Goal: Task Accomplishment & Management: Manage account settings

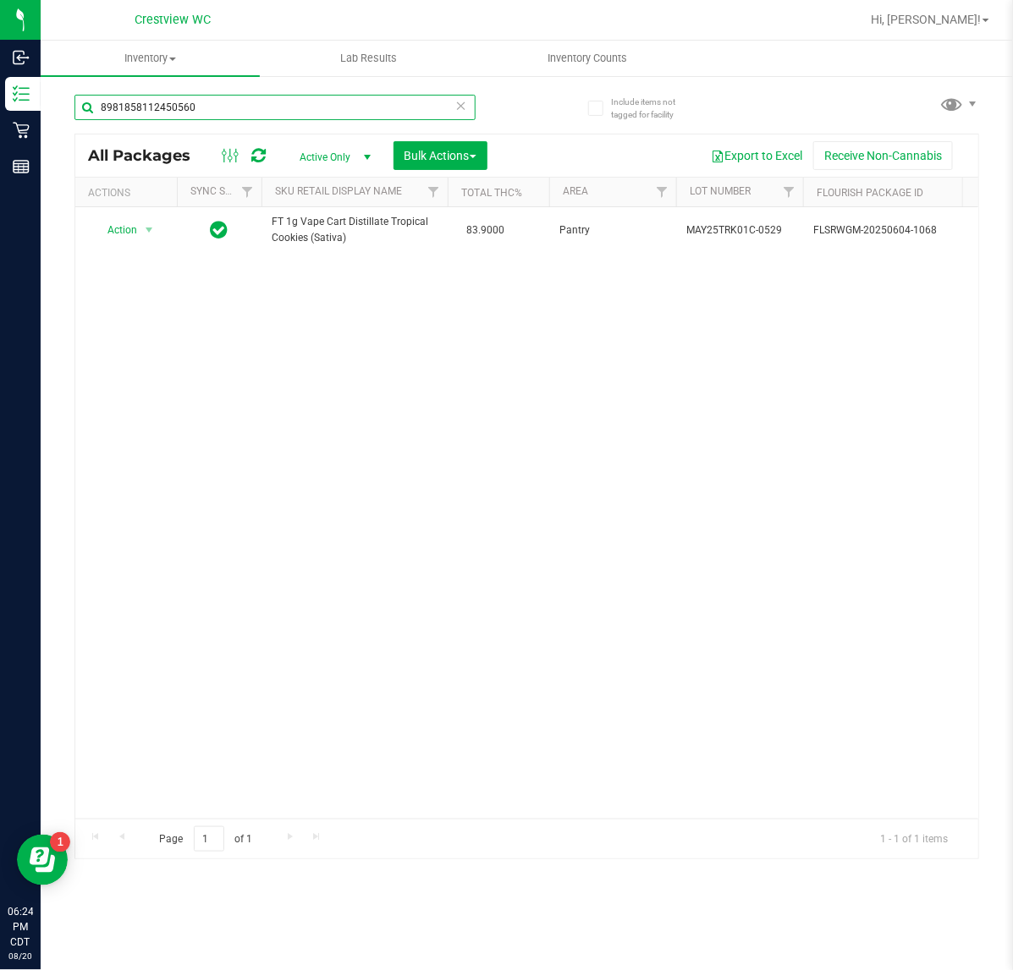
click at [229, 100] on input "8981858112450560" at bounding box center [274, 107] width 401 height 25
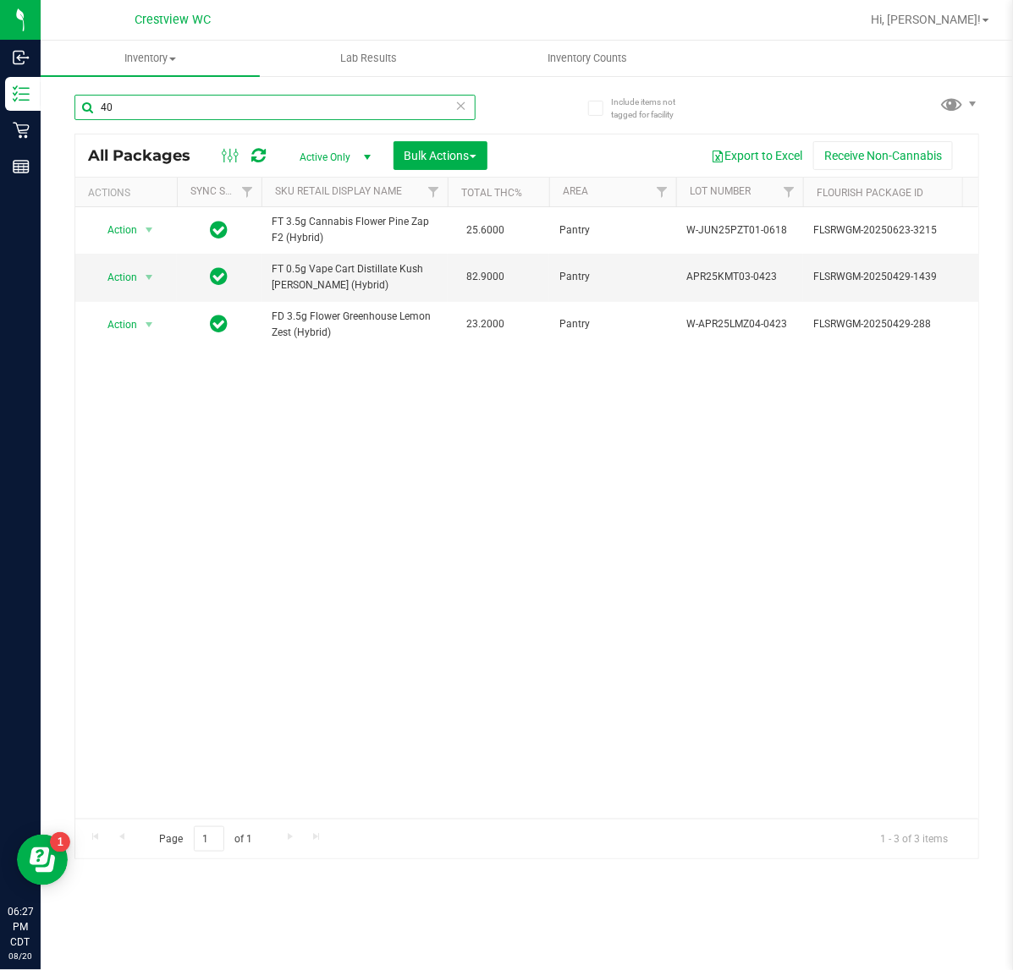
type input "4"
click at [421, 108] on input "3130" at bounding box center [274, 107] width 401 height 25
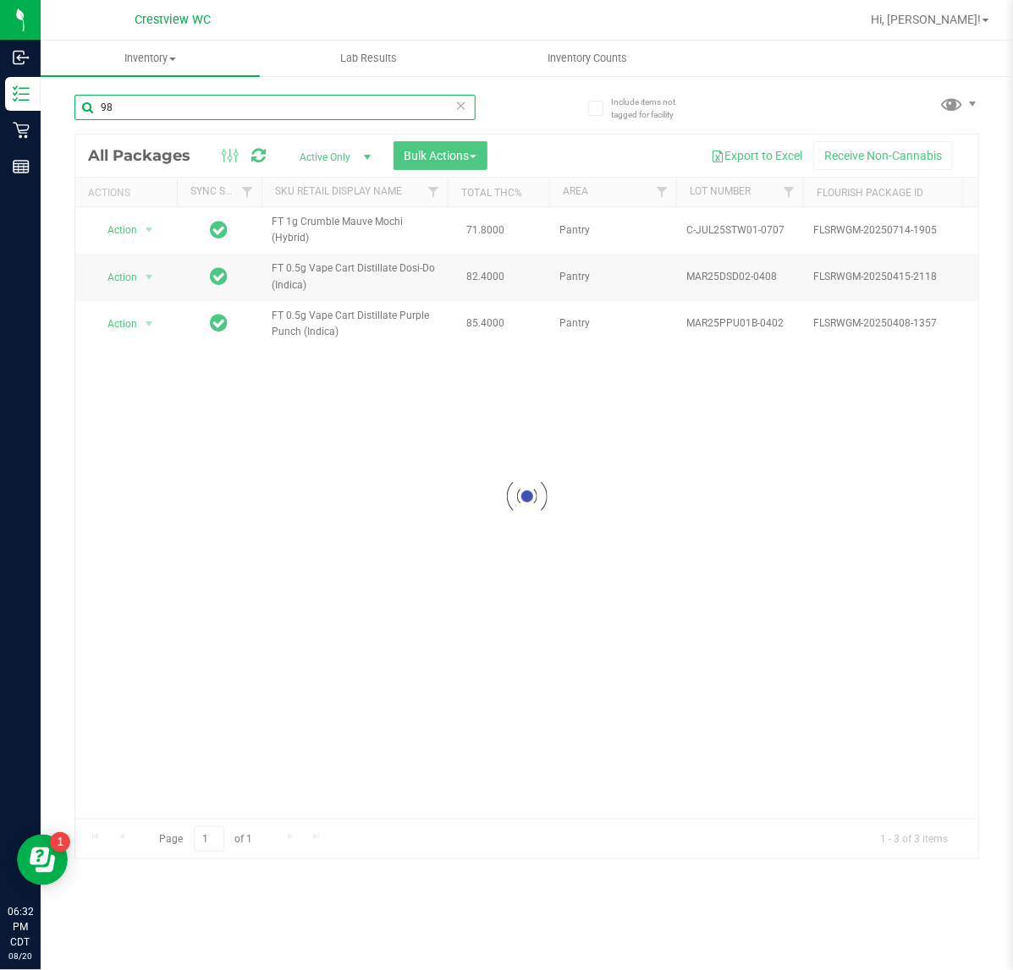
type input "9"
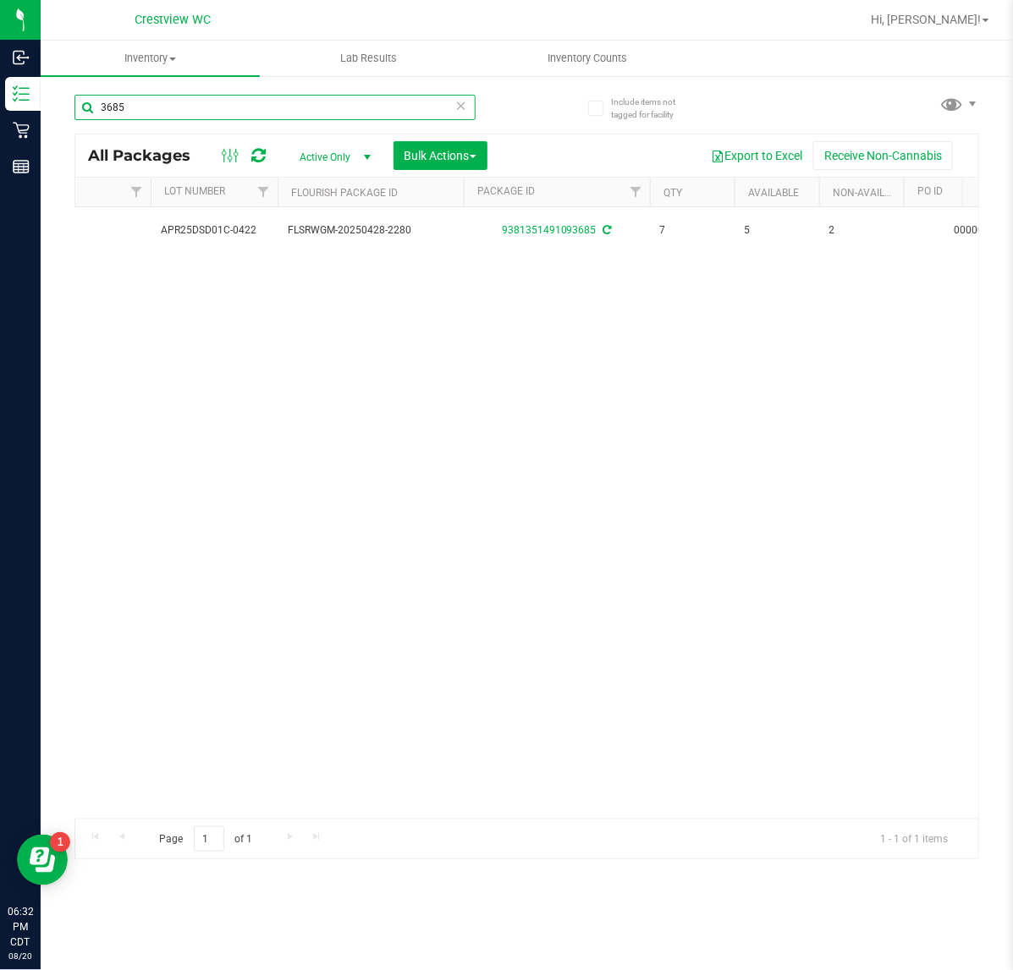
scroll to position [0, 281]
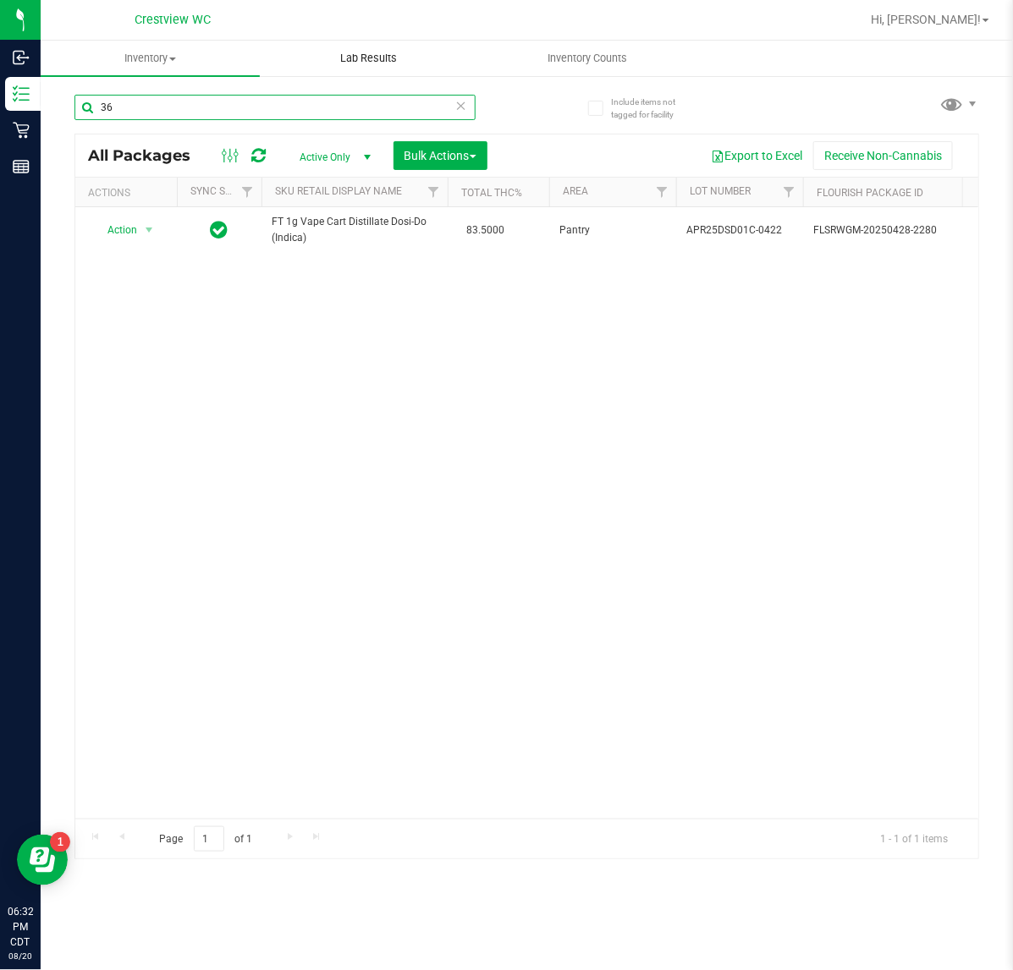
type input "3"
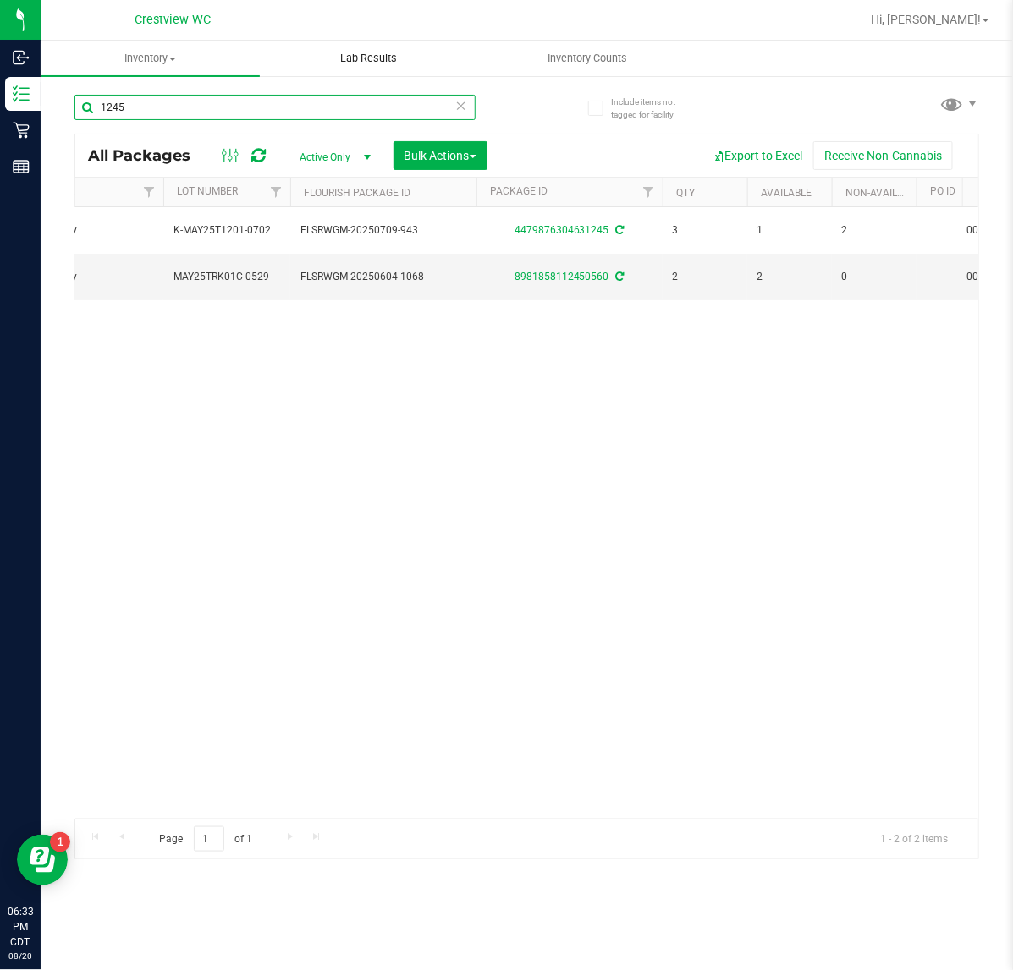
scroll to position [0, 509]
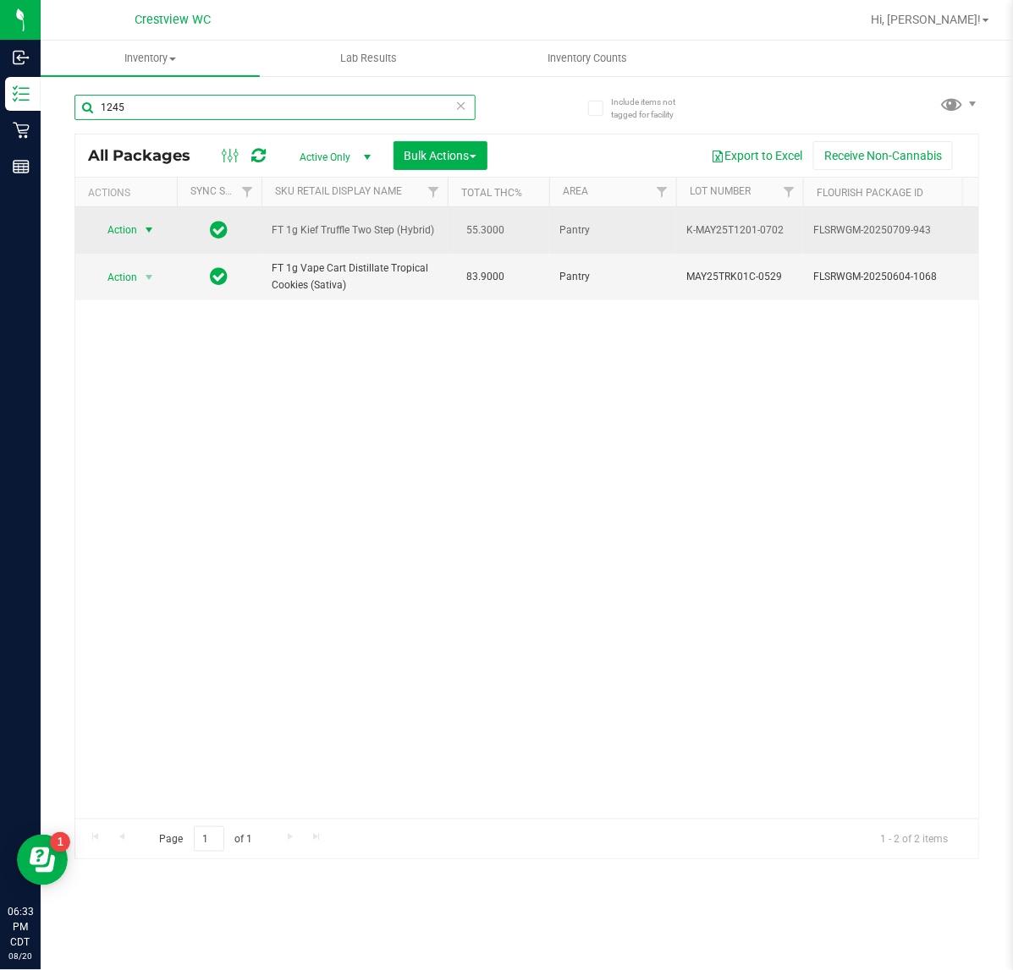
type input "1245"
click at [128, 225] on span "Action" at bounding box center [115, 230] width 46 height 24
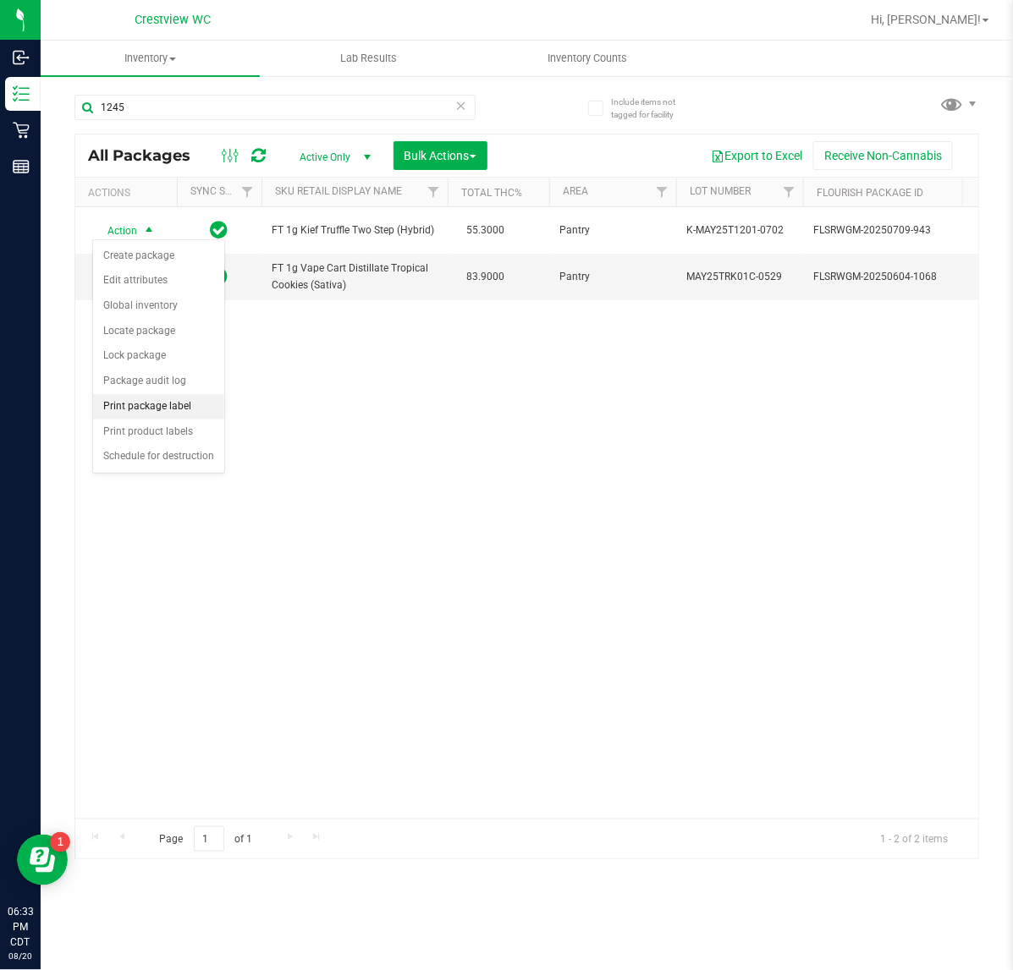
click at [137, 417] on li "Print package label" at bounding box center [158, 406] width 131 height 25
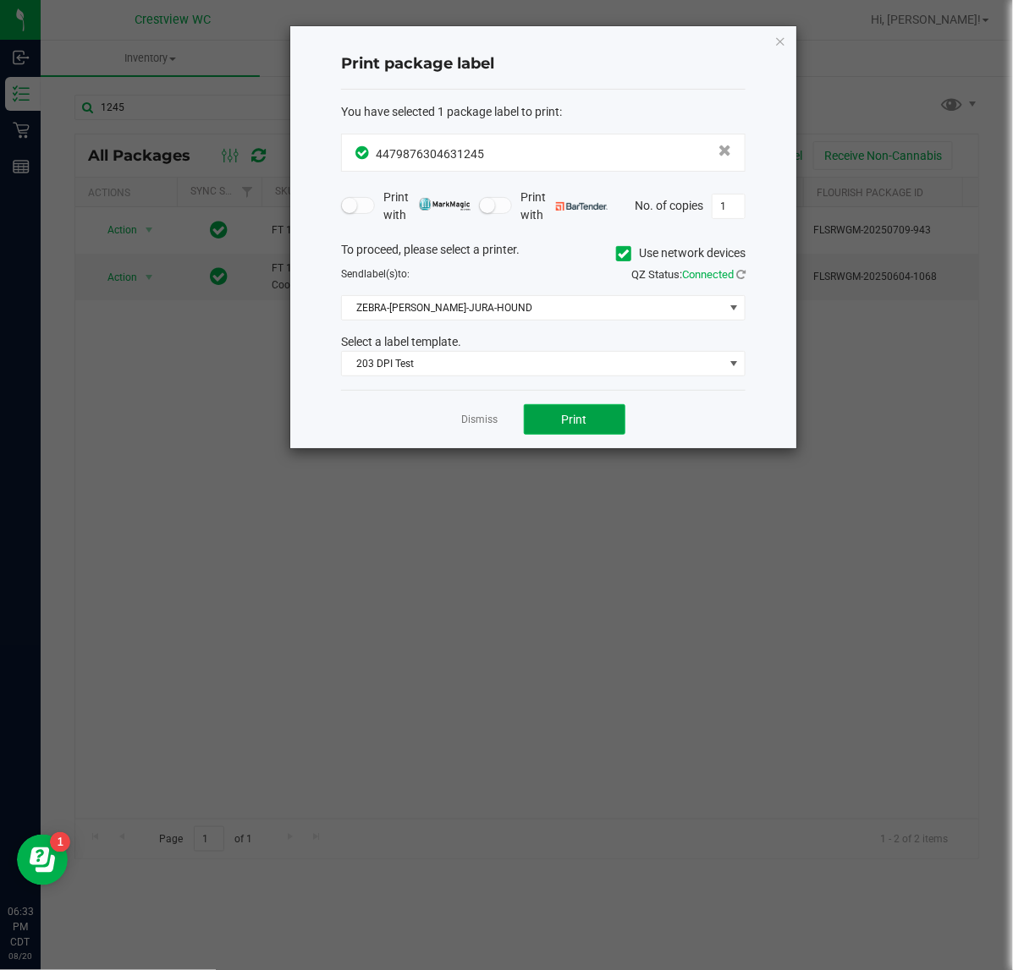
click at [575, 423] on span "Print" at bounding box center [574, 420] width 25 height 14
click at [778, 43] on icon "button" at bounding box center [780, 40] width 12 height 20
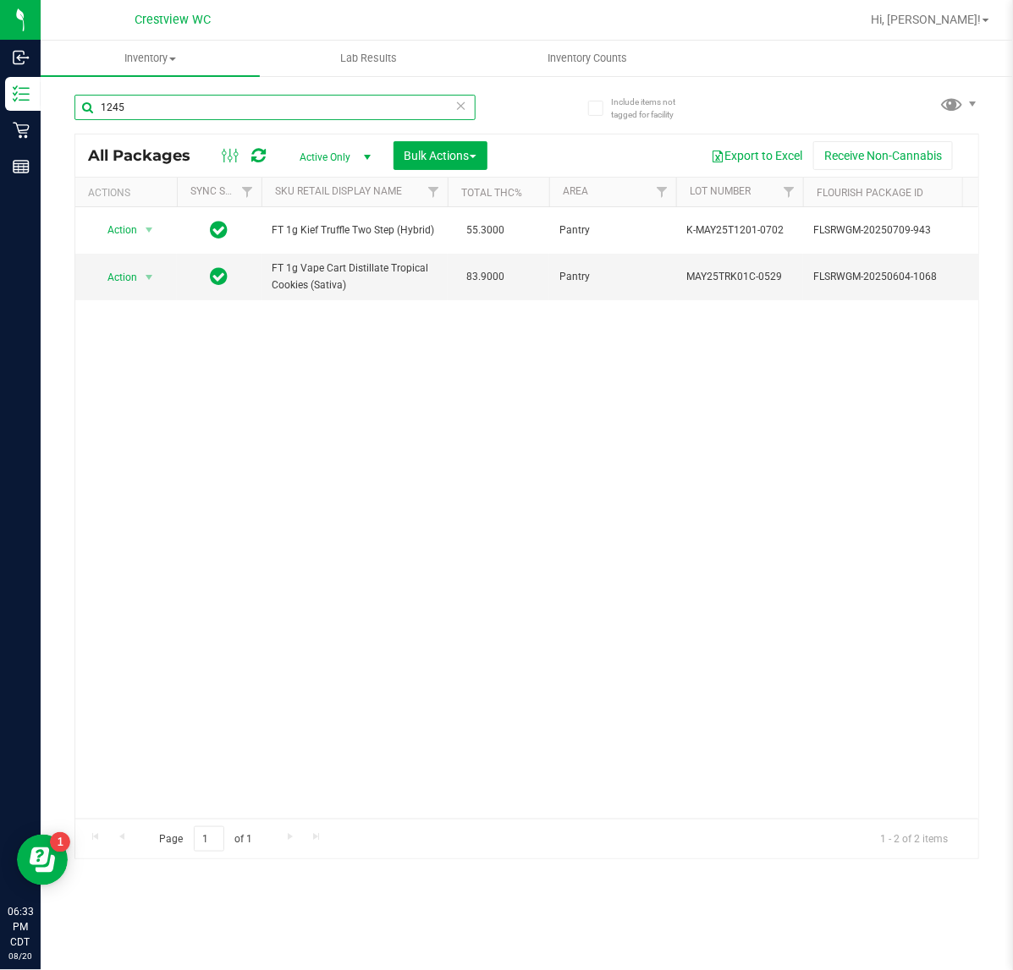
click at [322, 108] on input "1245" at bounding box center [274, 107] width 401 height 25
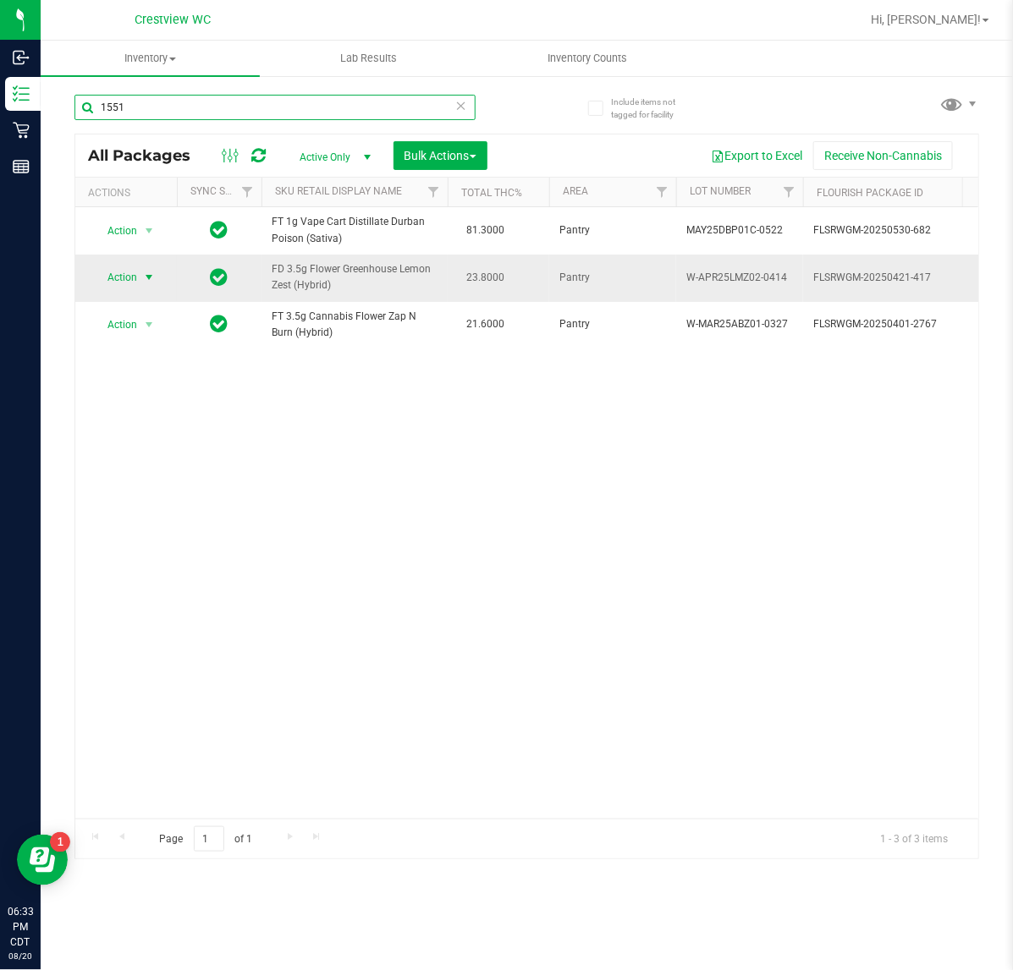
type input "1551"
click at [140, 272] on span "Action" at bounding box center [126, 278] width 68 height 24
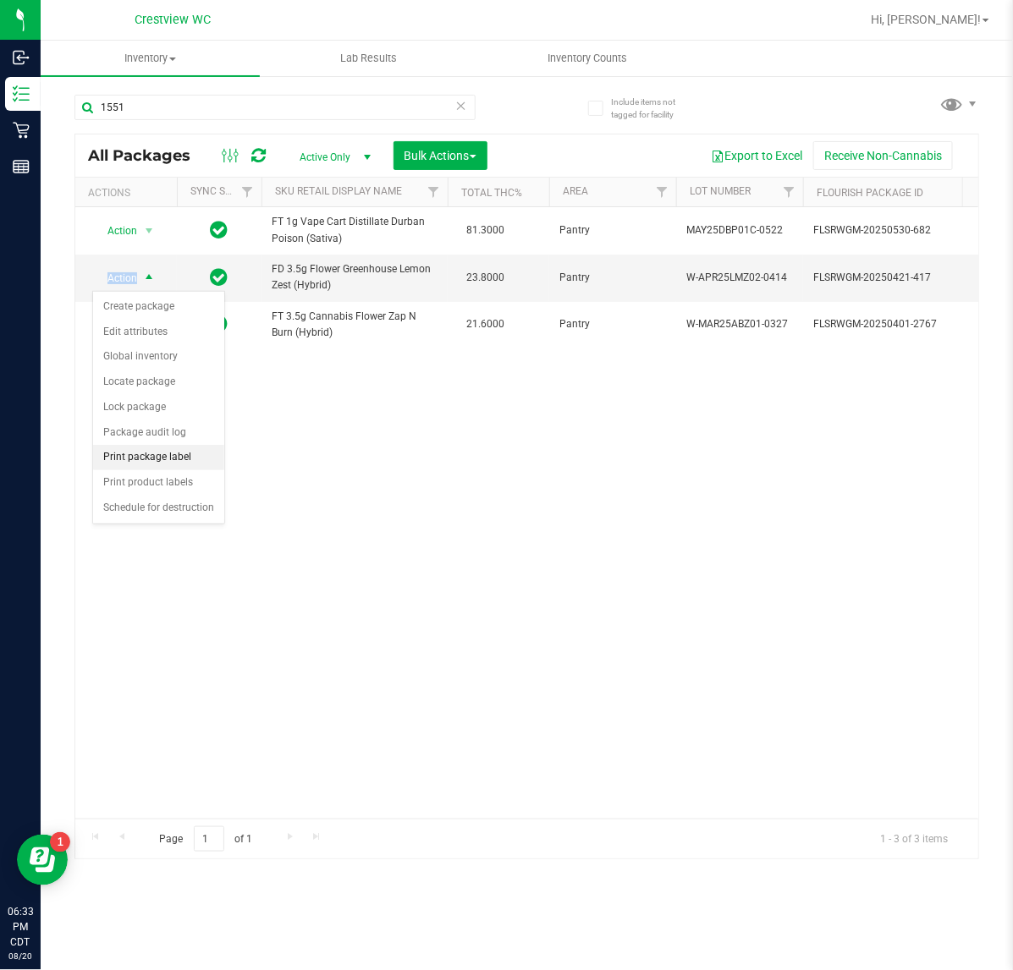
click at [152, 467] on li "Print package label" at bounding box center [158, 457] width 131 height 25
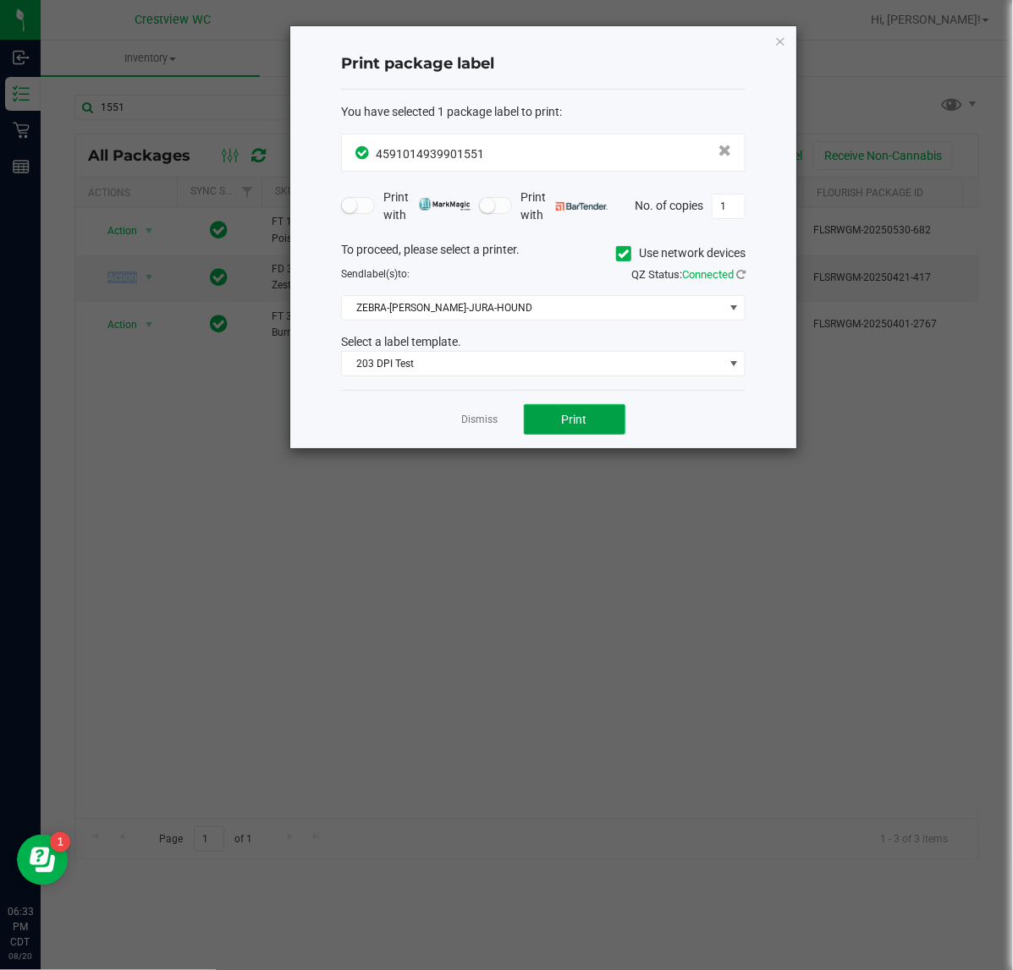
click at [558, 415] on button "Print" at bounding box center [575, 419] width 102 height 30
click at [781, 40] on icon "button" at bounding box center [780, 40] width 12 height 20
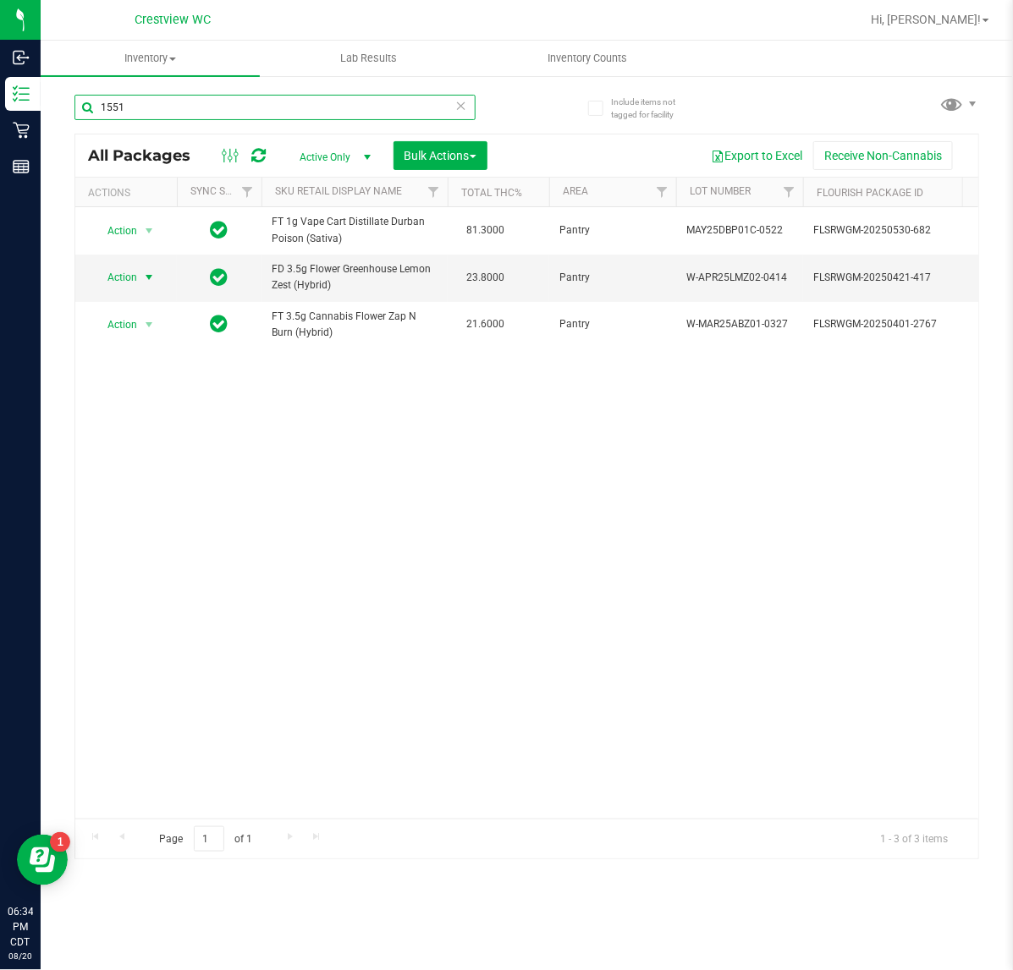
click at [391, 112] on input "1551" at bounding box center [274, 107] width 401 height 25
type input "3"
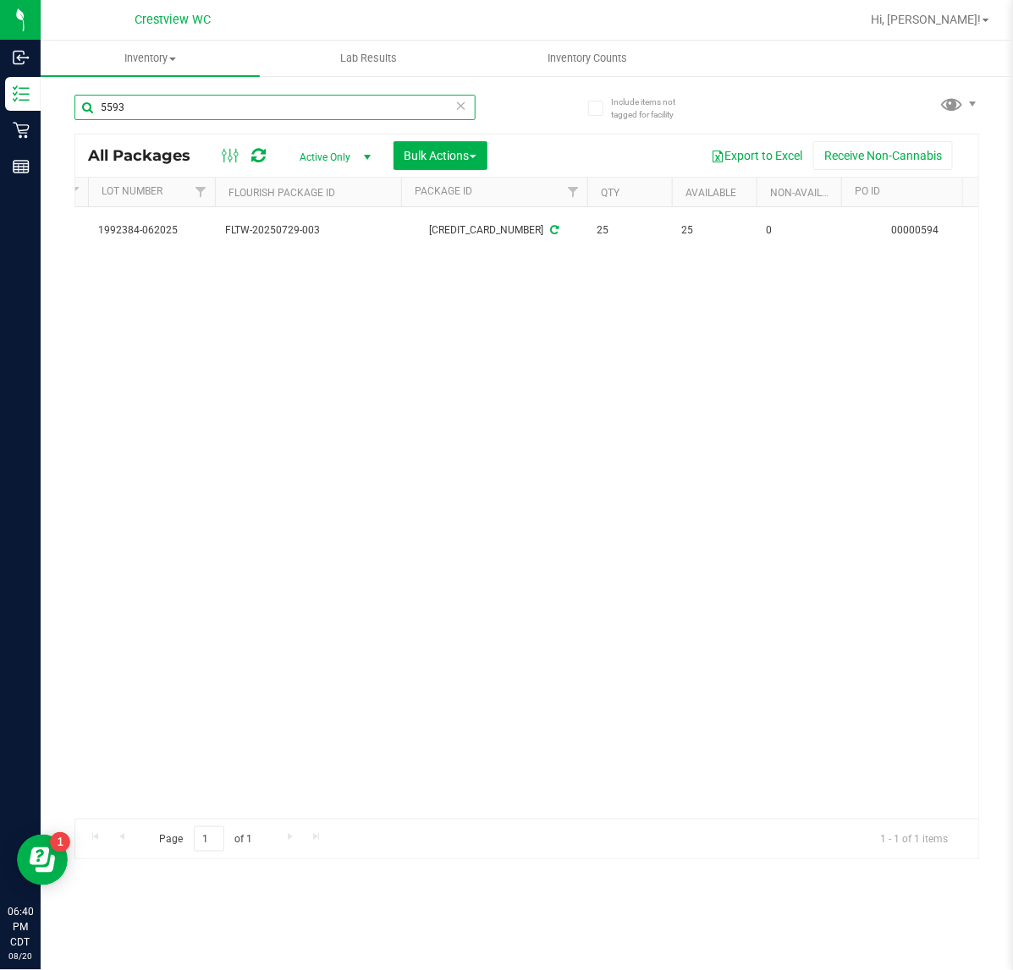
scroll to position [0, 586]
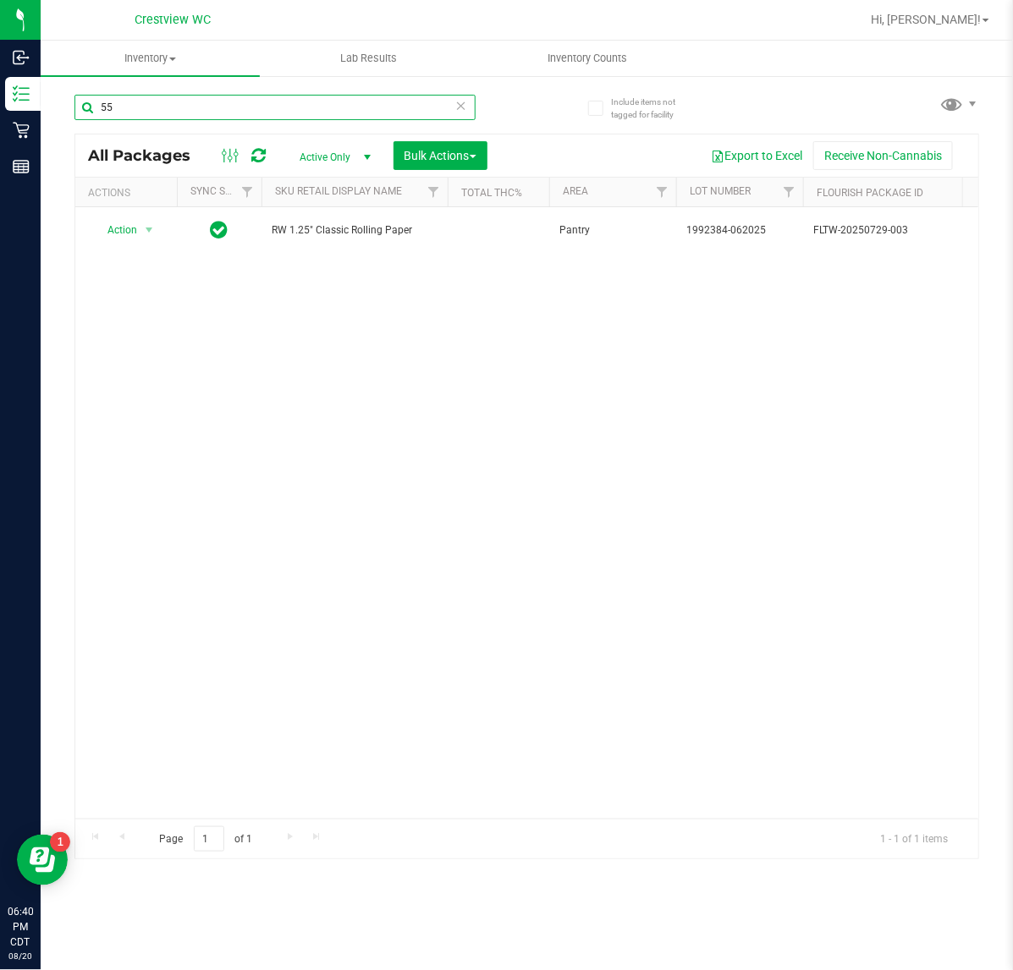
type input "5"
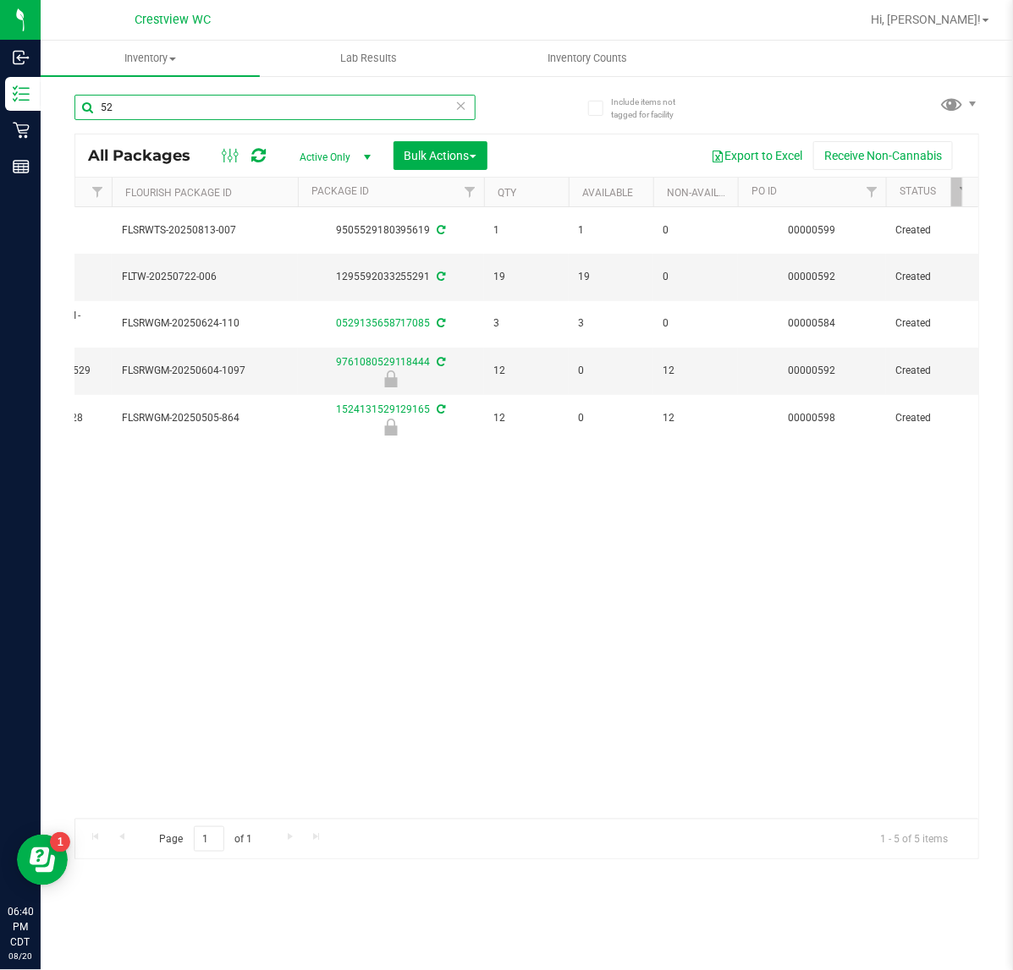
type input "5"
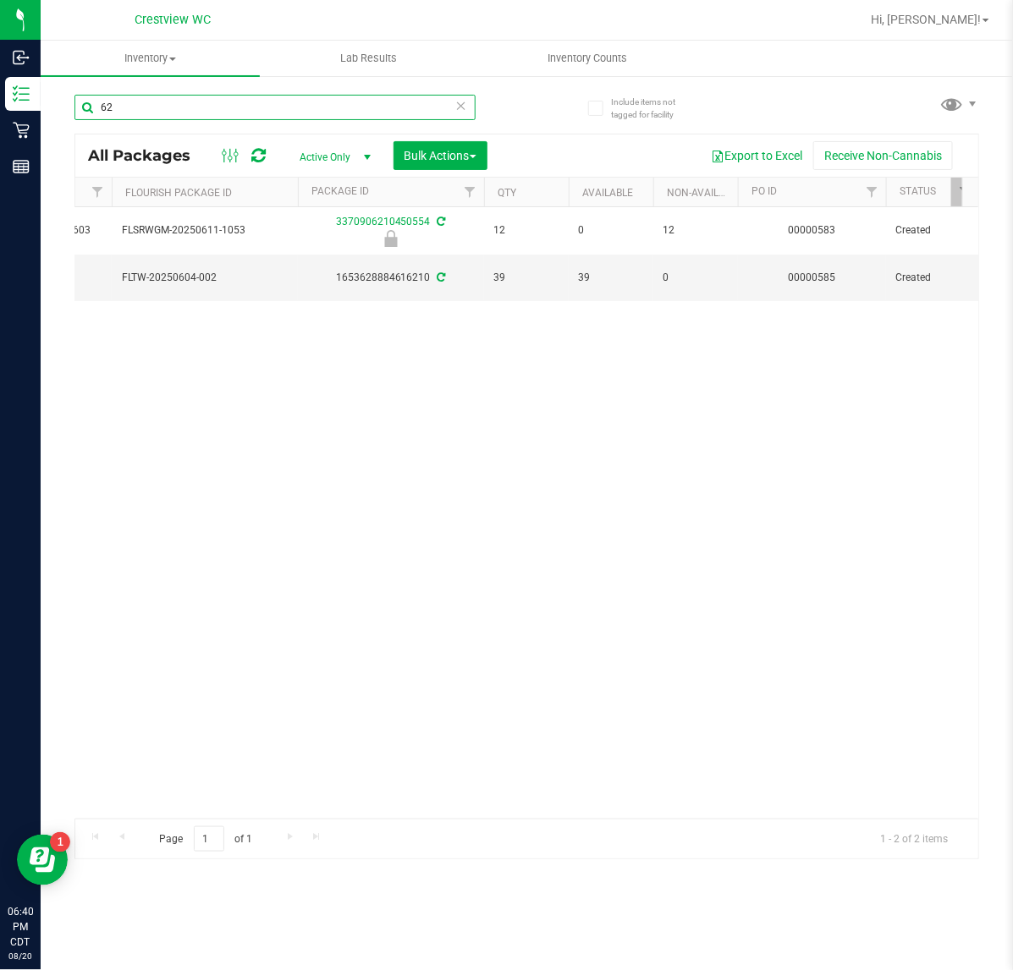
type input "6"
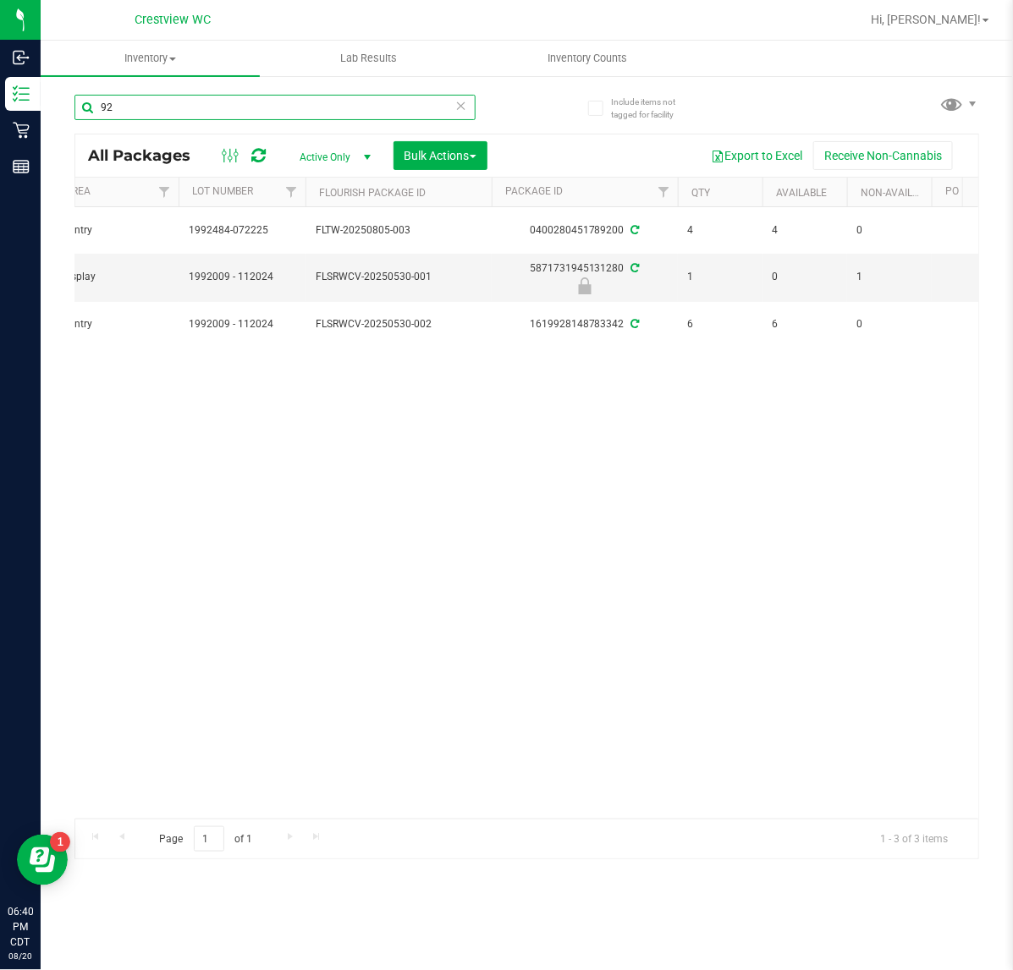
type input "9"
type input "7"
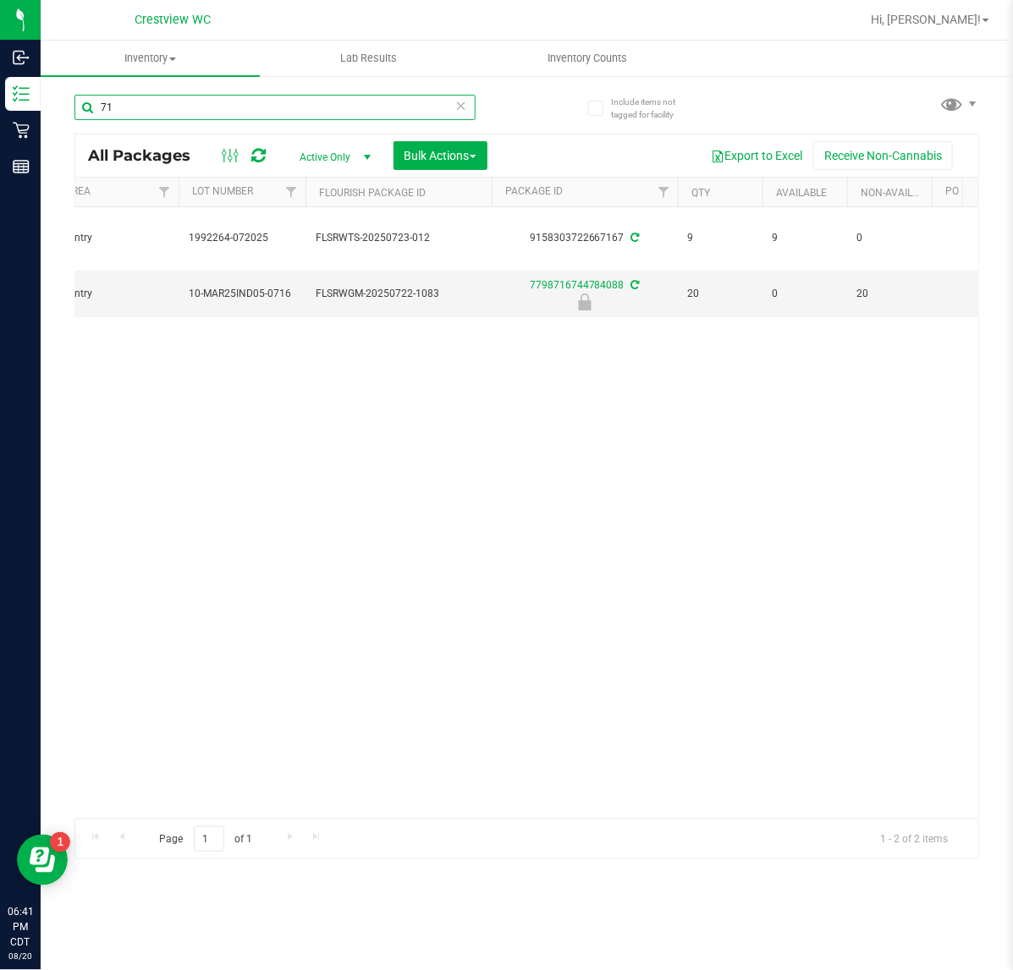
type input "7"
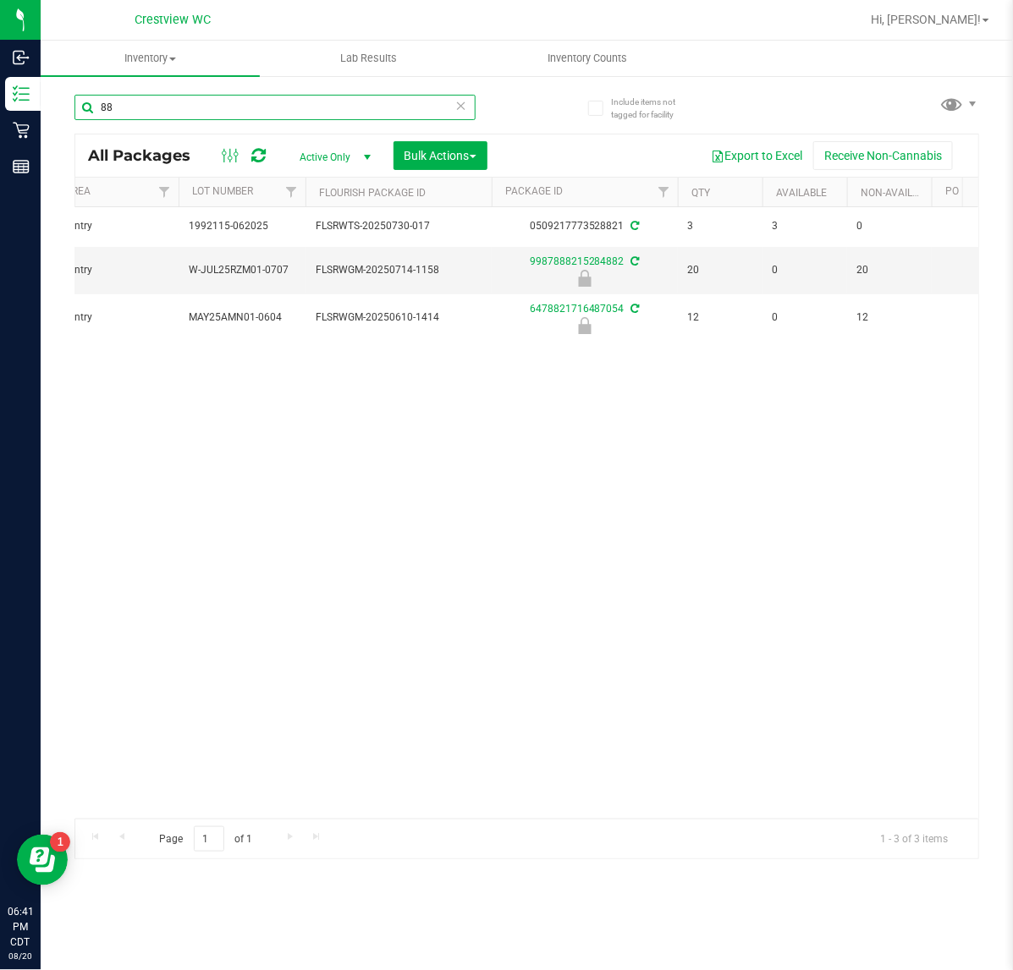
type input "8"
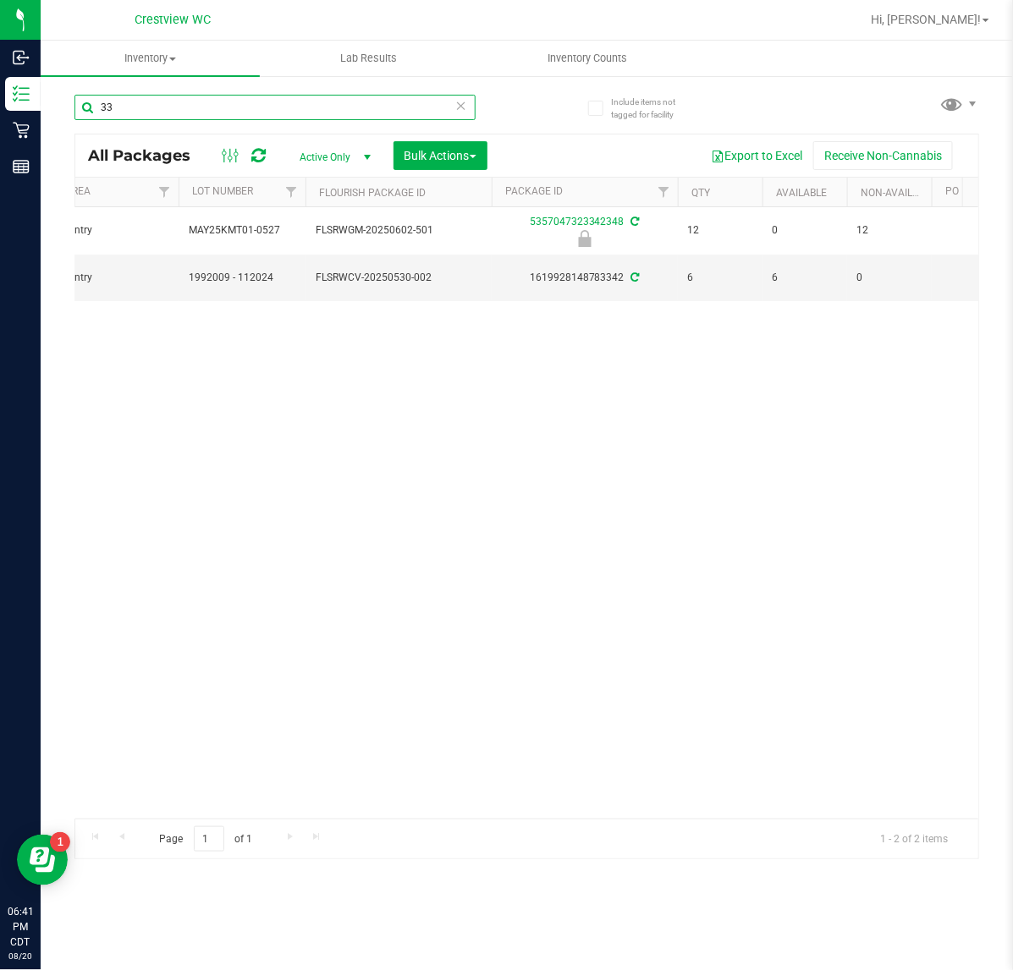
type input "3"
type input "8"
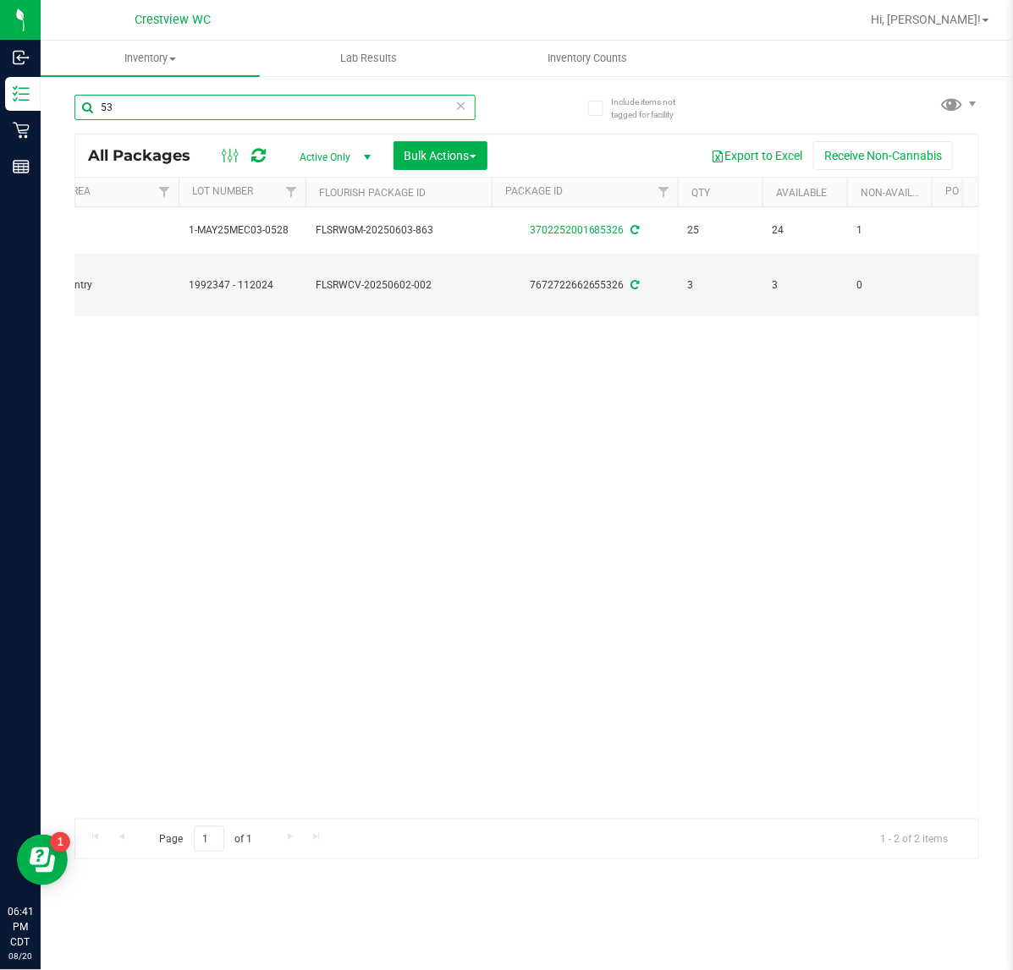
type input "5"
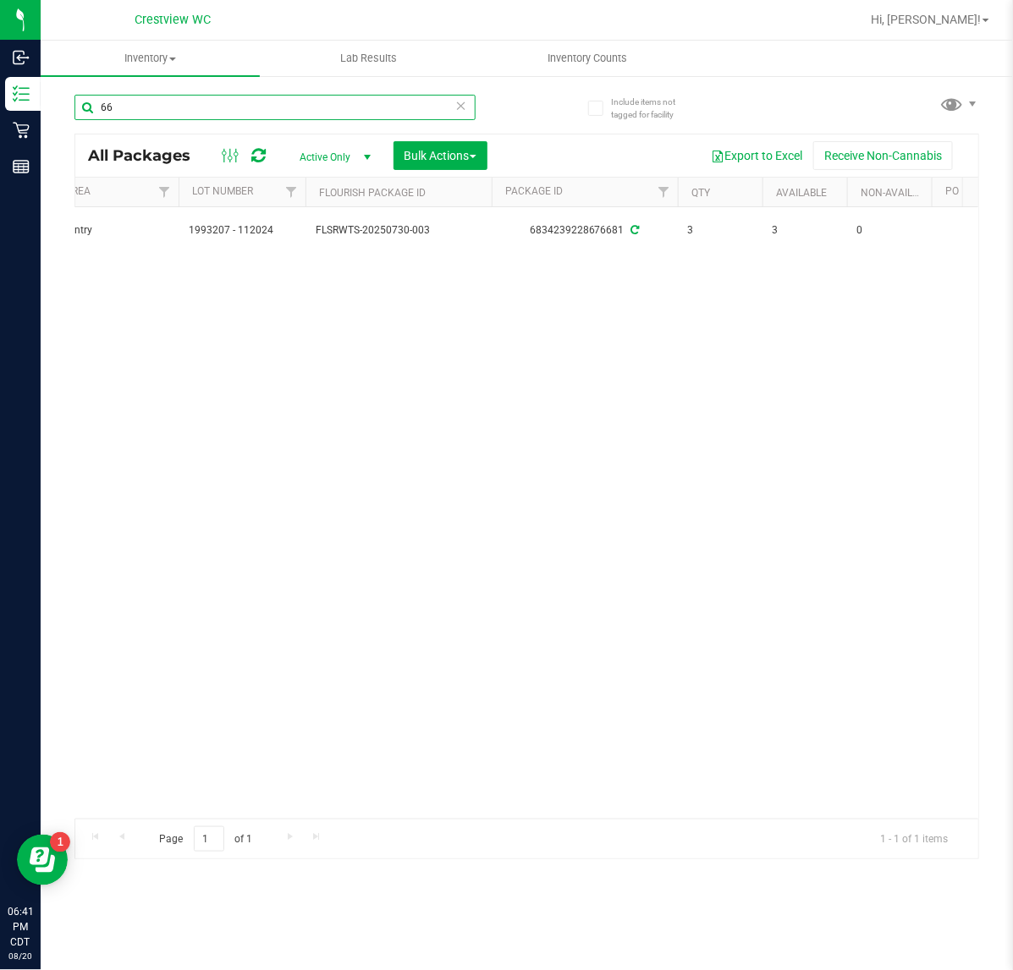
type input "6"
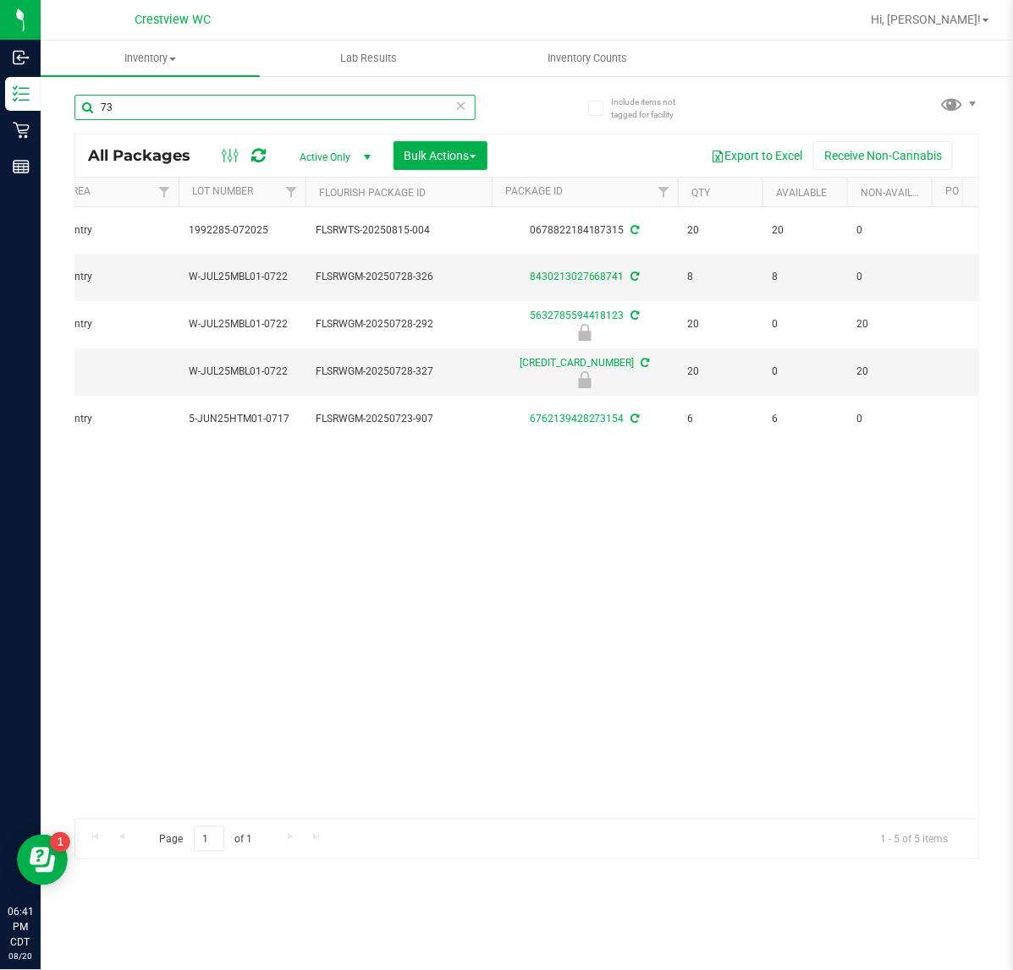
type input "7"
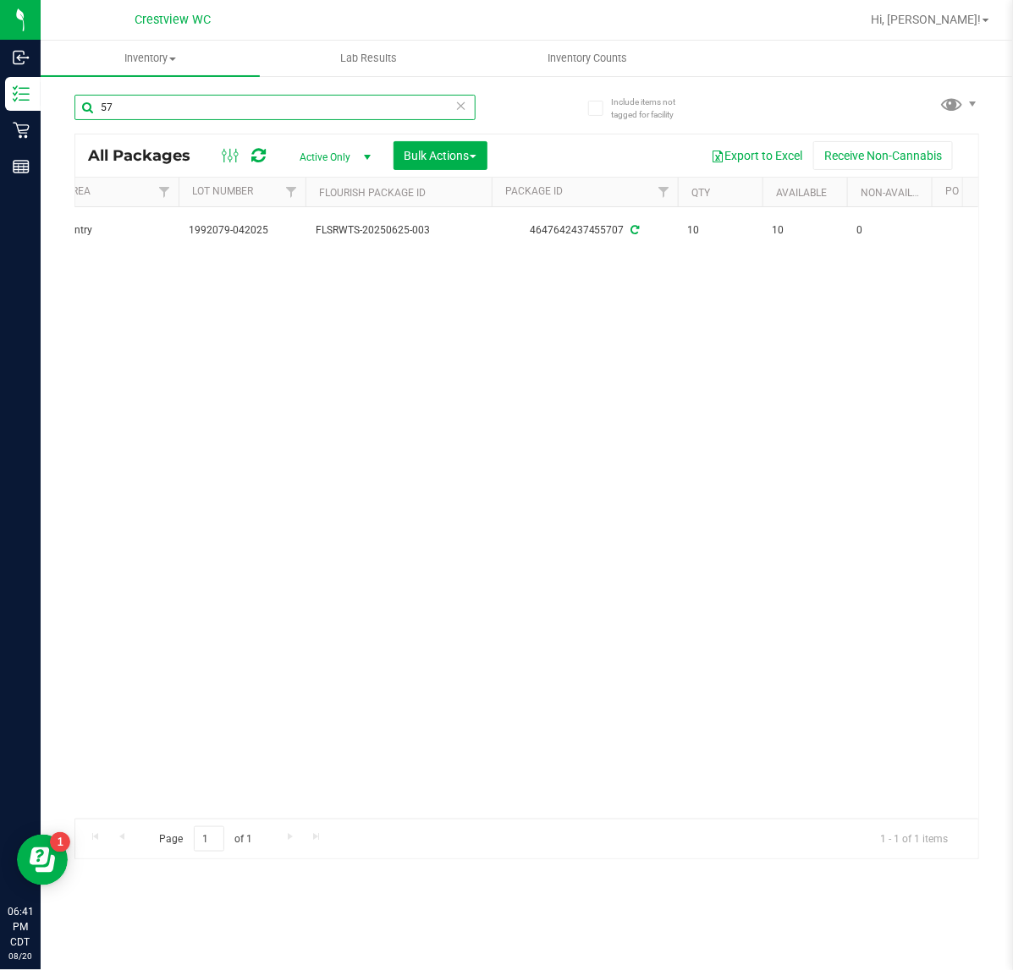
type input "5"
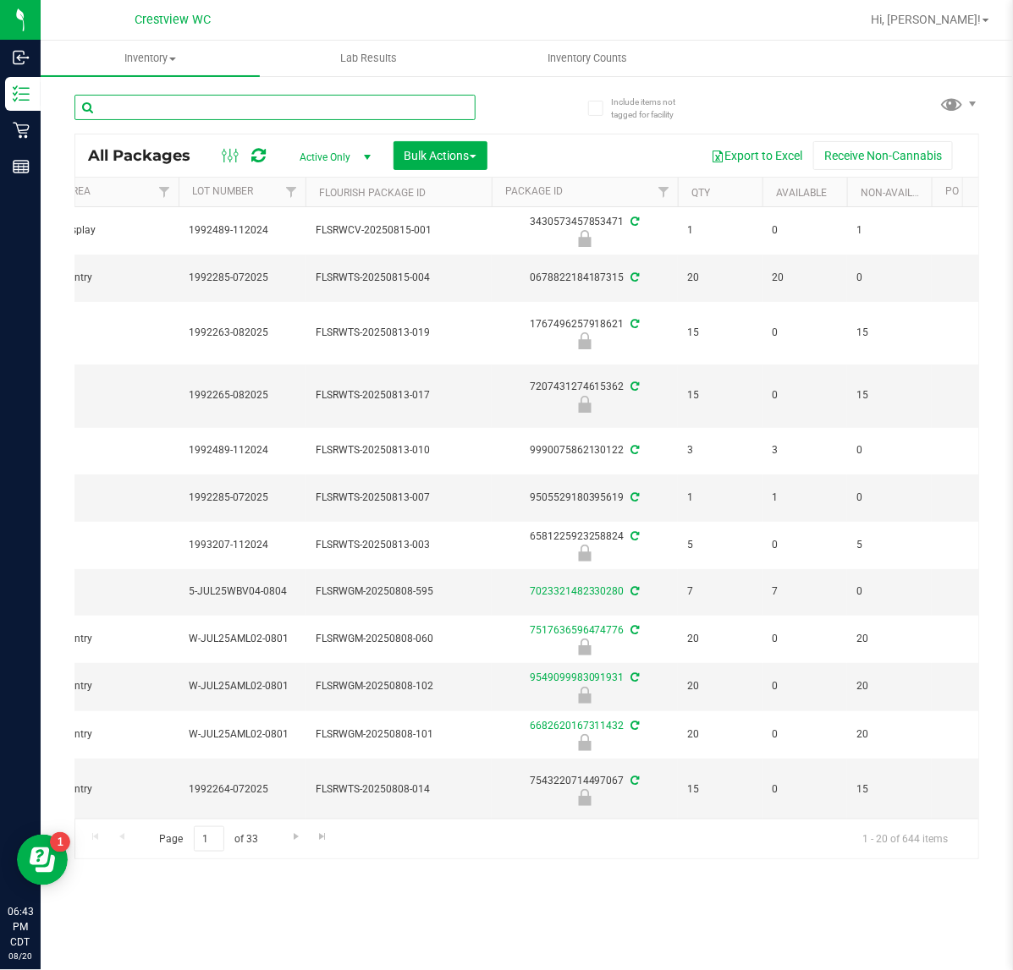
click at [176, 113] on input "text" at bounding box center [274, 107] width 401 height 25
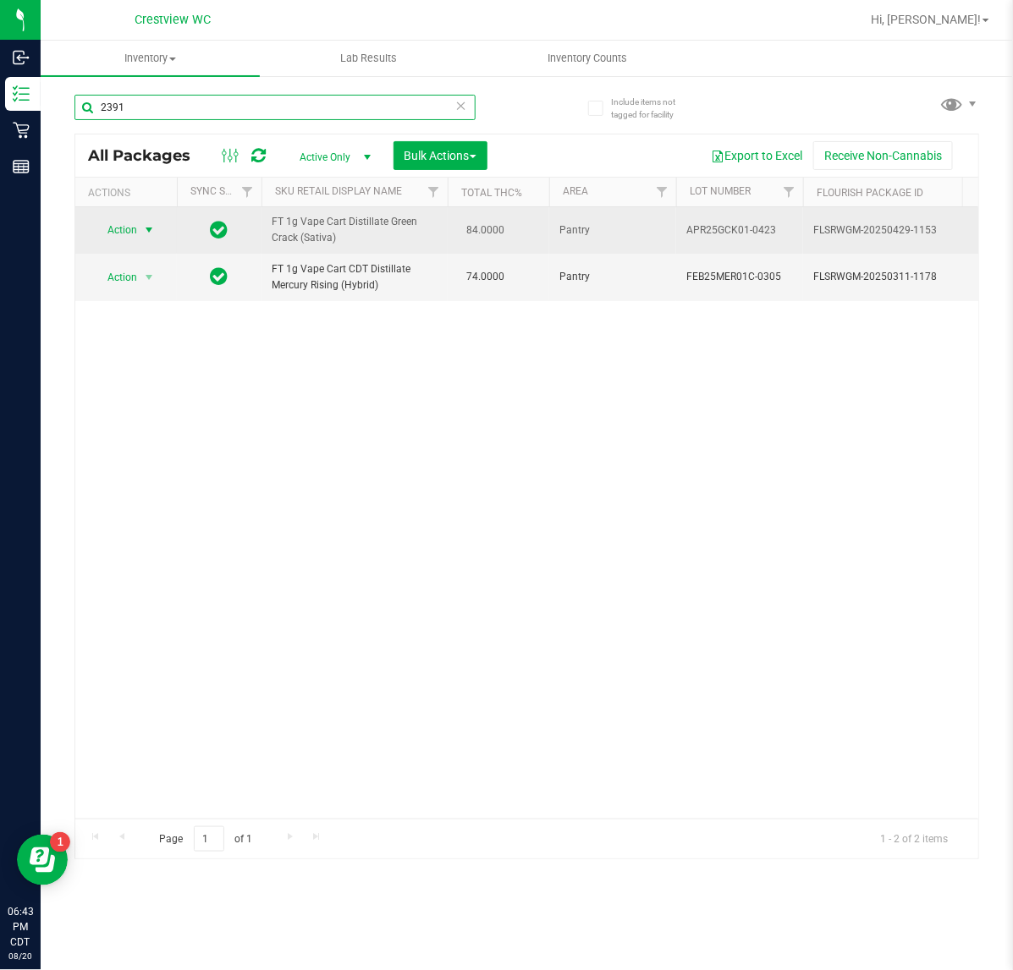
type input "2391"
click at [123, 225] on span "Action" at bounding box center [115, 230] width 46 height 24
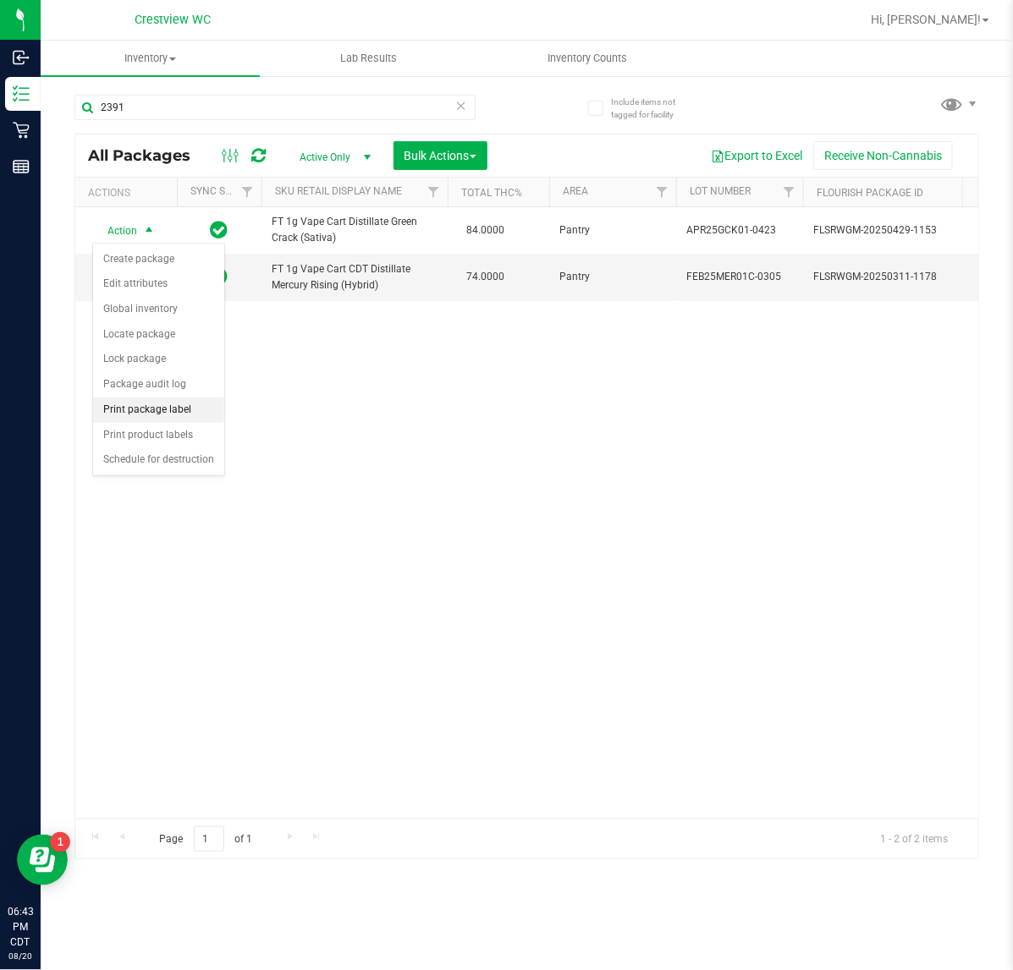
click at [146, 412] on li "Print package label" at bounding box center [158, 410] width 131 height 25
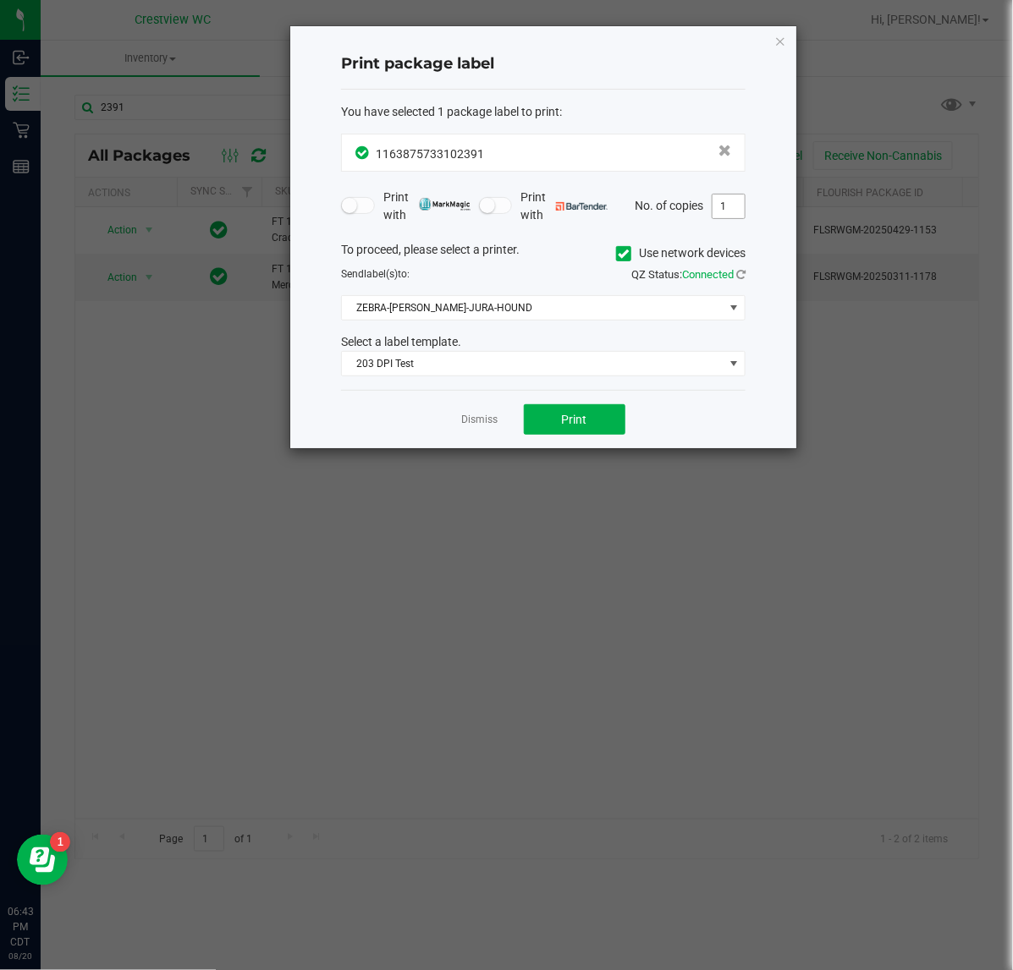
click at [720, 214] on input "1" at bounding box center [728, 207] width 32 height 24
type input "2"
click at [578, 409] on button "Print" at bounding box center [575, 419] width 102 height 30
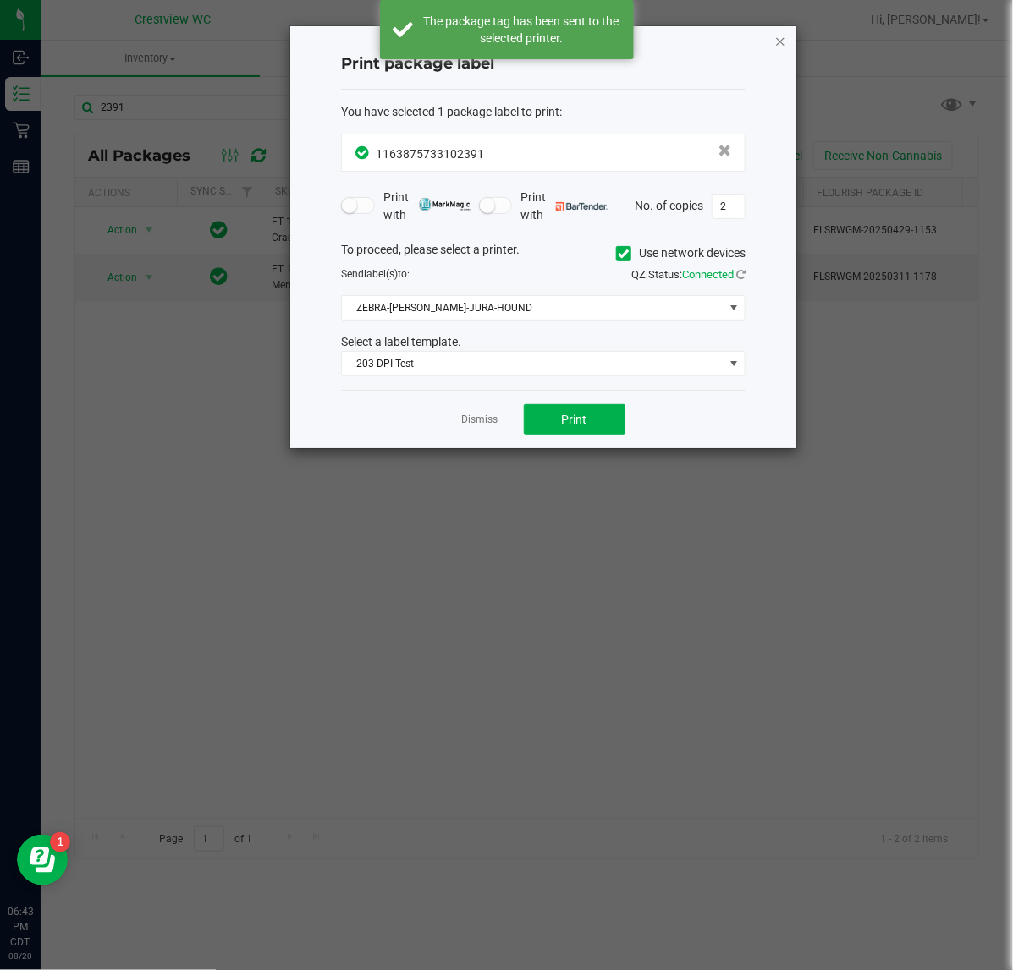
click at [781, 36] on icon "button" at bounding box center [780, 40] width 12 height 20
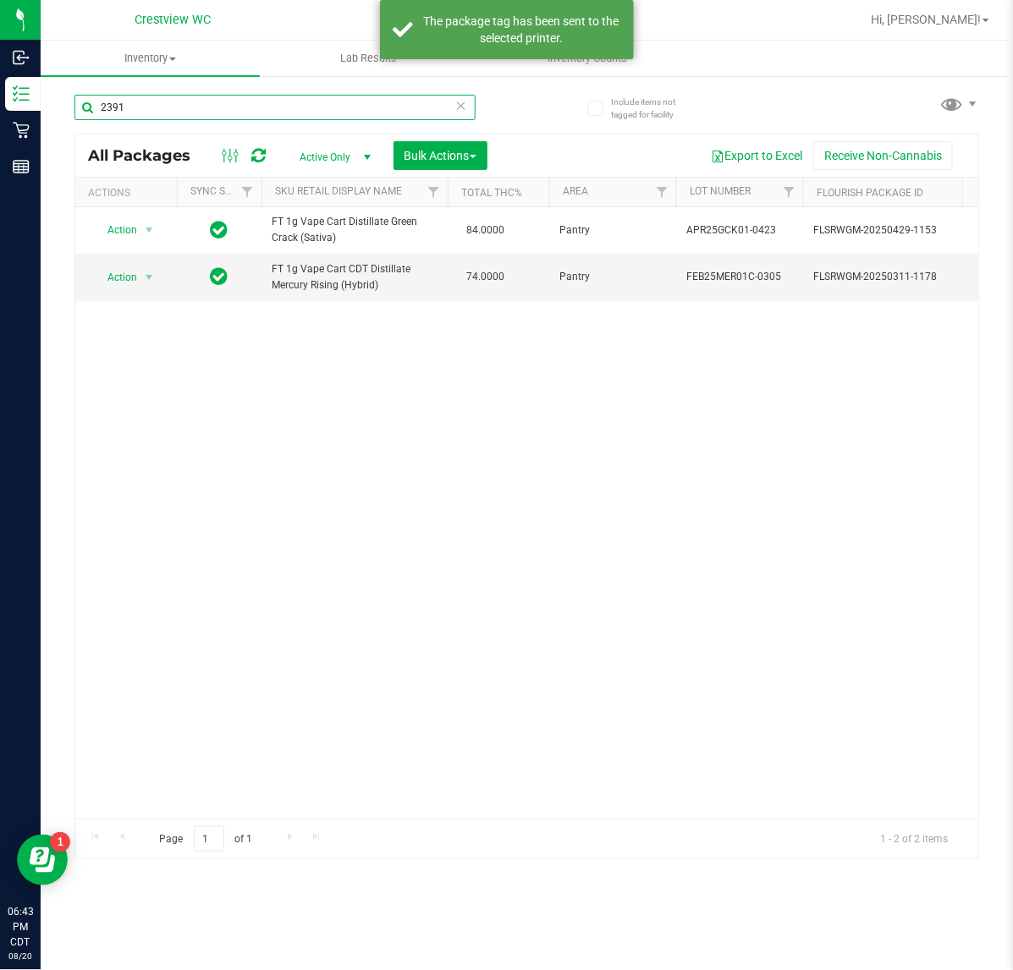
click at [316, 113] on input "2391" at bounding box center [274, 107] width 401 height 25
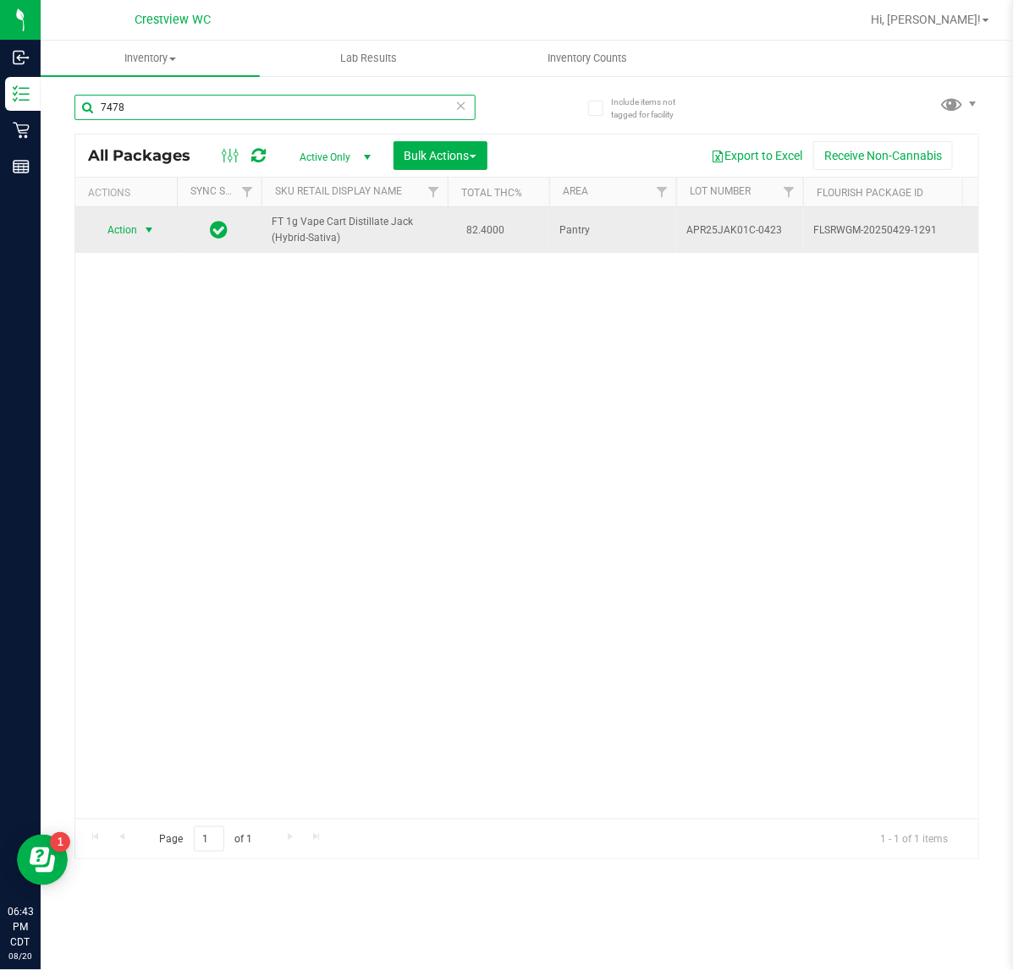
type input "7478"
click at [140, 238] on span "select" at bounding box center [149, 230] width 21 height 24
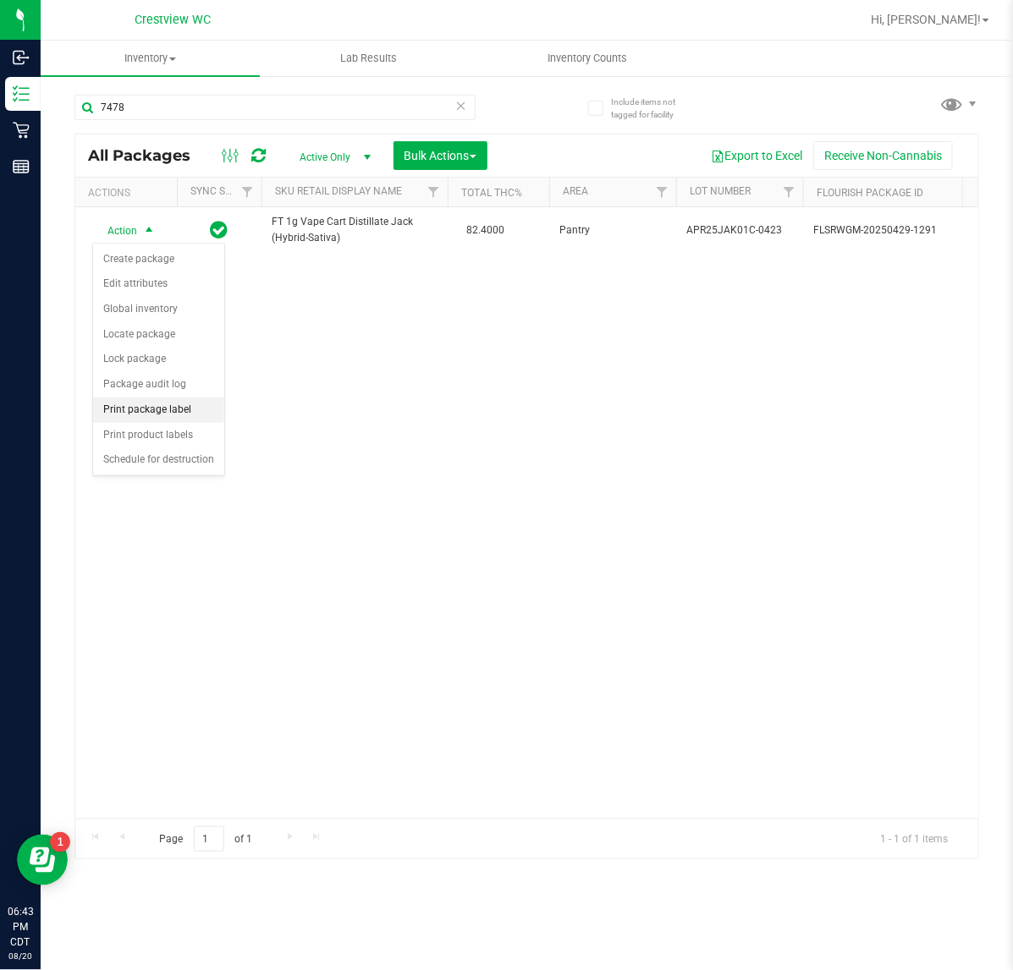
click at [153, 415] on li "Print package label" at bounding box center [158, 410] width 131 height 25
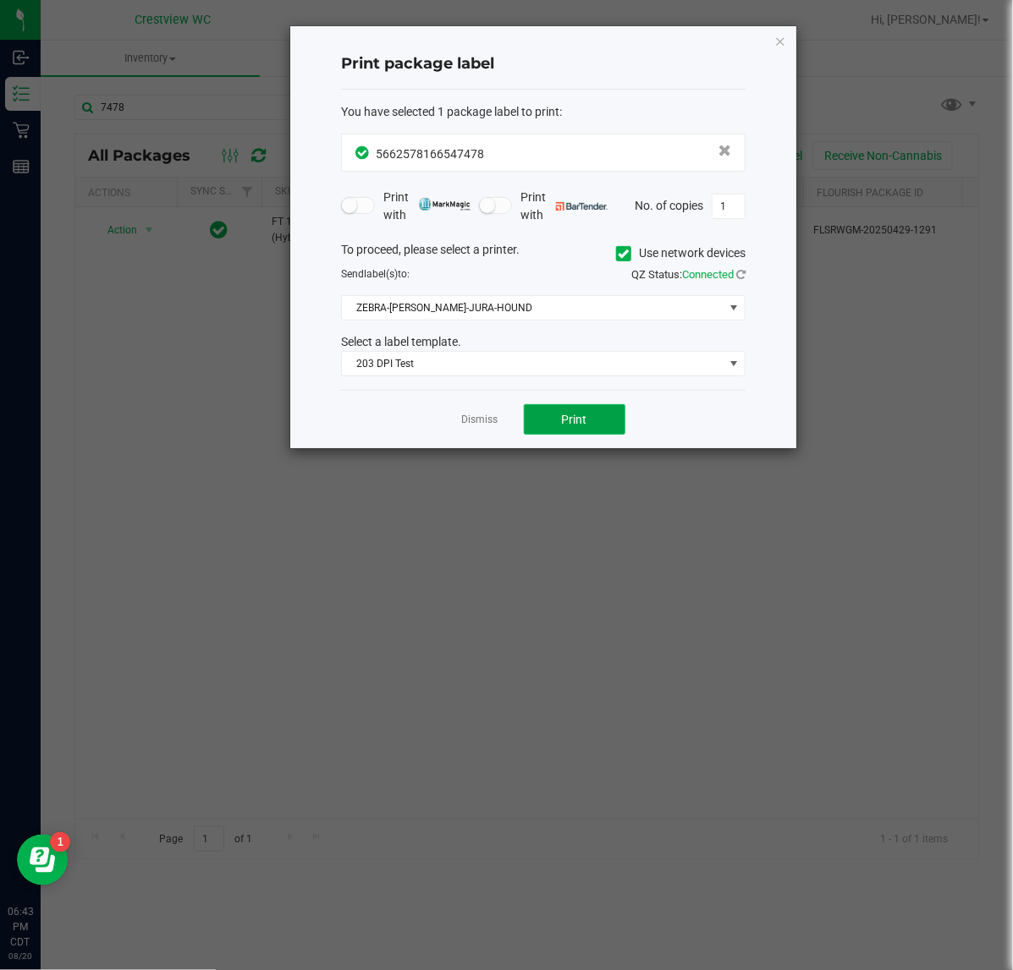
click at [562, 423] on span "Print" at bounding box center [574, 420] width 25 height 14
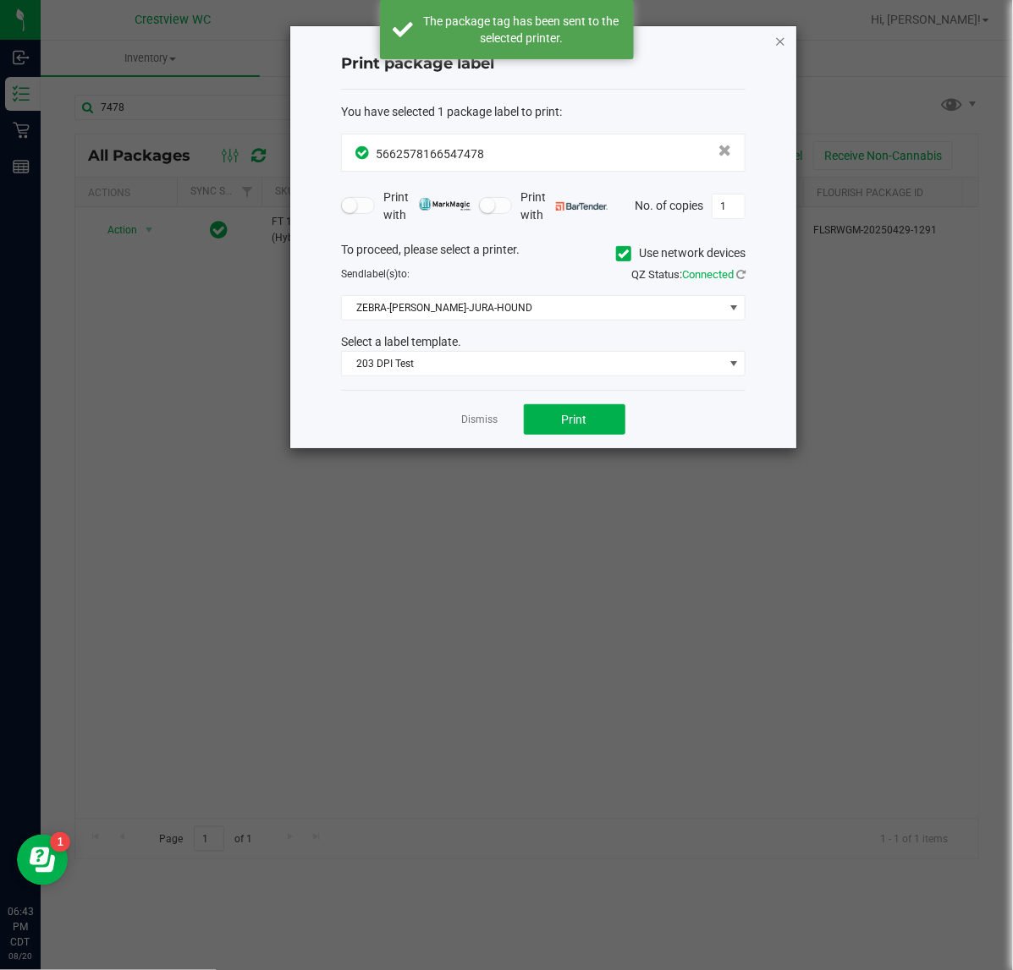
click at [777, 41] on icon "button" at bounding box center [780, 40] width 12 height 20
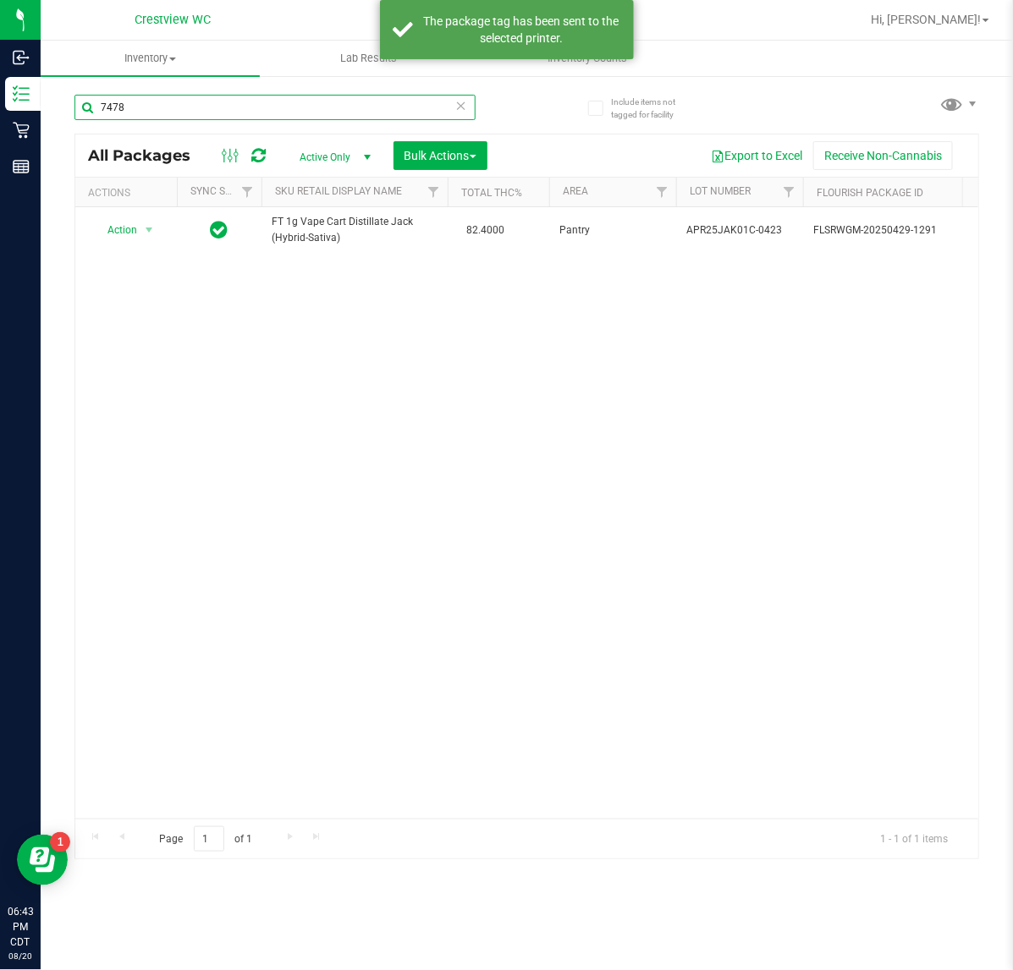
click at [251, 96] on input "7478" at bounding box center [274, 107] width 401 height 25
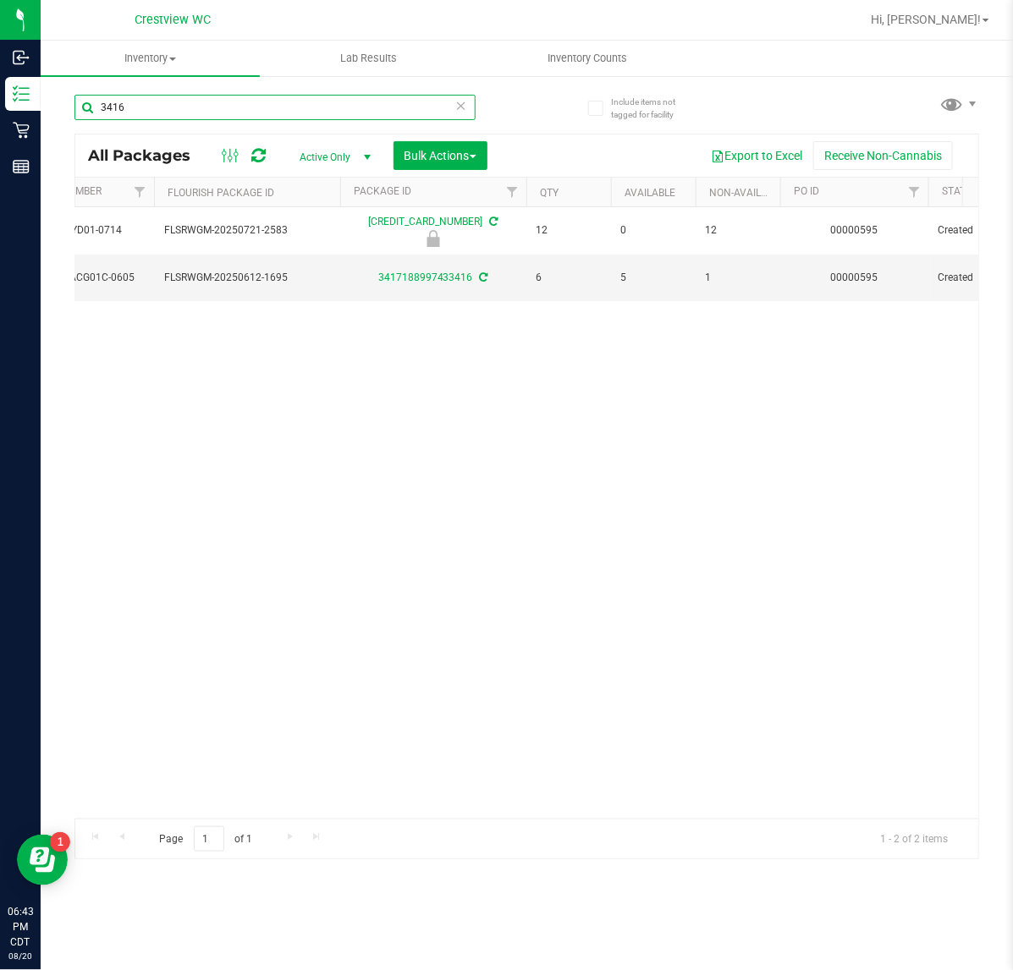
scroll to position [0, 647]
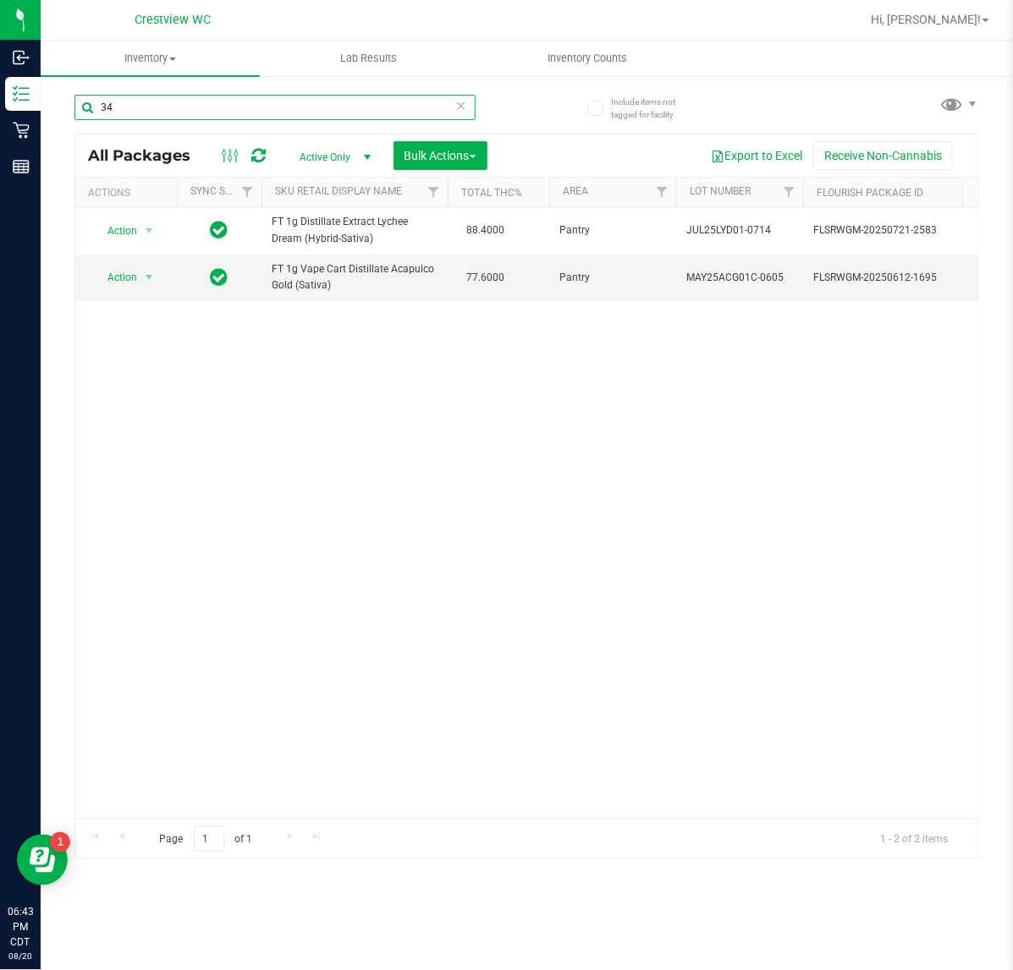
type input "3"
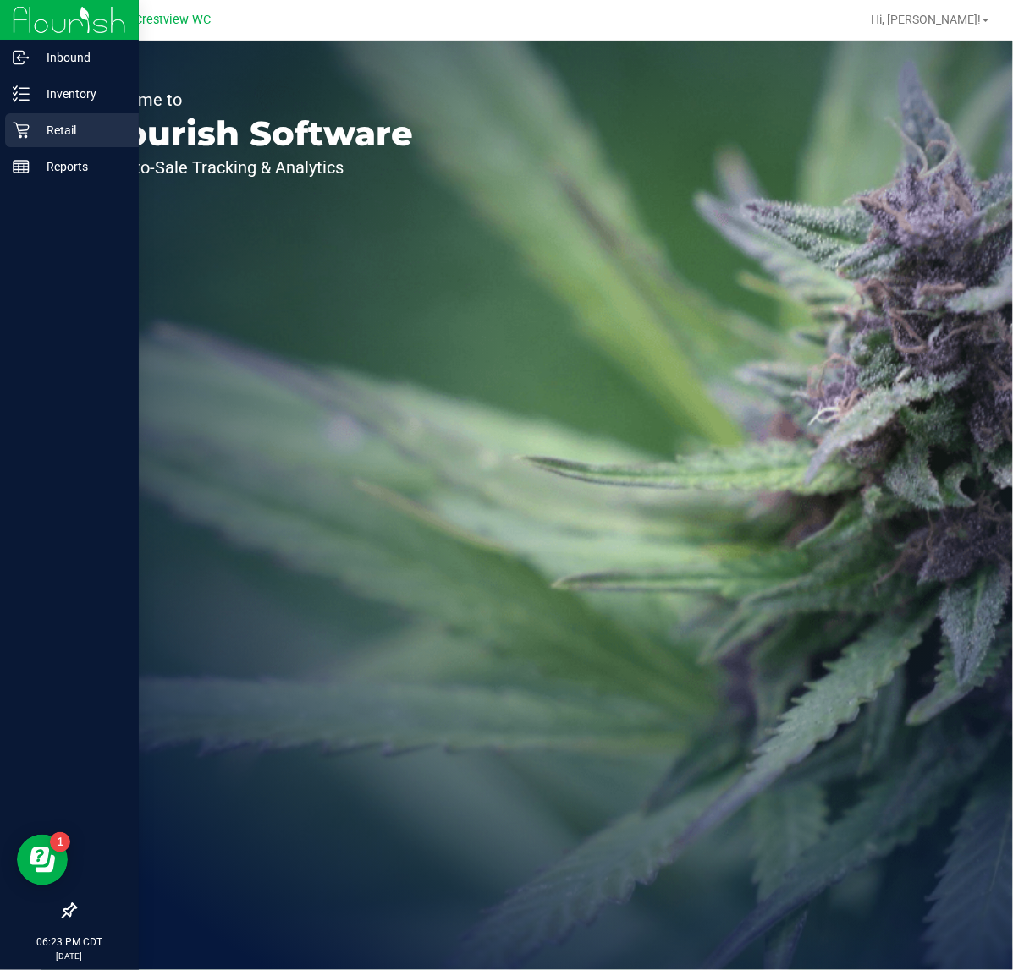
click at [35, 123] on p "Retail" at bounding box center [81, 130] width 102 height 20
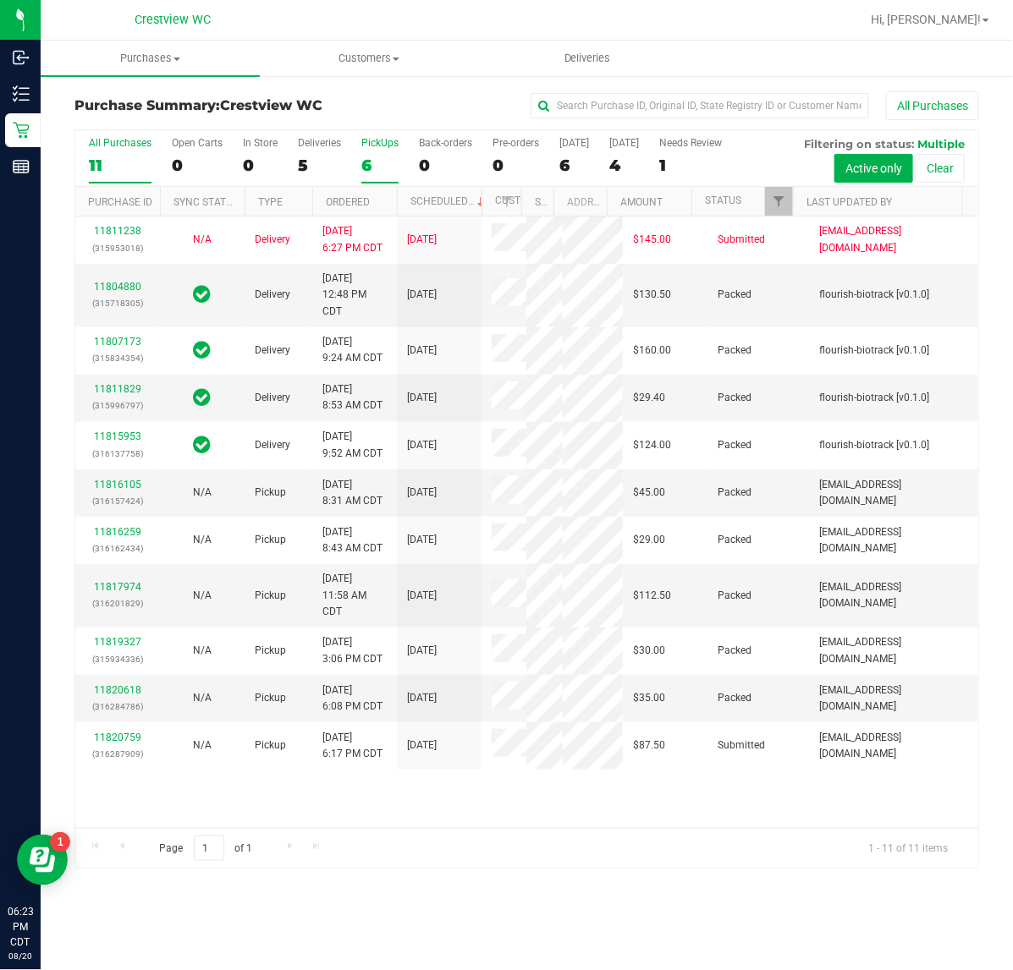
click at [373, 153] on label "PickUps 6" at bounding box center [379, 160] width 37 height 47
click at [0, 0] on input "PickUps 6" at bounding box center [0, 0] width 0 height 0
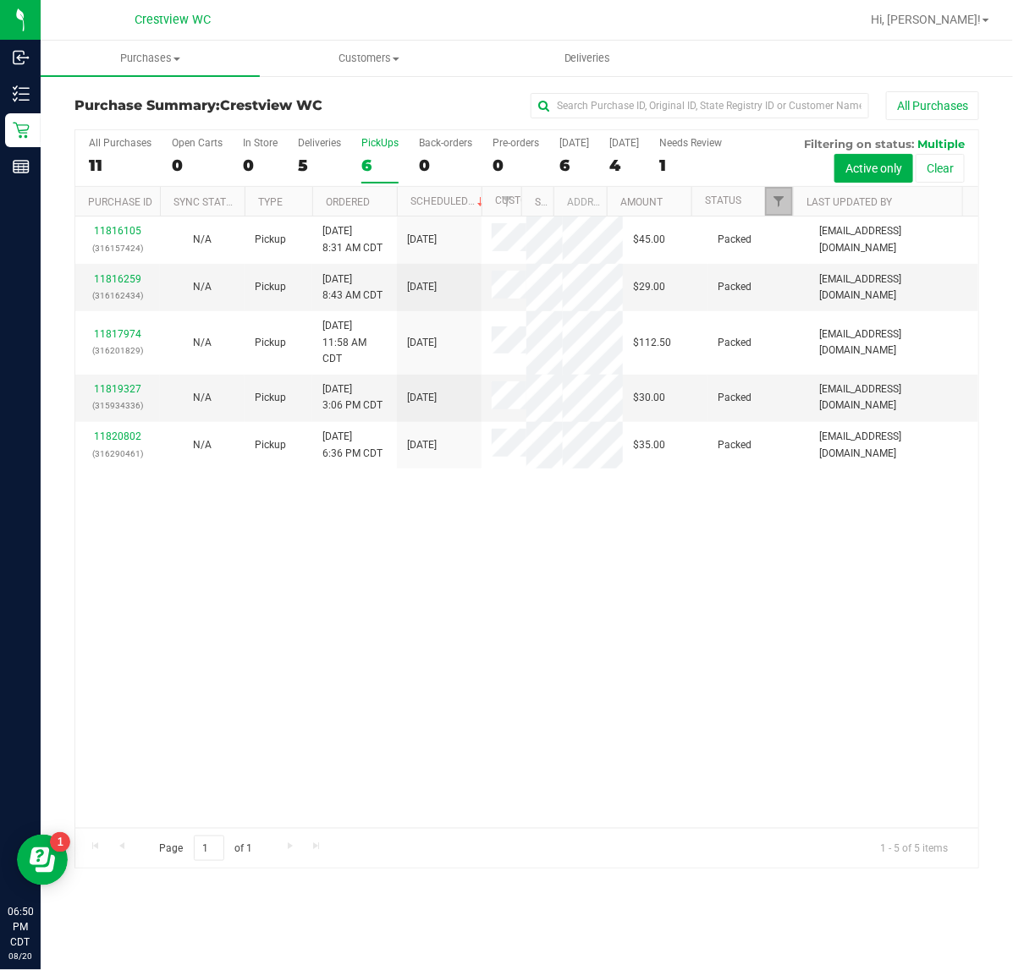
click at [787, 200] on link "Filter" at bounding box center [779, 201] width 28 height 29
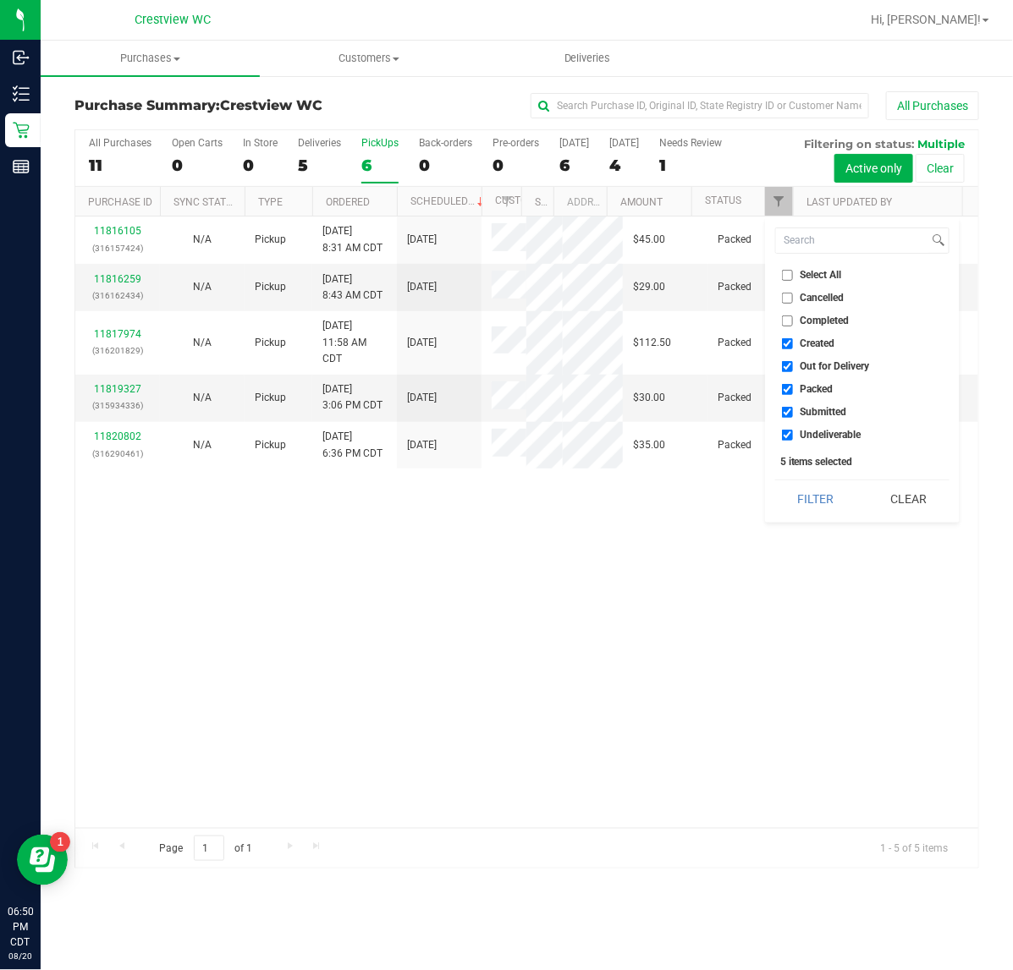
click at [783, 271] on input "Select All" at bounding box center [787, 275] width 11 height 11
checkbox input "true"
click at [783, 271] on input "Select All" at bounding box center [787, 275] width 11 height 11
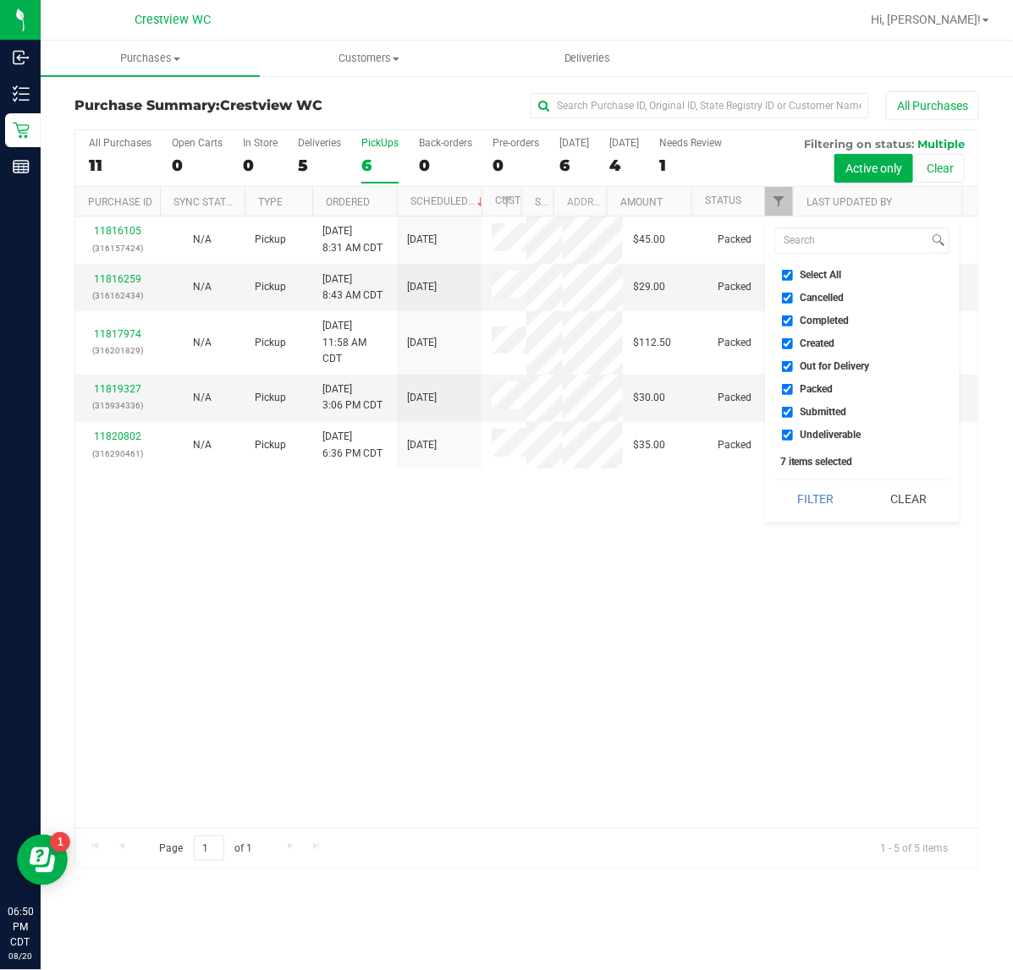
checkbox input "false"
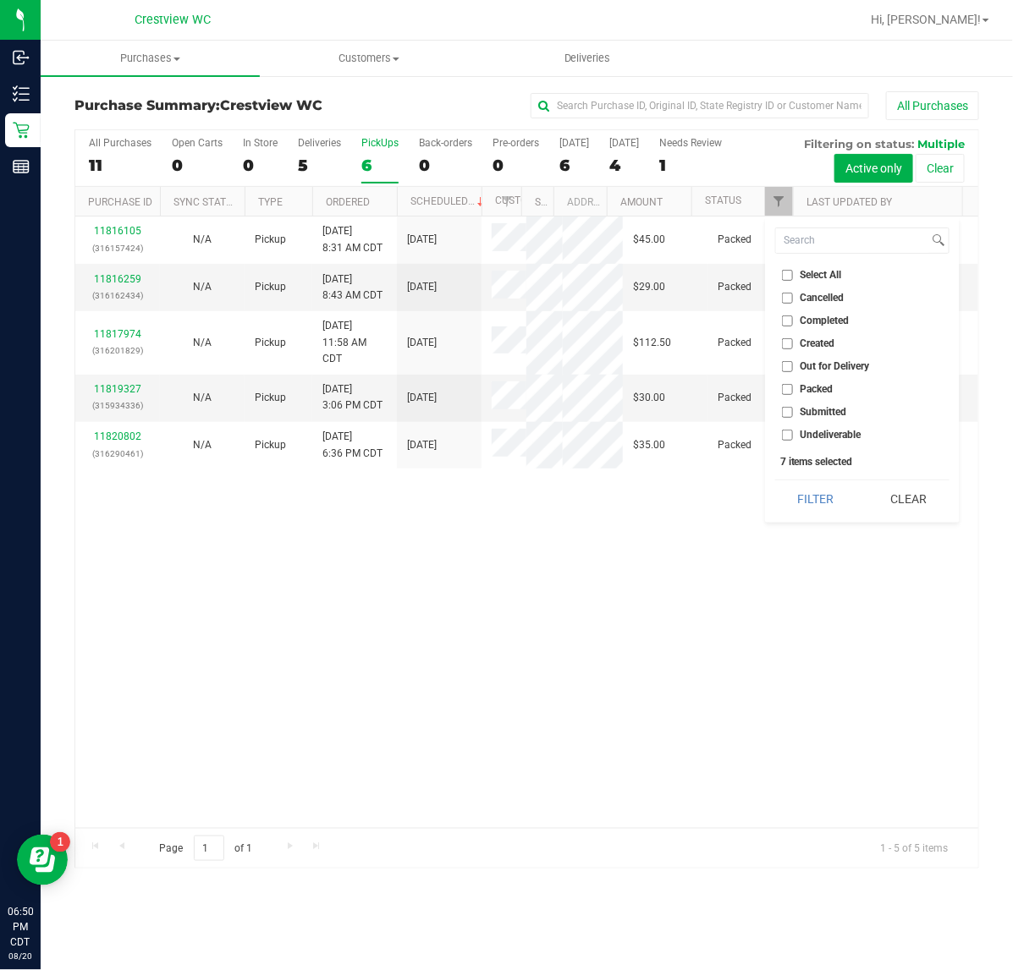
checkbox input "false"
click at [777, 413] on li "Submitted" at bounding box center [862, 413] width 174 height 18
click at [783, 411] on input "Submitted" at bounding box center [787, 412] width 11 height 11
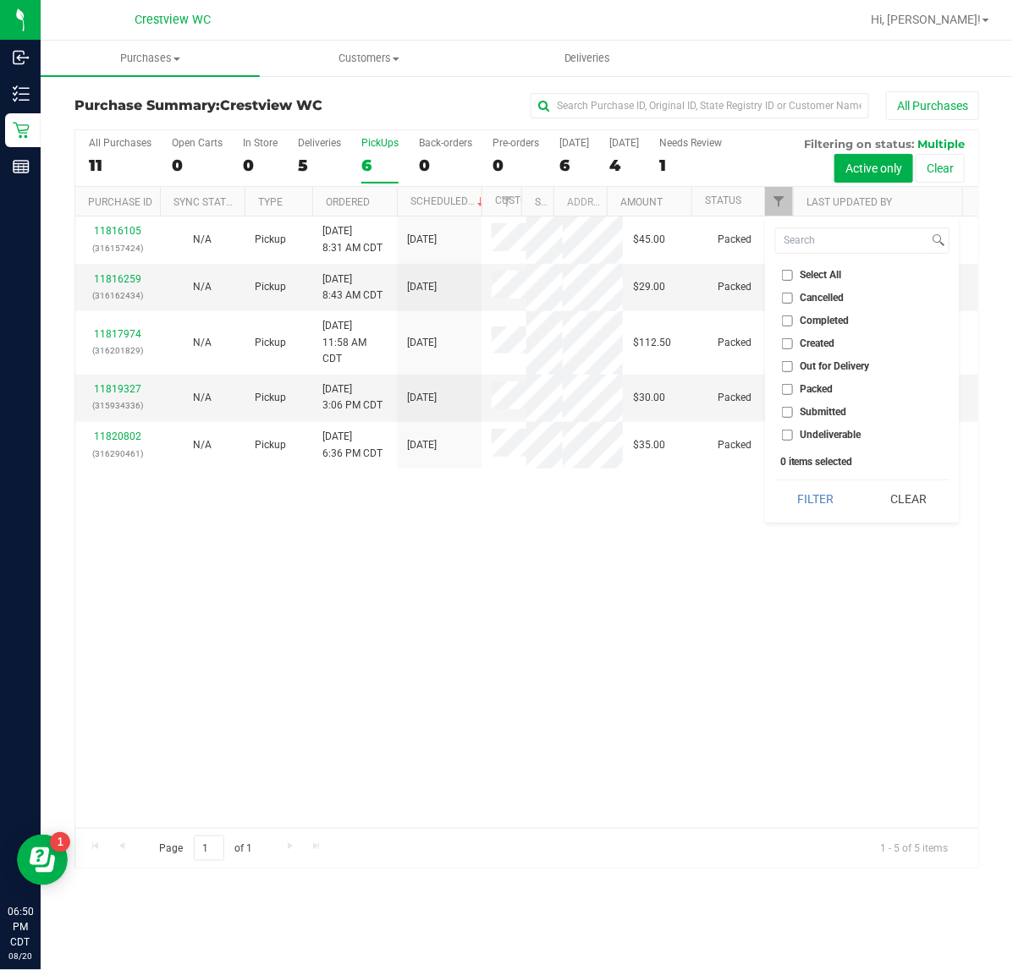
checkbox input "true"
click at [787, 487] on button "Filter" at bounding box center [815, 499] width 81 height 37
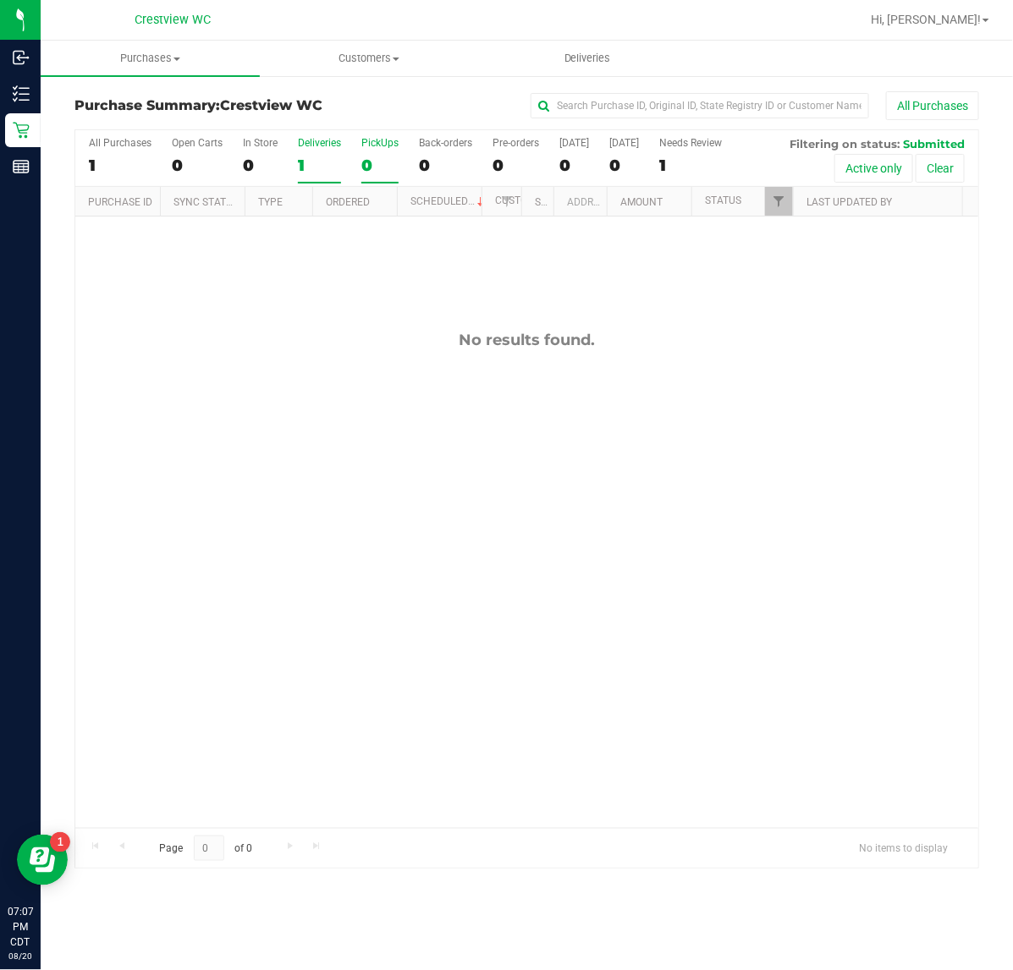
click at [318, 162] on div "1" at bounding box center [319, 165] width 43 height 19
click at [0, 0] on input "Deliveries 1" at bounding box center [0, 0] width 0 height 0
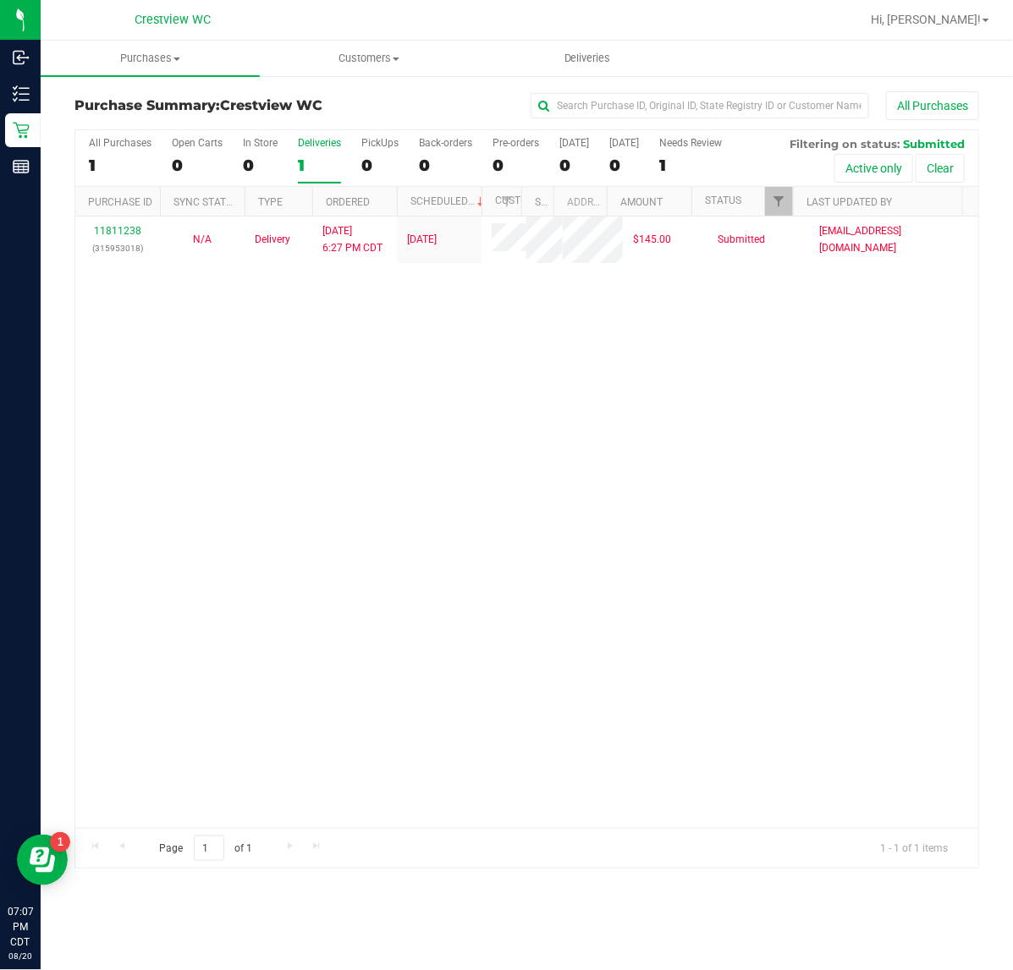
click at [360, 166] on div "All Purchases 1 Open Carts 0 In Store 0 Deliveries 1 PickUps 0 Back-orders 0 Pr…" at bounding box center [526, 158] width 903 height 57
click at [368, 168] on div "0" at bounding box center [379, 165] width 37 height 19
click at [0, 0] on input "PickUps 0" at bounding box center [0, 0] width 0 height 0
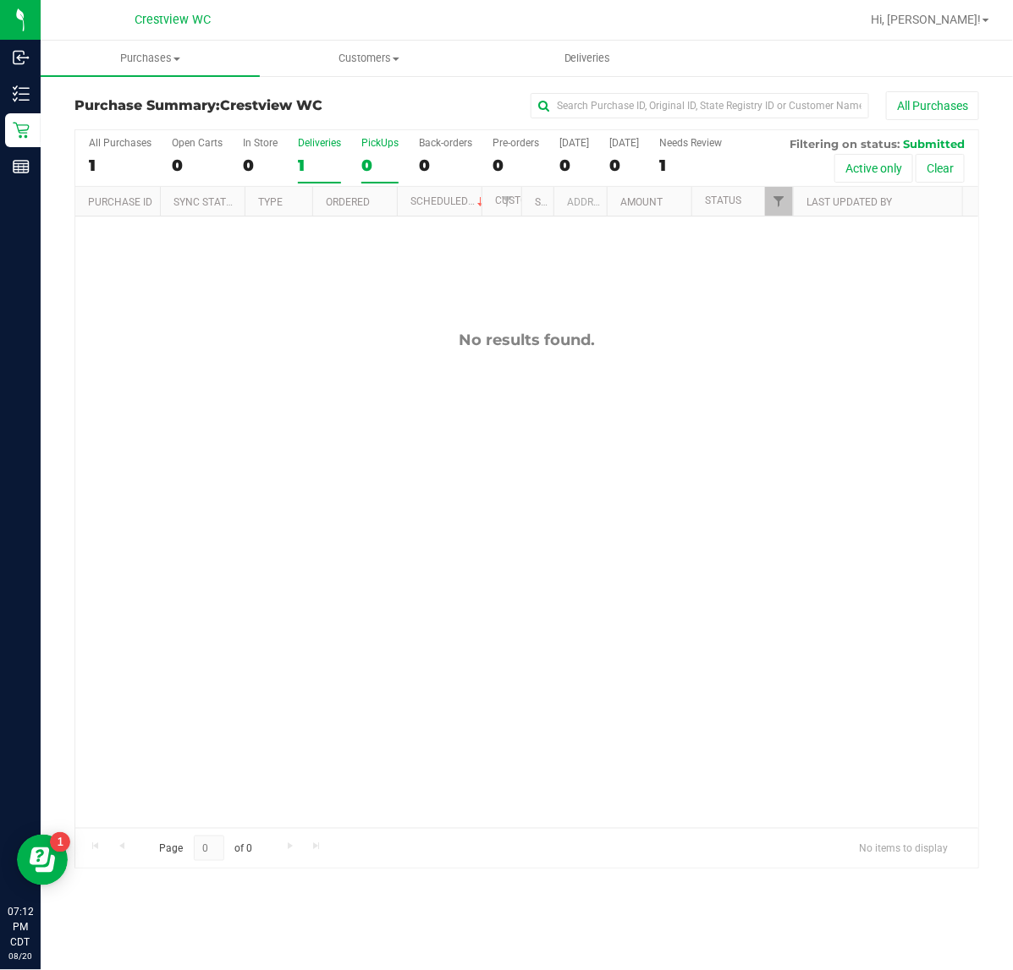
click at [316, 144] on div "Deliveries" at bounding box center [319, 143] width 43 height 12
click at [0, 0] on input "Deliveries 1" at bounding box center [0, 0] width 0 height 0
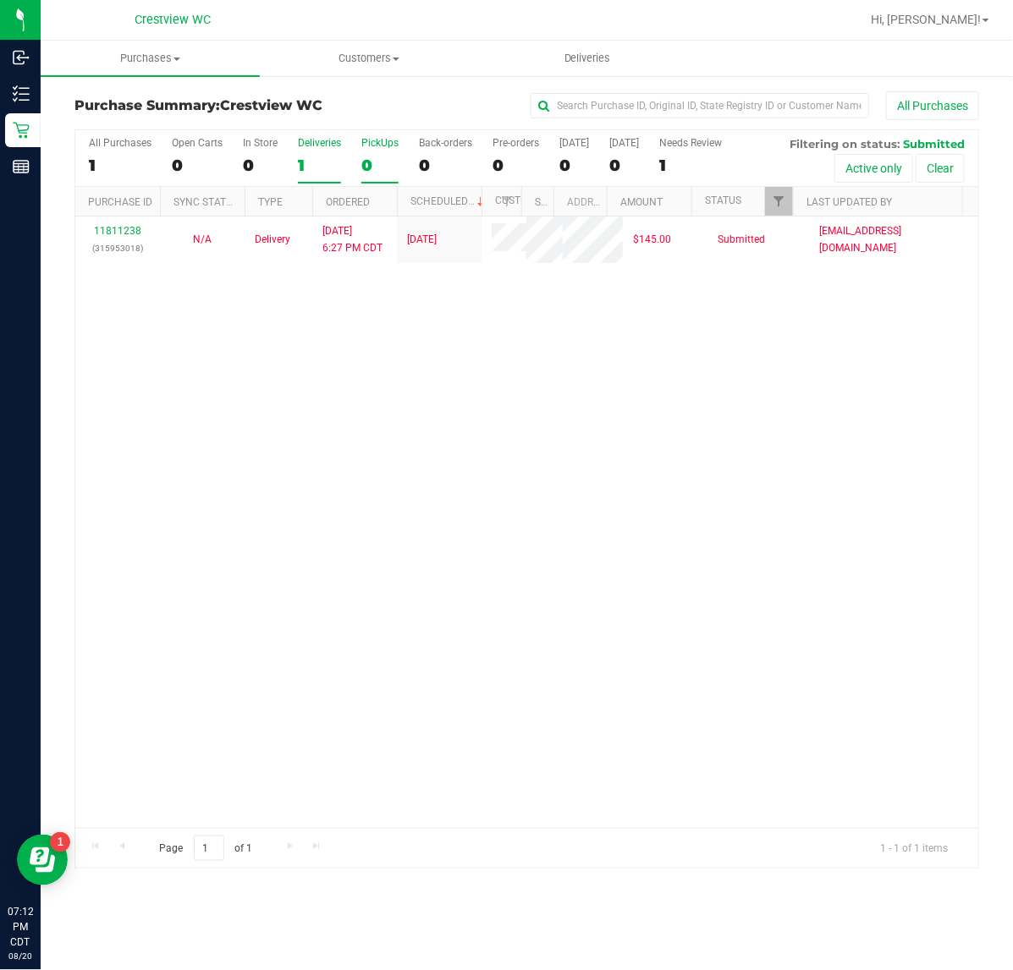
click at [370, 146] on div "PickUps" at bounding box center [379, 143] width 37 height 12
click at [0, 0] on input "PickUps 0" at bounding box center [0, 0] width 0 height 0
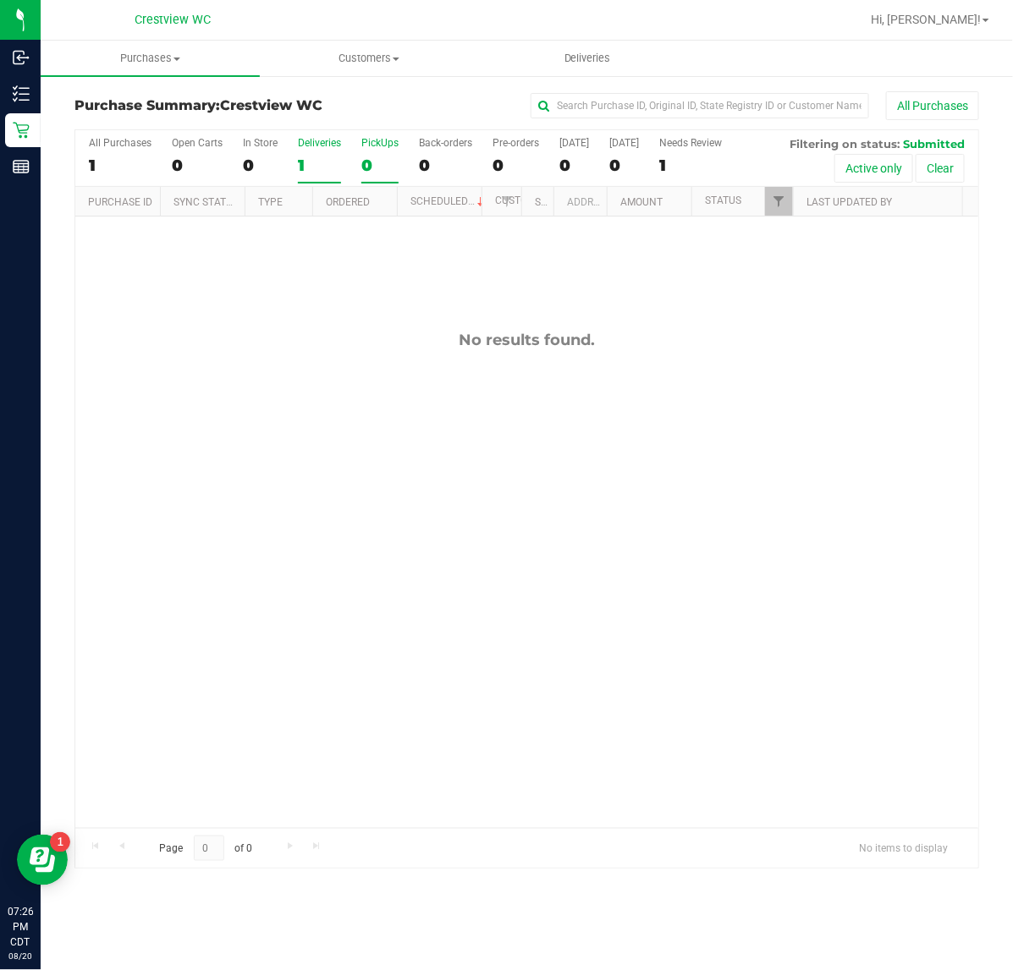
click at [316, 167] on div "1" at bounding box center [319, 165] width 43 height 19
click at [0, 0] on input "Deliveries 1" at bounding box center [0, 0] width 0 height 0
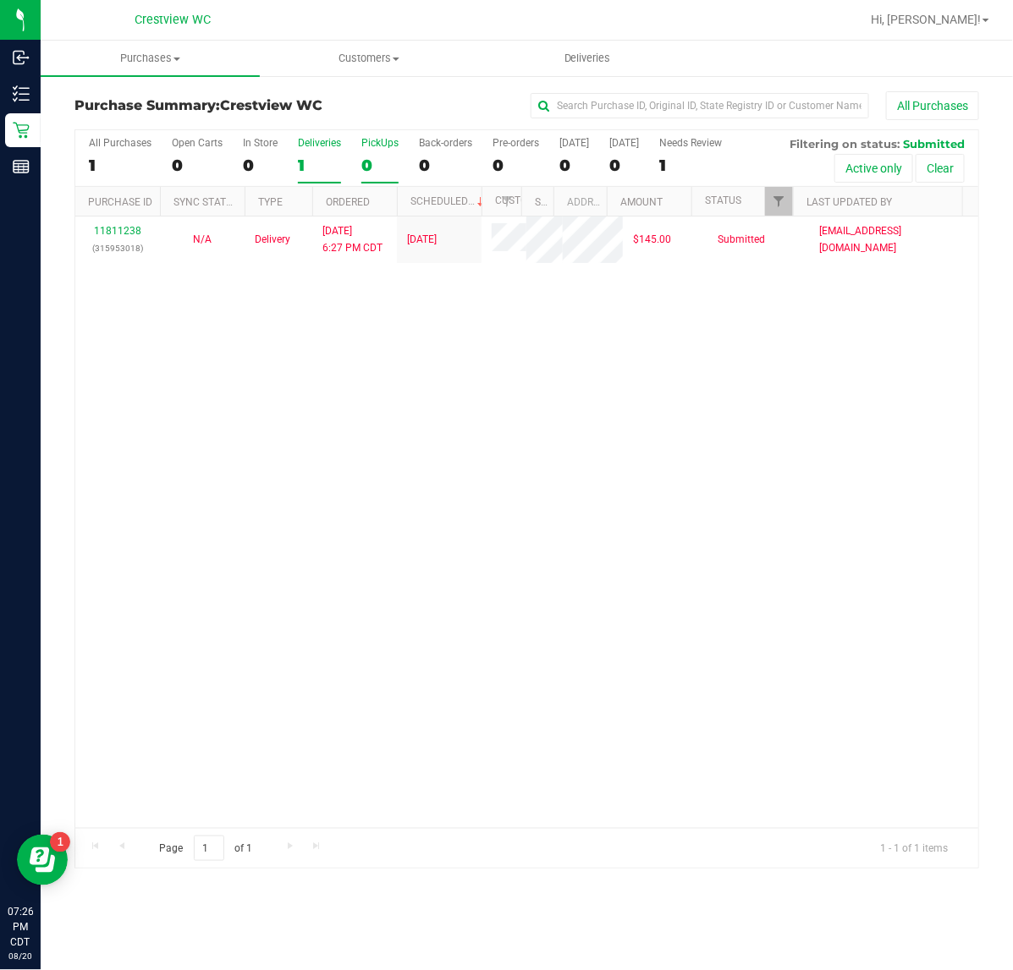
click at [378, 150] on label "PickUps 0" at bounding box center [379, 160] width 37 height 47
click at [0, 0] on input "PickUps 0" at bounding box center [0, 0] width 0 height 0
click at [322, 163] on div "1" at bounding box center [319, 165] width 43 height 19
click at [0, 0] on input "Deliveries 1" at bounding box center [0, 0] width 0 height 0
click at [361, 158] on div "0" at bounding box center [379, 165] width 37 height 19
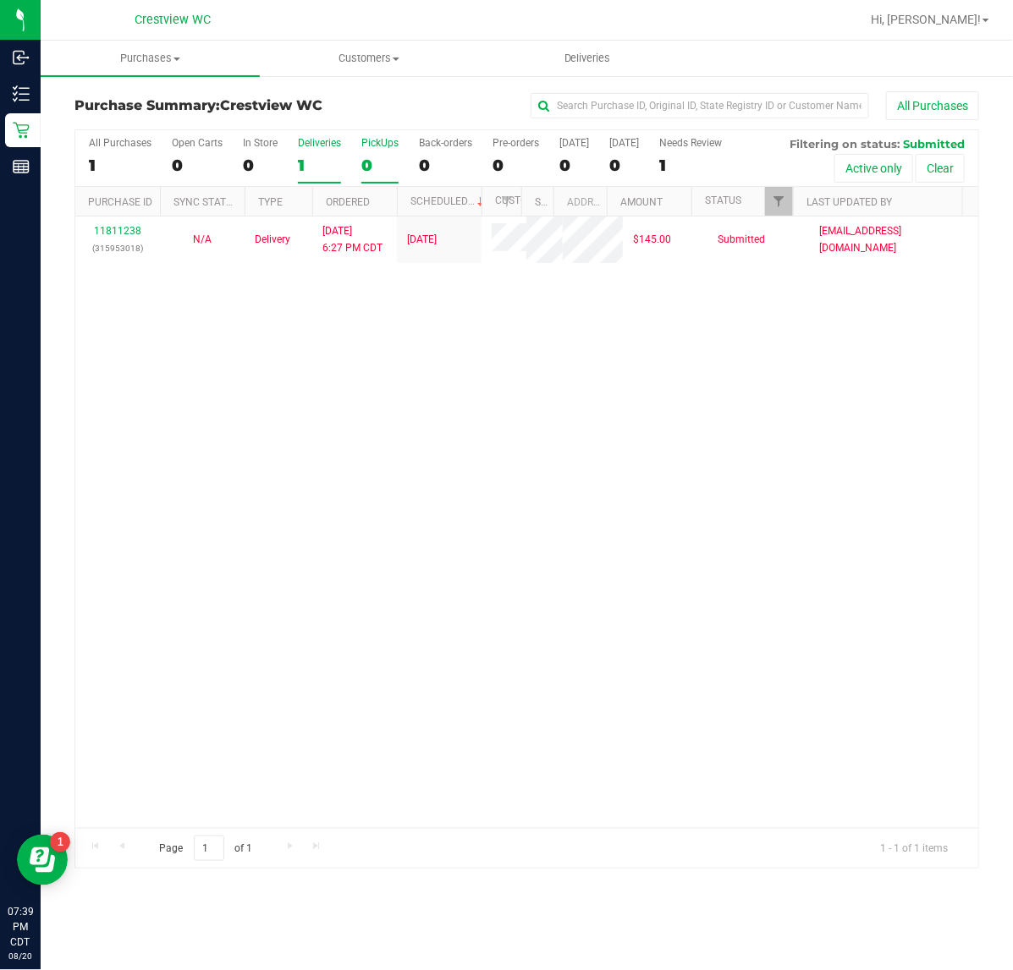
click at [0, 0] on input "PickUps 0" at bounding box center [0, 0] width 0 height 0
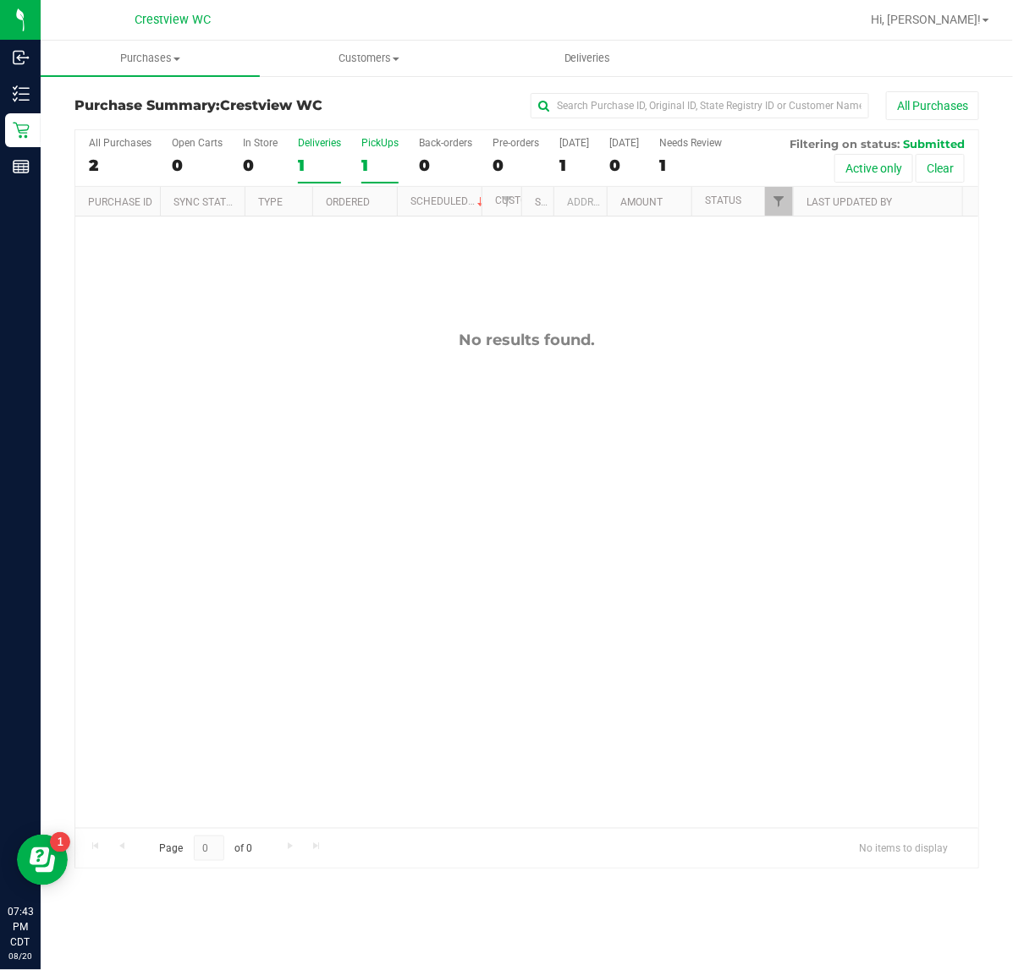
click at [309, 179] on label "Deliveries 1" at bounding box center [319, 160] width 43 height 47
click at [0, 0] on input "Deliveries 1" at bounding box center [0, 0] width 0 height 0
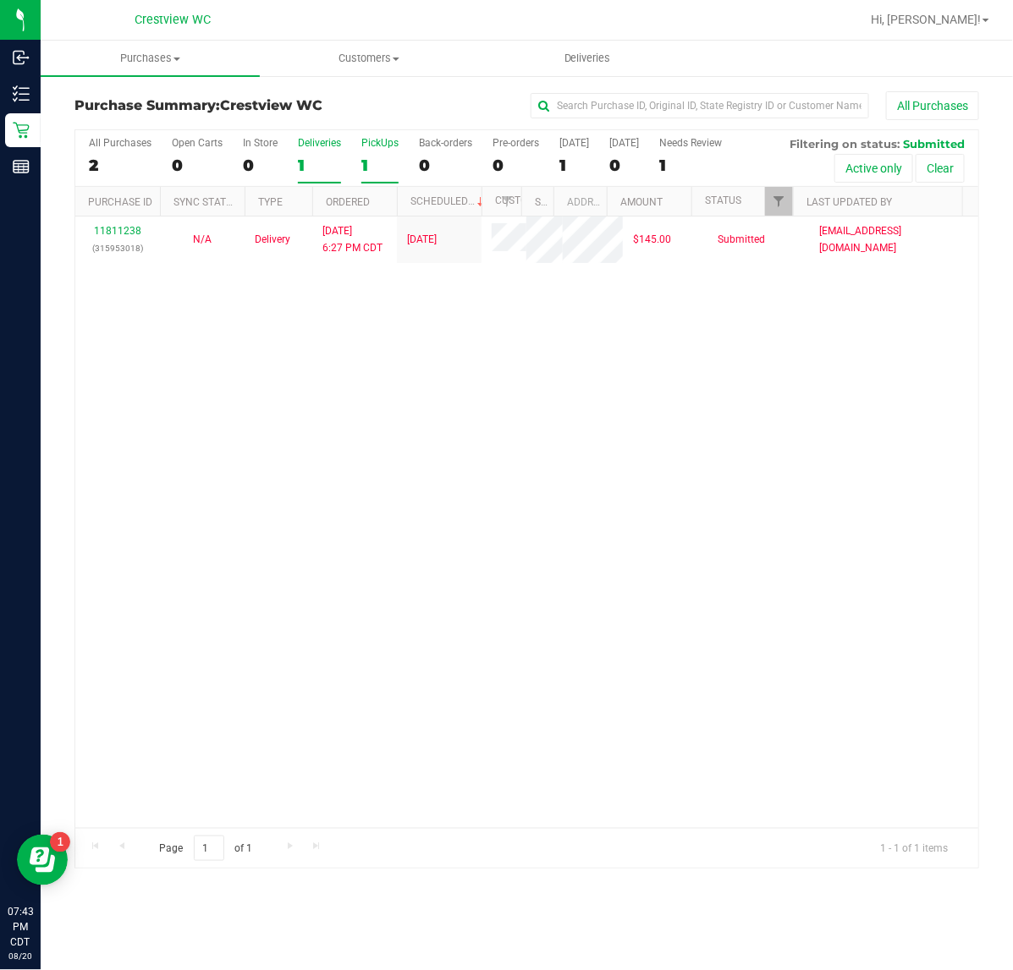
click at [362, 169] on div "1" at bounding box center [379, 165] width 37 height 19
click at [0, 0] on input "PickUps 1" at bounding box center [0, 0] width 0 height 0
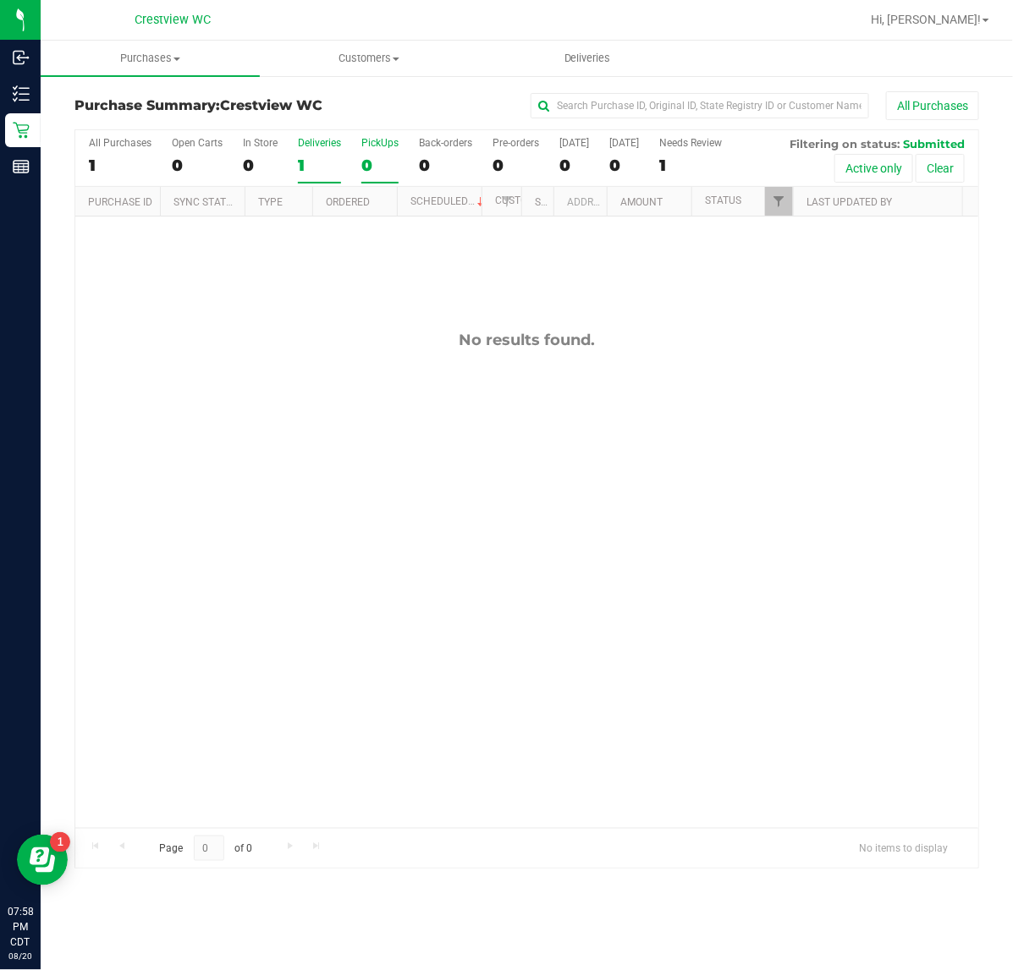
click at [299, 165] on div "1" at bounding box center [319, 165] width 43 height 19
click at [0, 0] on input "Deliveries 1" at bounding box center [0, 0] width 0 height 0
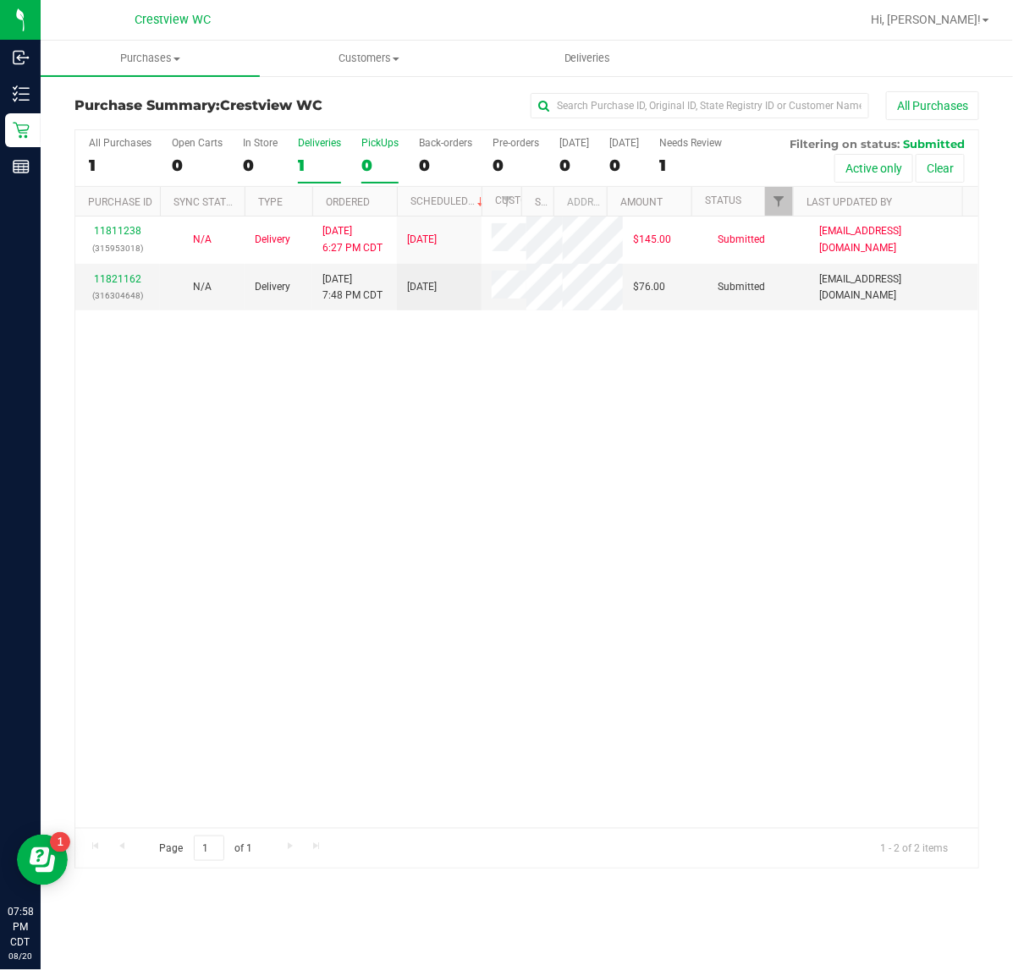
click at [364, 158] on div "0" at bounding box center [379, 165] width 37 height 19
click at [0, 0] on input "PickUps 0" at bounding box center [0, 0] width 0 height 0
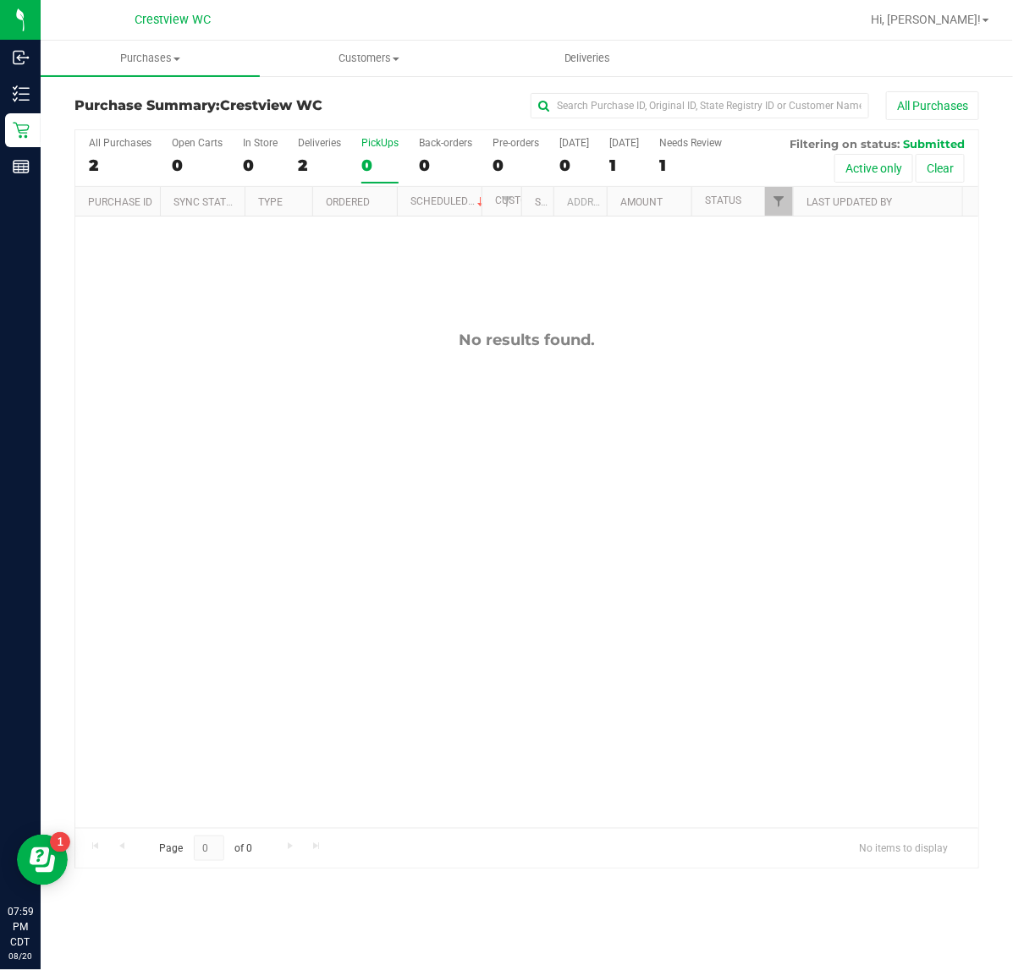
click at [268, 510] on div "No results found." at bounding box center [526, 580] width 903 height 726
click at [772, 213] on link "Filter" at bounding box center [779, 201] width 28 height 29
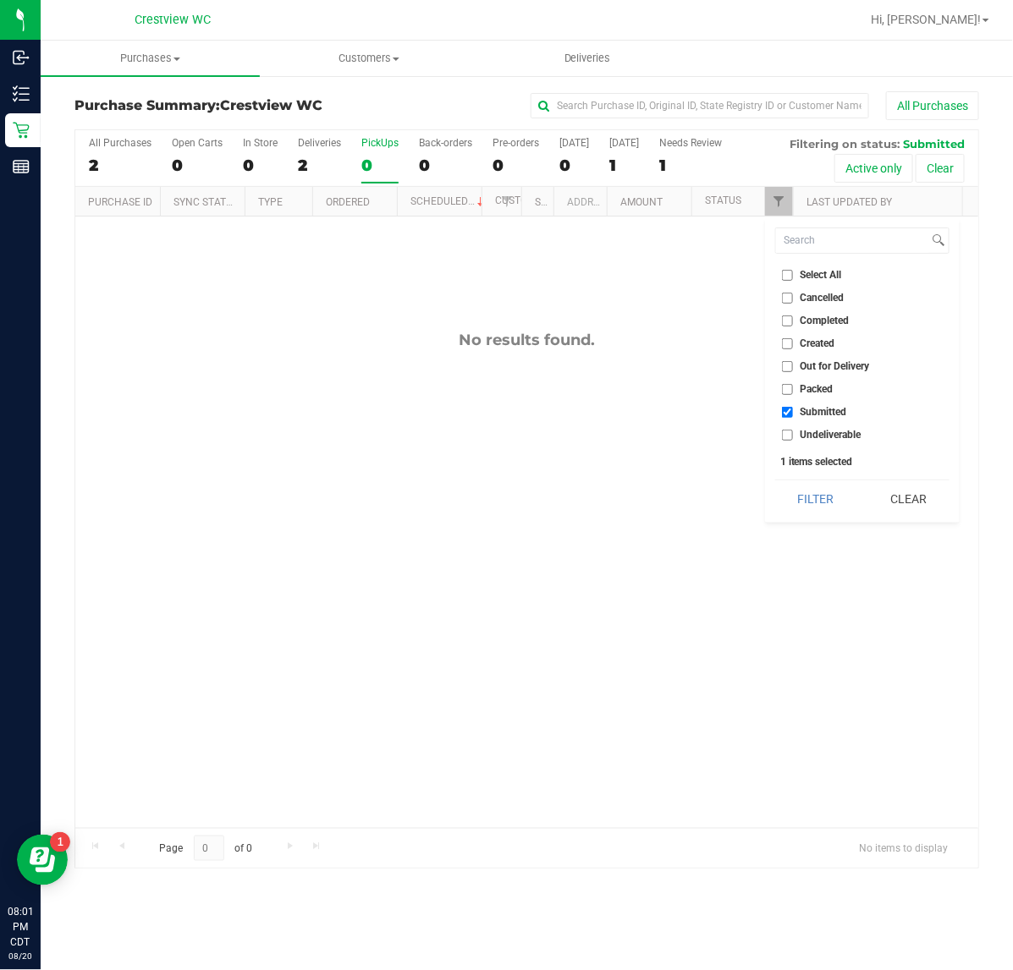
click at [787, 268] on li "Select All" at bounding box center [862, 276] width 174 height 18
click at [787, 278] on input "Select All" at bounding box center [787, 275] width 11 height 11
checkbox input "true"
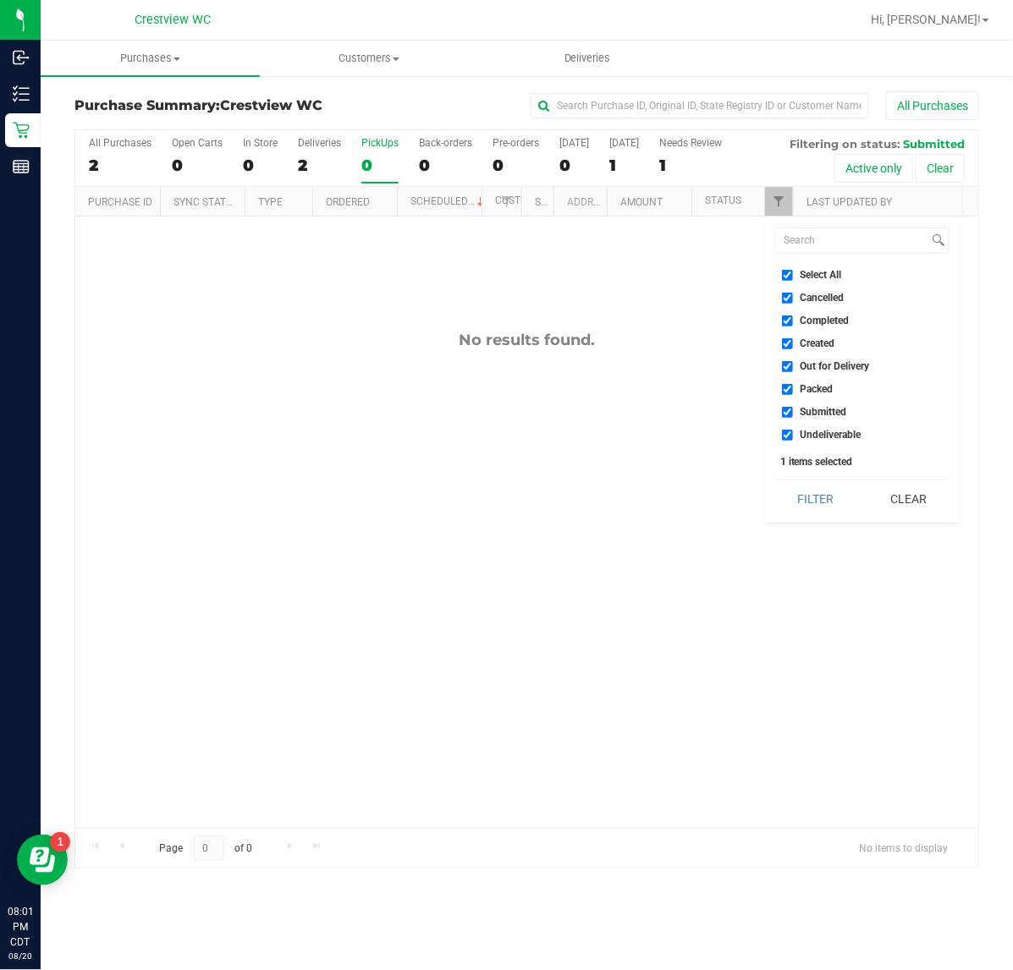
checkbox input "true"
click at [787, 278] on input "Select All" at bounding box center [787, 275] width 11 height 11
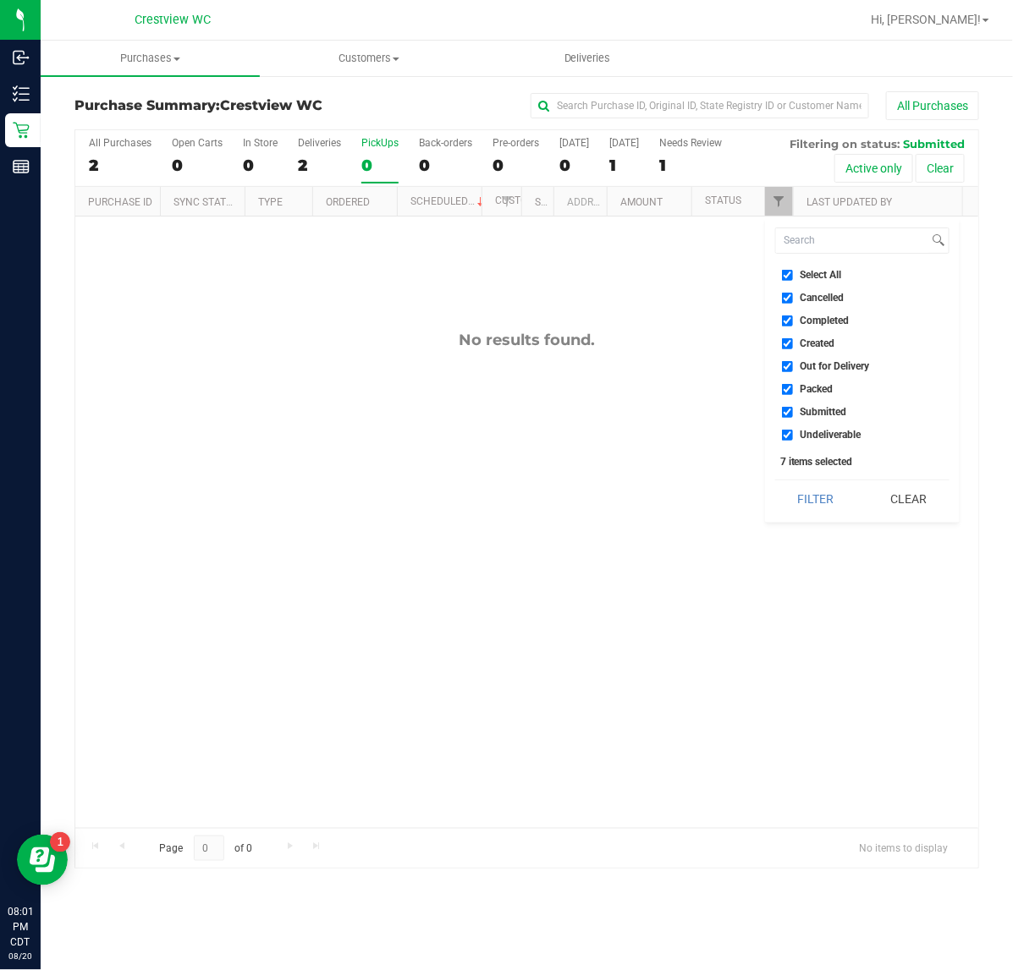
checkbox input "false"
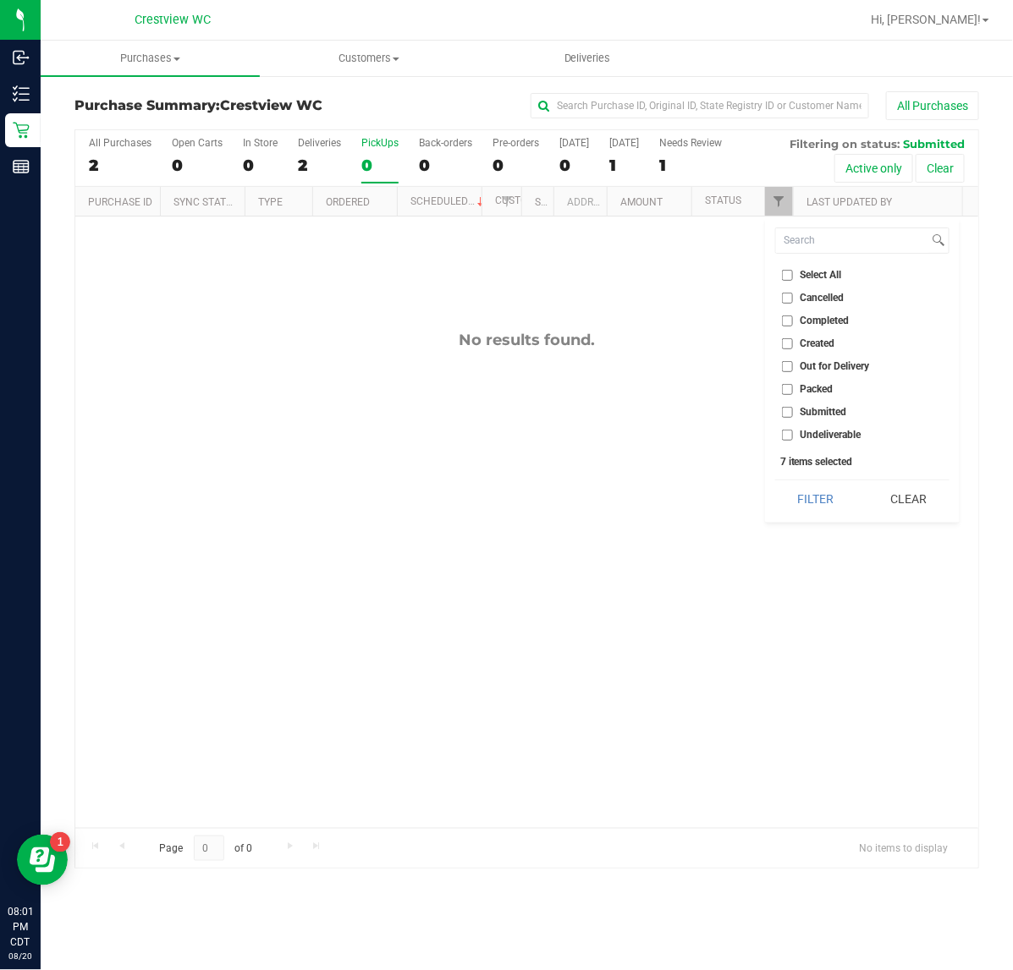
checkbox input "false"
drag, startPoint x: 785, startPoint y: 387, endPoint x: 788, endPoint y: 406, distance: 18.8
click at [787, 389] on input "Packed" at bounding box center [787, 389] width 11 height 11
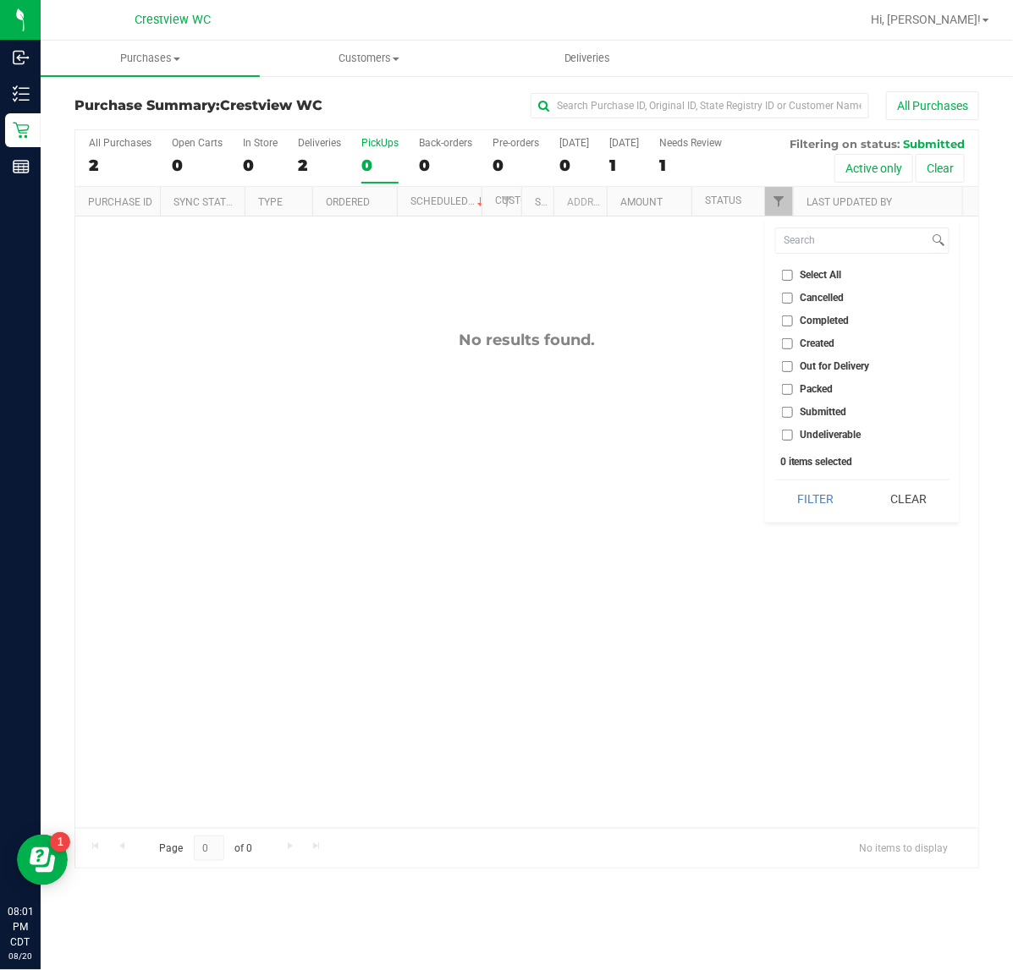
checkbox input "true"
click at [800, 486] on button "Filter" at bounding box center [815, 499] width 81 height 37
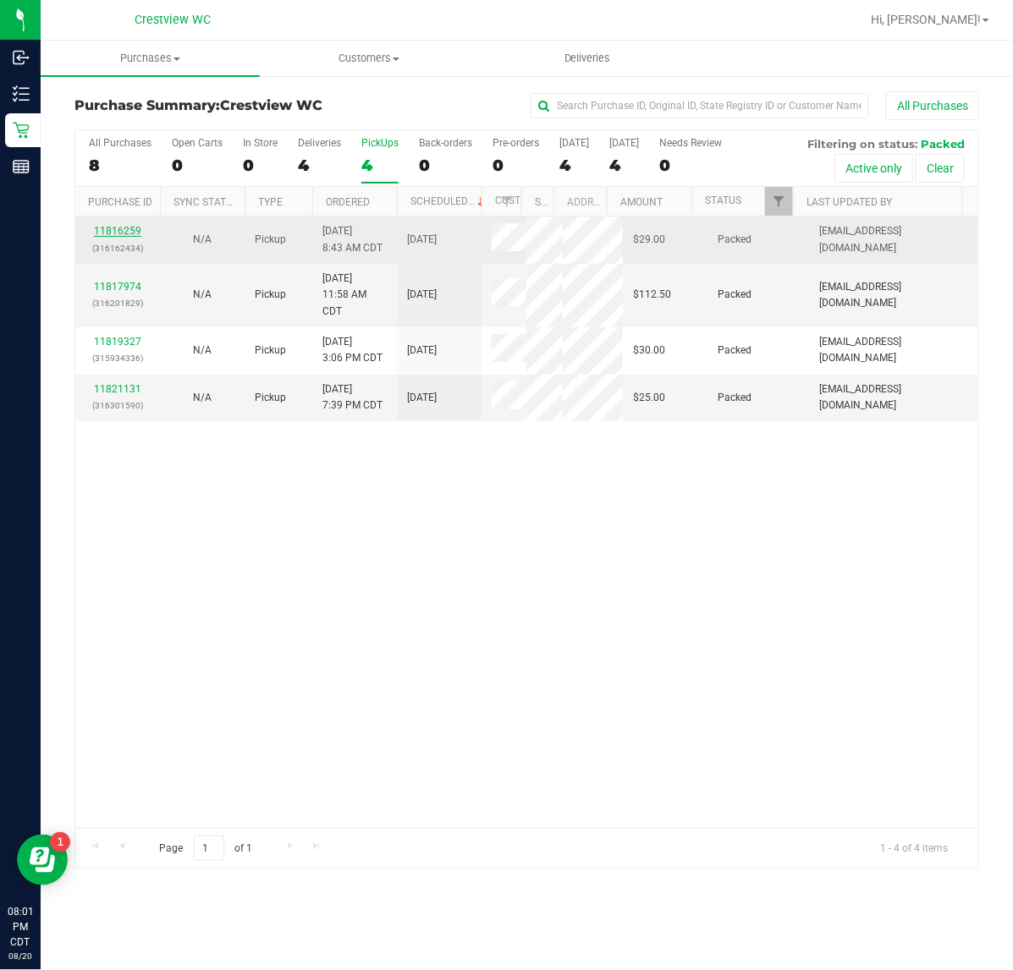
click at [120, 234] on link "11816259" at bounding box center [117, 231] width 47 height 12
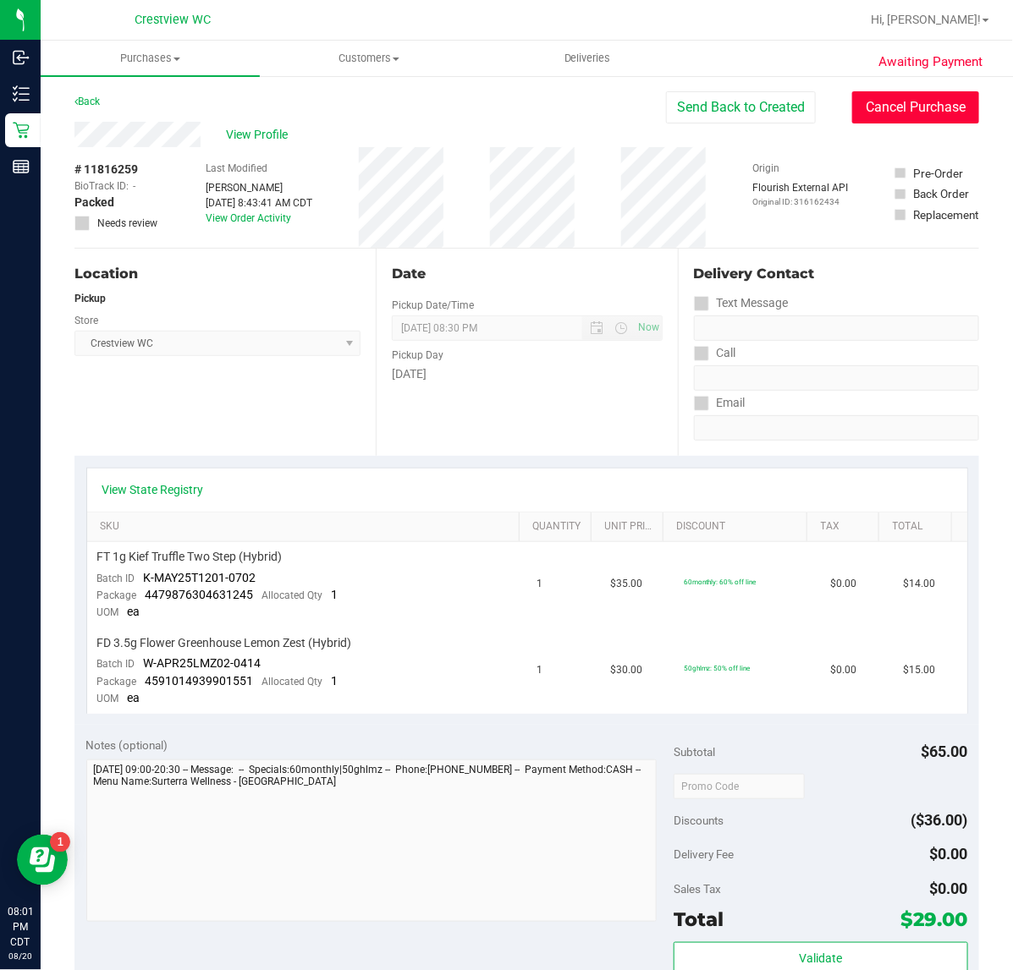
click at [853, 102] on button "Cancel Purchase" at bounding box center [915, 107] width 127 height 32
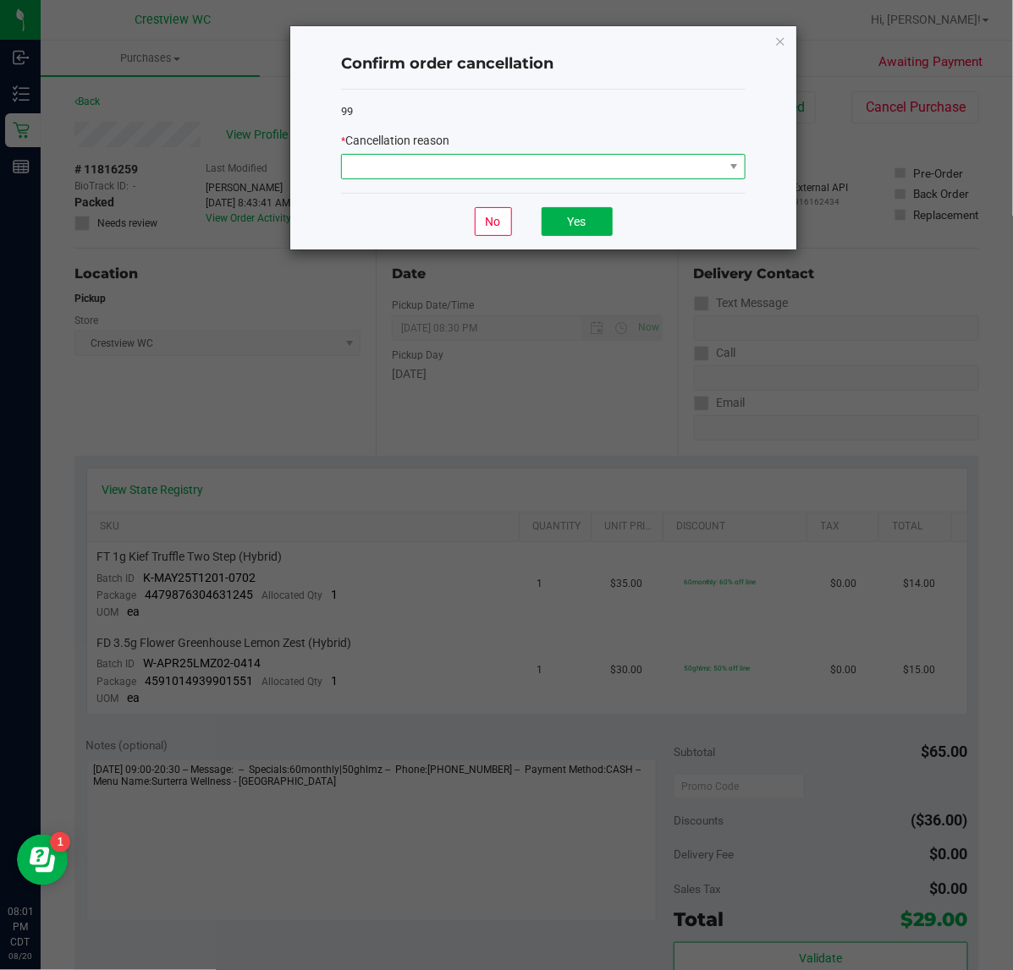
click at [595, 165] on span at bounding box center [533, 167] width 382 height 24
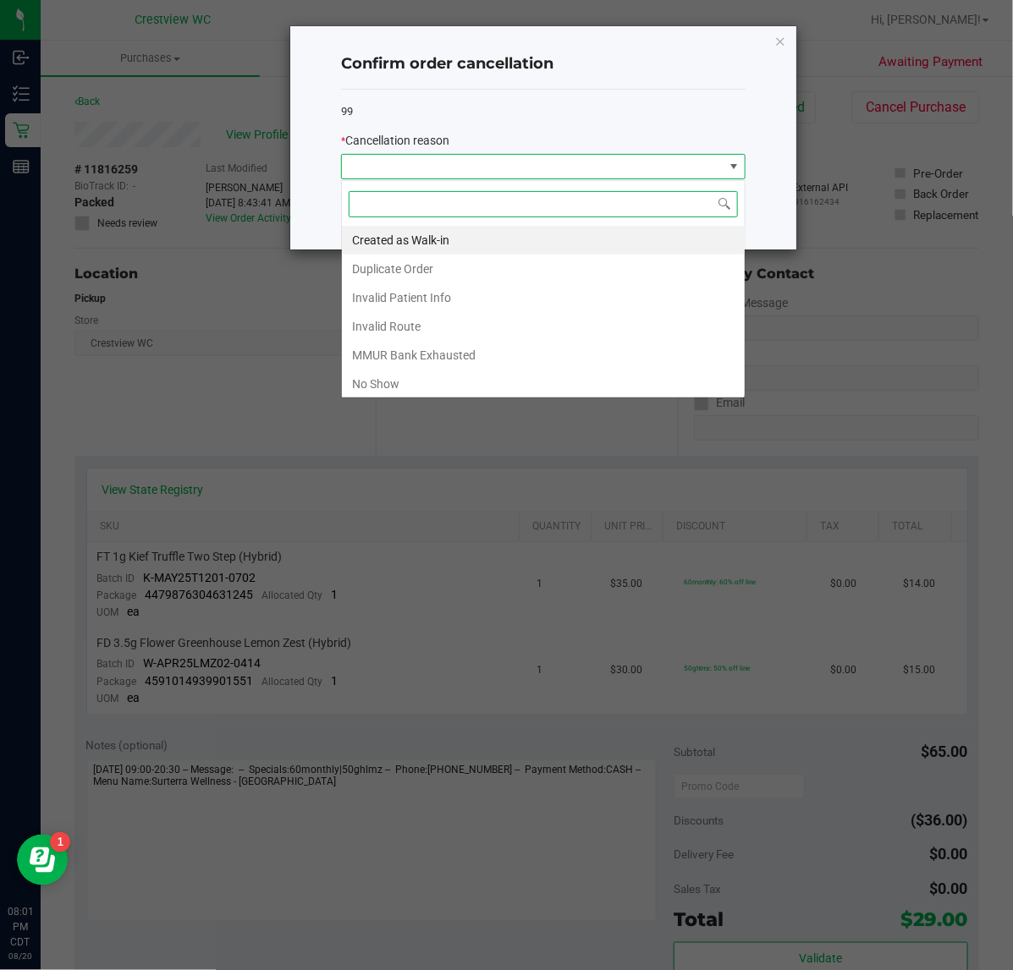
scroll to position [26, 404]
click at [392, 386] on li "No Show" at bounding box center [543, 384] width 403 height 29
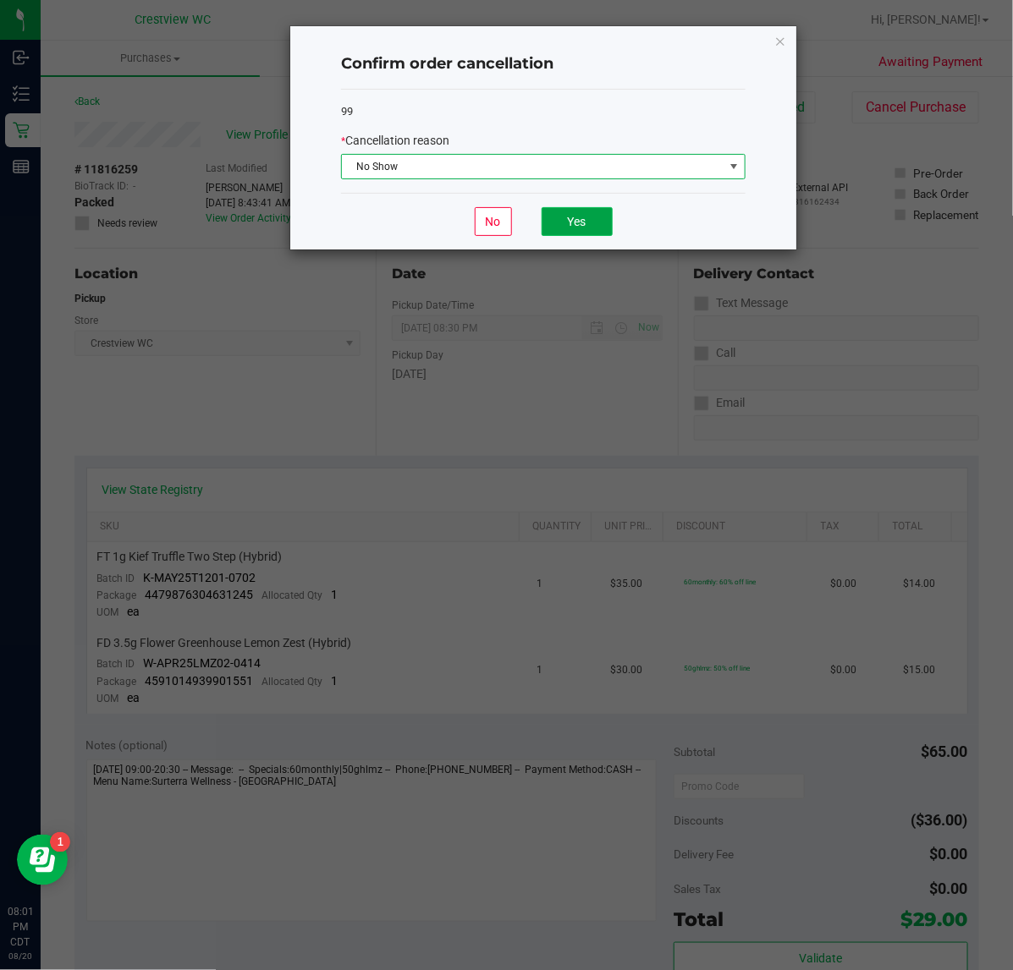
click at [557, 227] on button "Yes" at bounding box center [576, 221] width 71 height 29
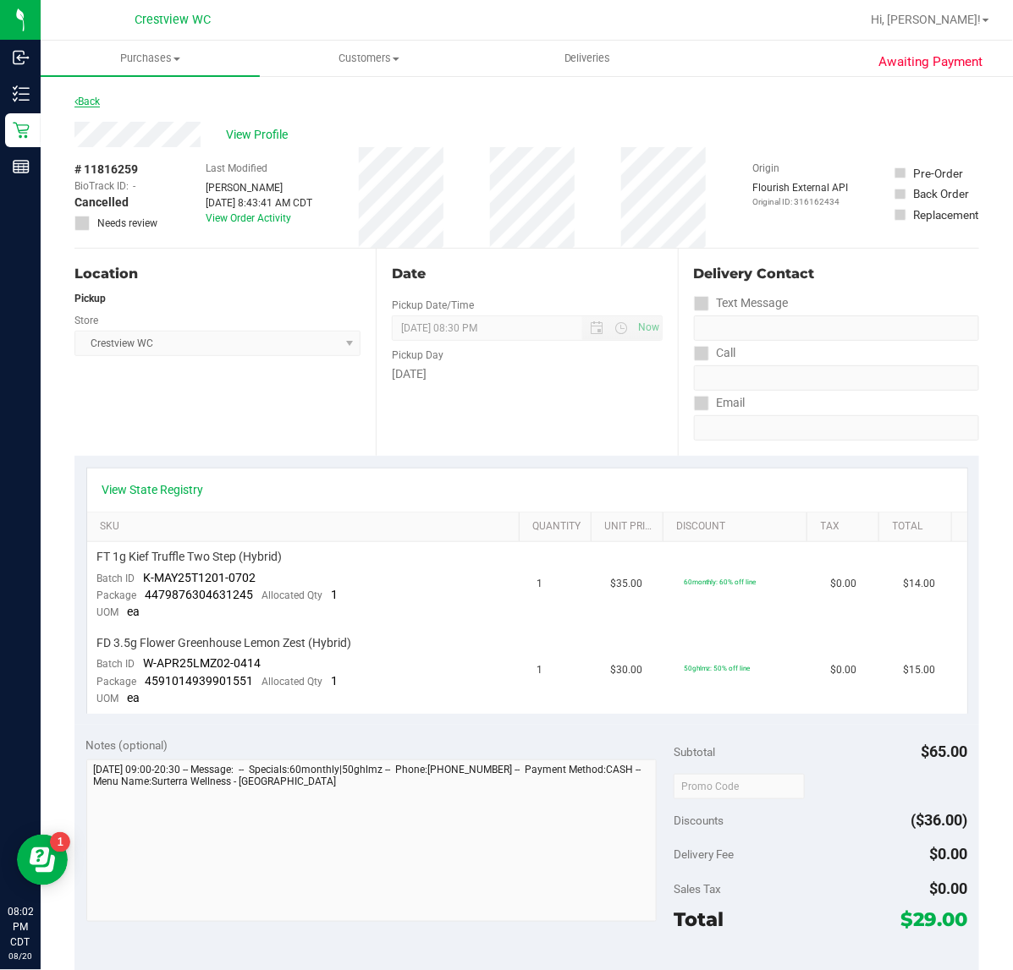
click at [93, 99] on link "Back" at bounding box center [86, 102] width 25 height 12
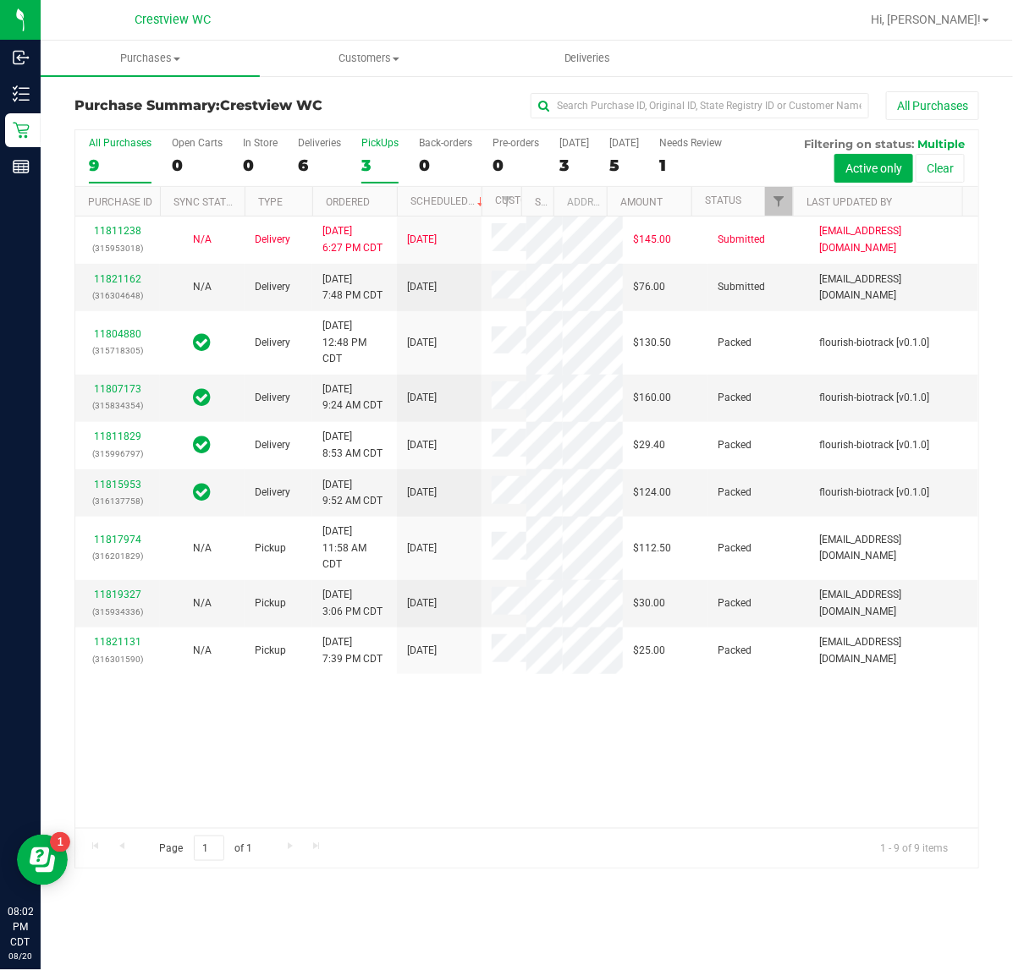
click at [365, 162] on div "3" at bounding box center [379, 165] width 37 height 19
click at [0, 0] on input "PickUps 3" at bounding box center [0, 0] width 0 height 0
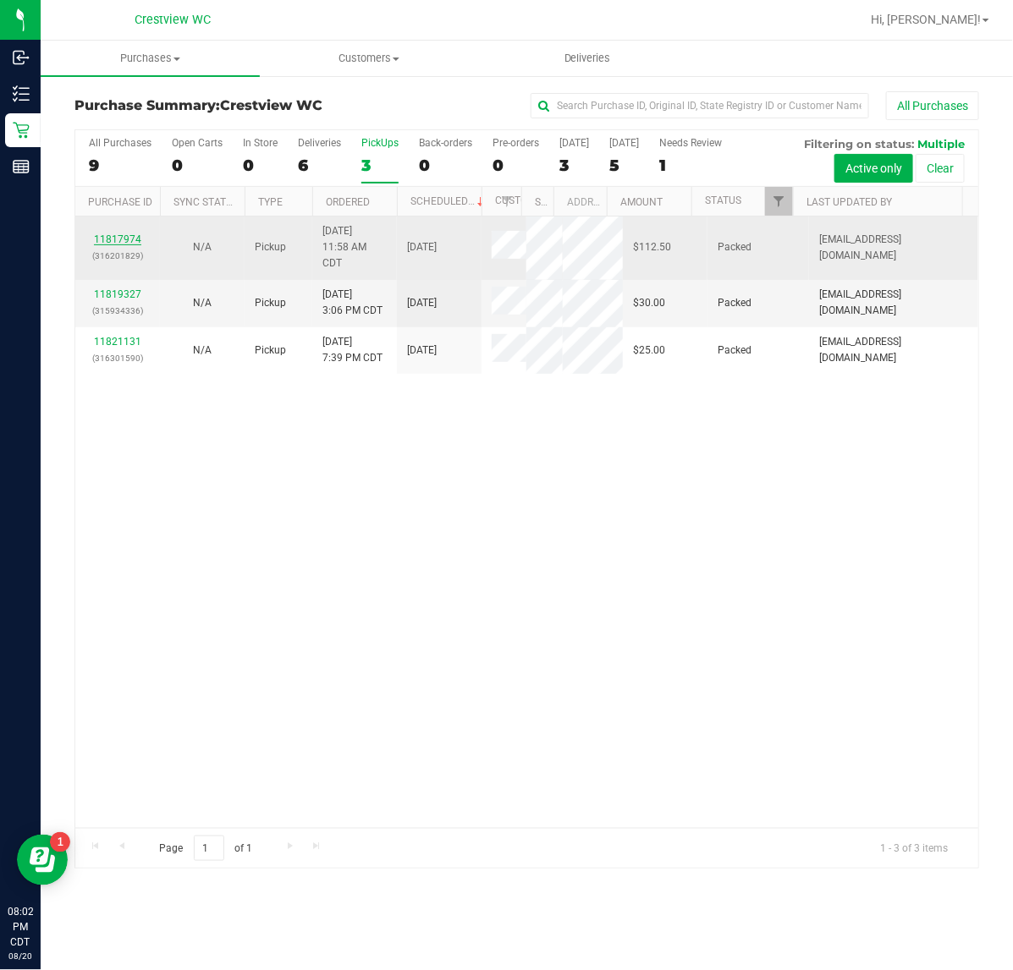
click at [140, 238] on link "11817974" at bounding box center [117, 240] width 47 height 12
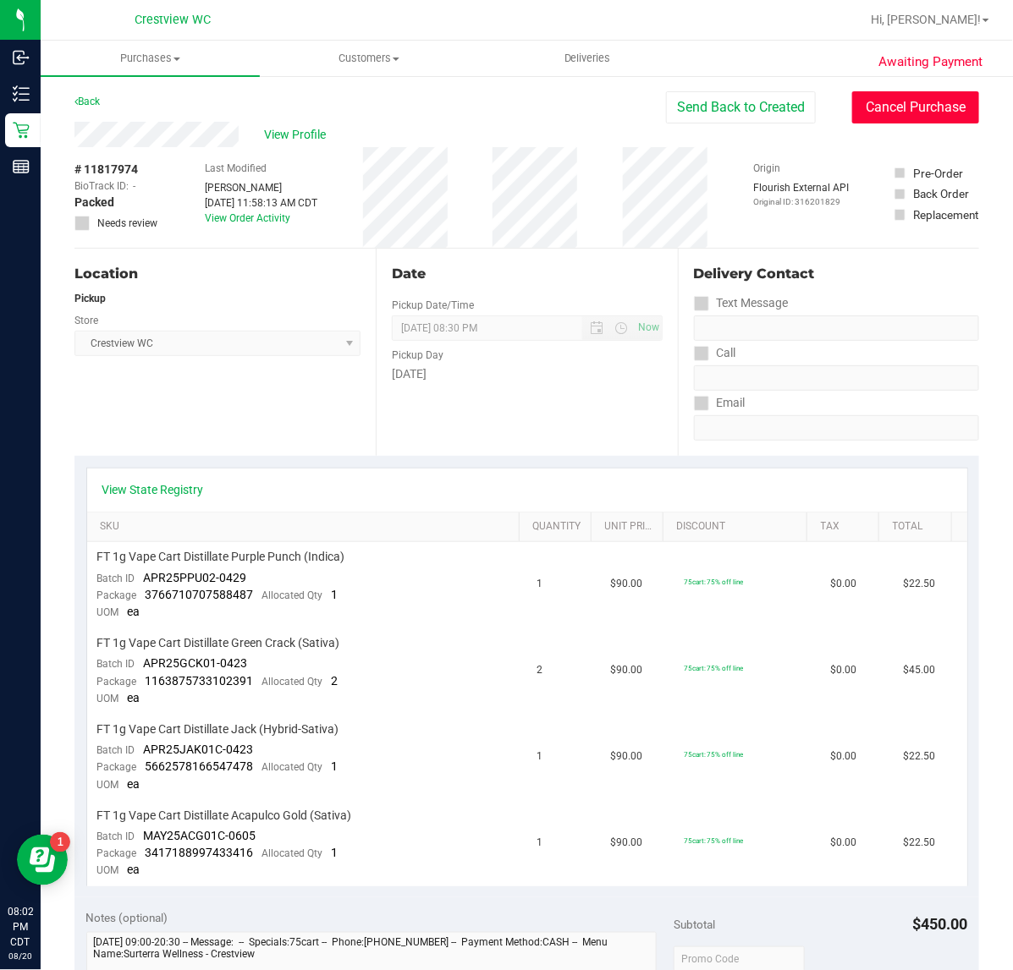
click at [933, 108] on button "Cancel Purchase" at bounding box center [915, 107] width 127 height 32
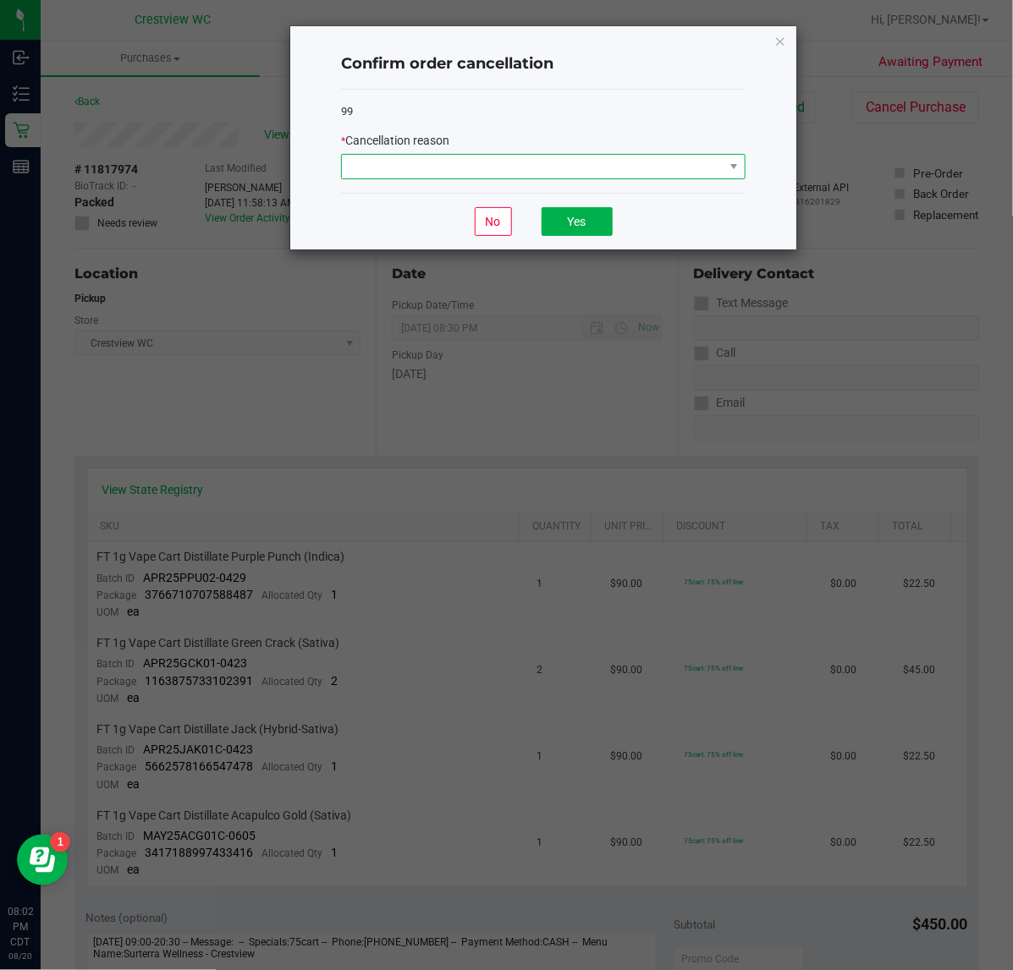
click at [607, 163] on span at bounding box center [533, 167] width 382 height 24
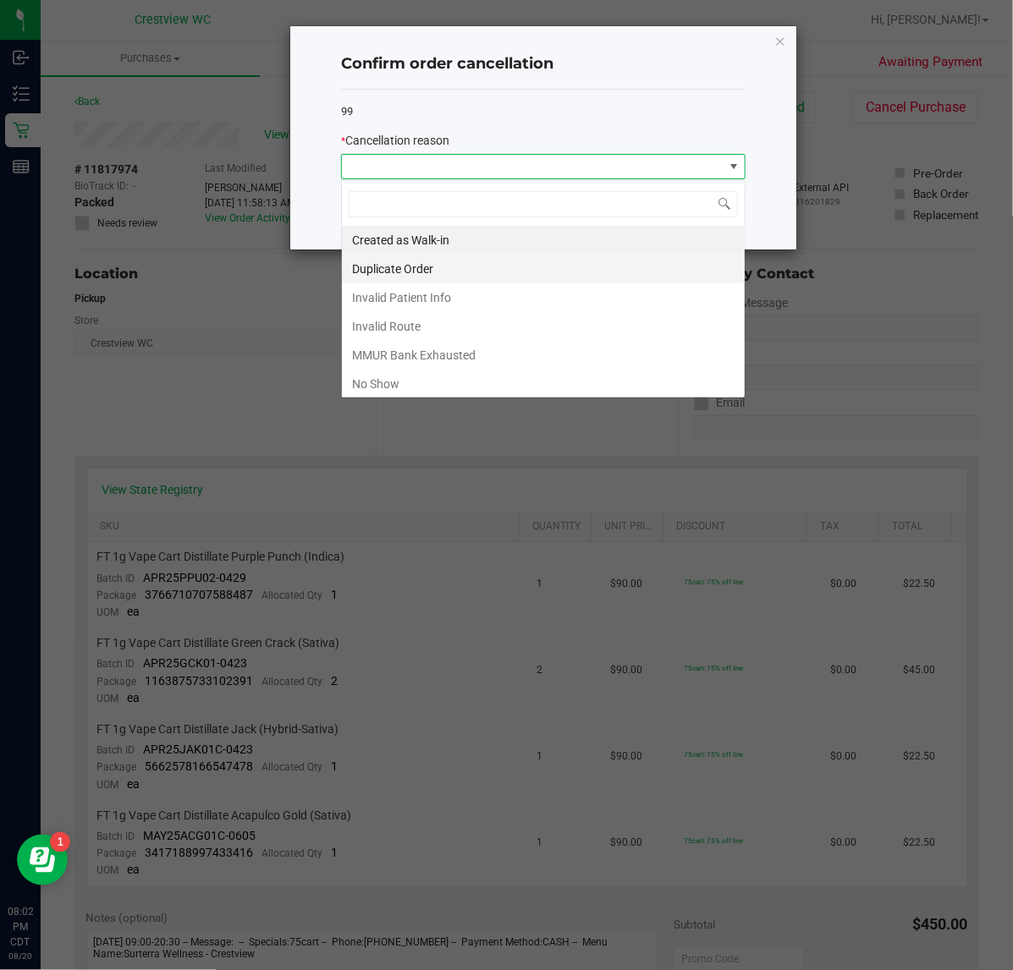
scroll to position [26, 404]
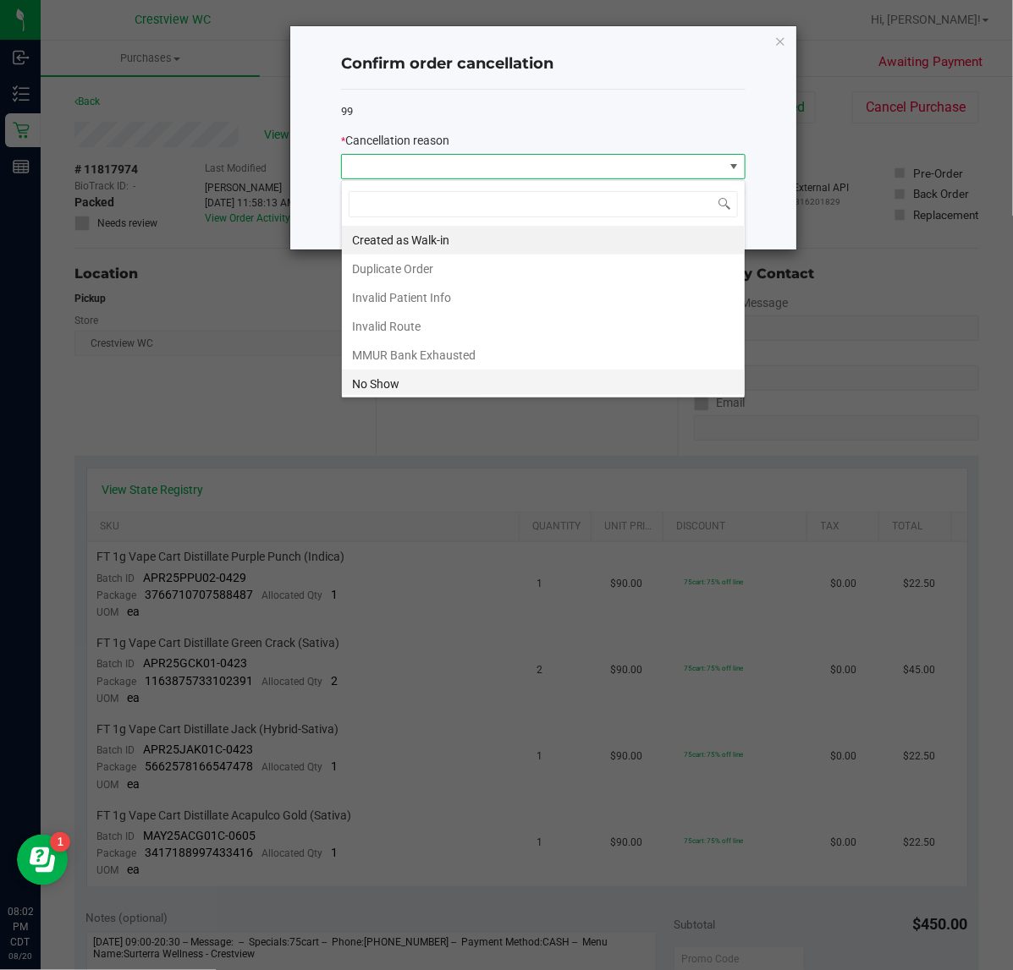
click at [408, 378] on li "No Show" at bounding box center [543, 384] width 403 height 29
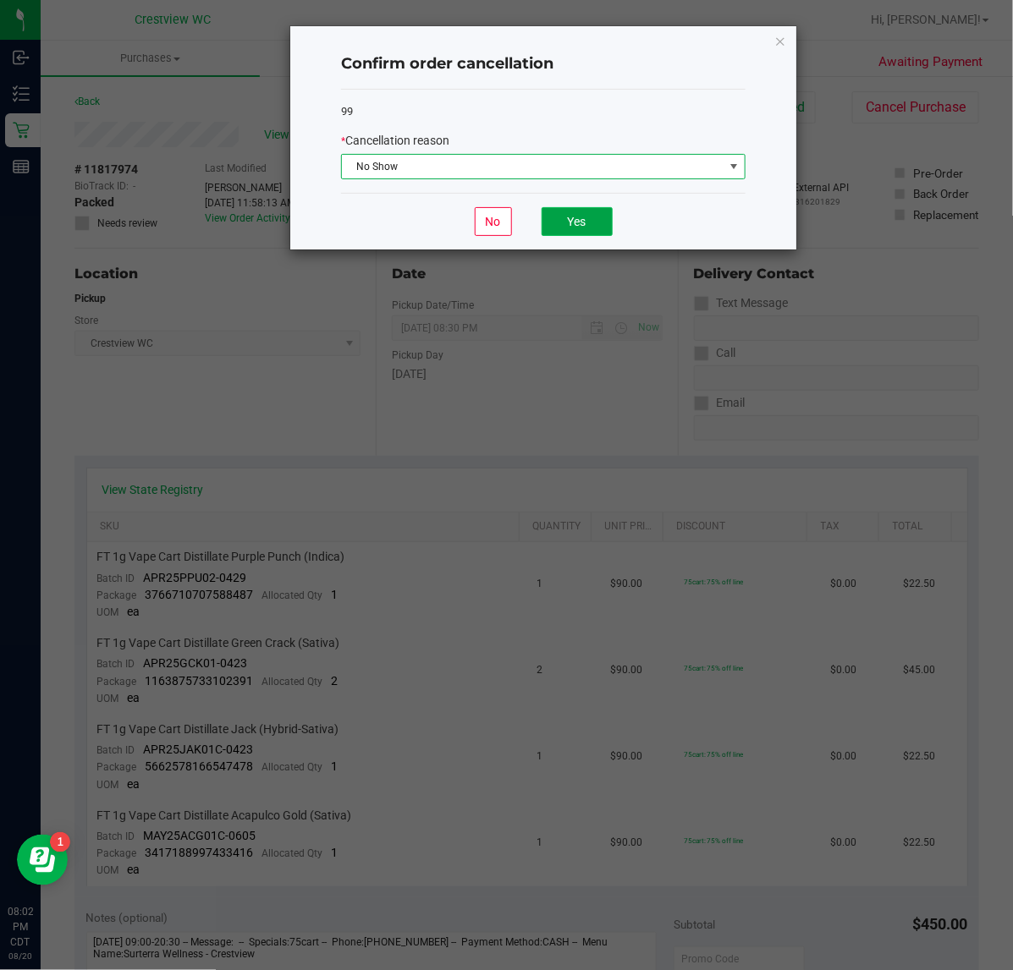
click at [588, 221] on button "Yes" at bounding box center [576, 221] width 71 height 29
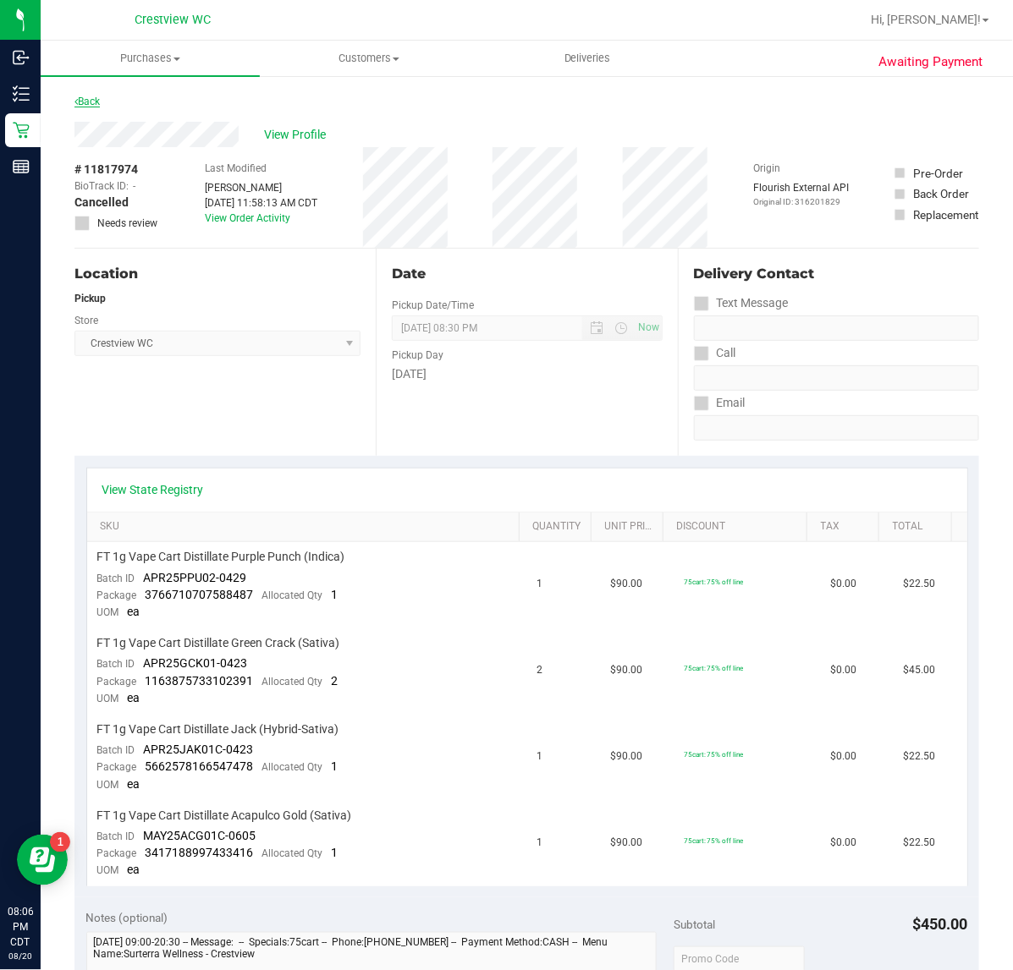
click at [96, 102] on link "Back" at bounding box center [86, 102] width 25 height 12
